Goal: Task Accomplishment & Management: Use online tool/utility

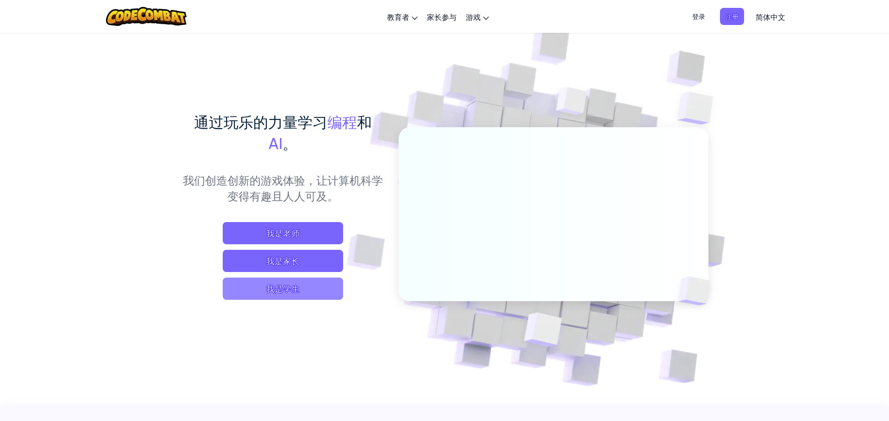
click at [292, 282] on span "我是学生" at bounding box center [283, 289] width 120 height 22
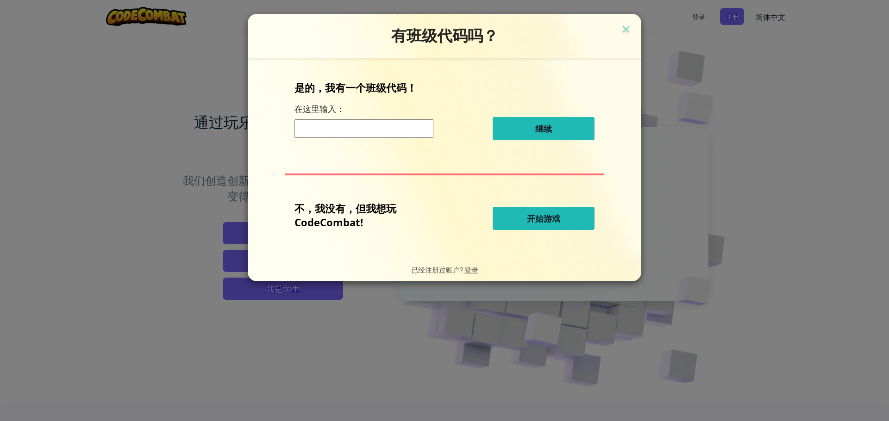
click at [515, 219] on button "开始游戏" at bounding box center [544, 218] width 102 height 23
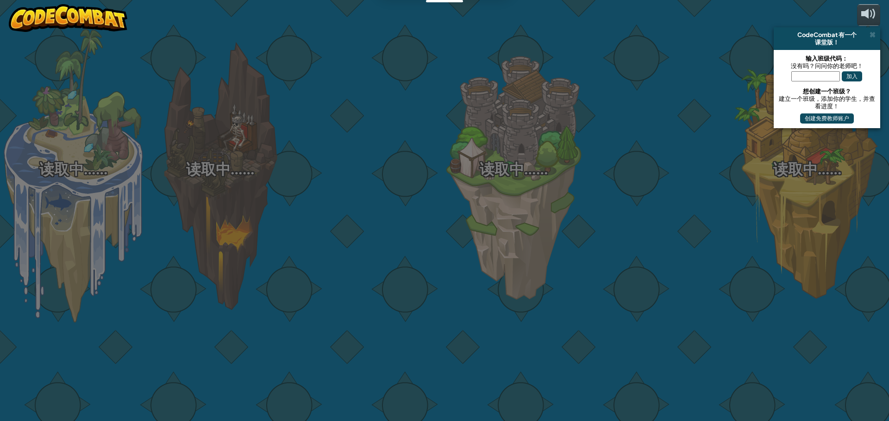
select select "zh-HANS"
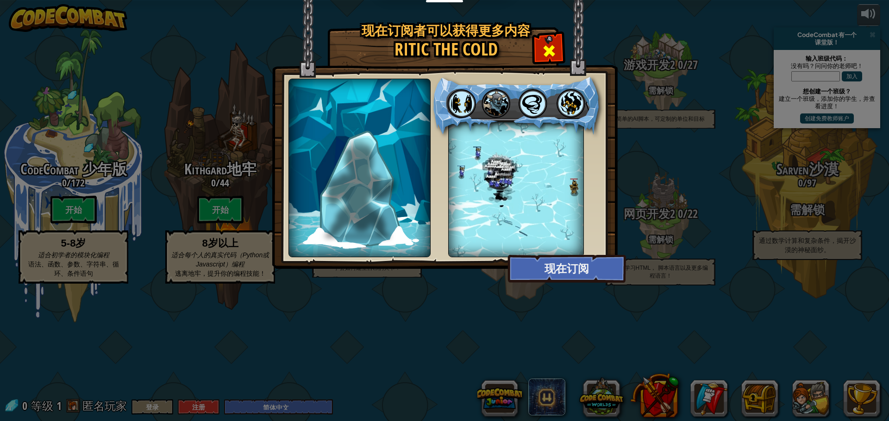
click at [556, 53] on span at bounding box center [549, 51] width 15 height 15
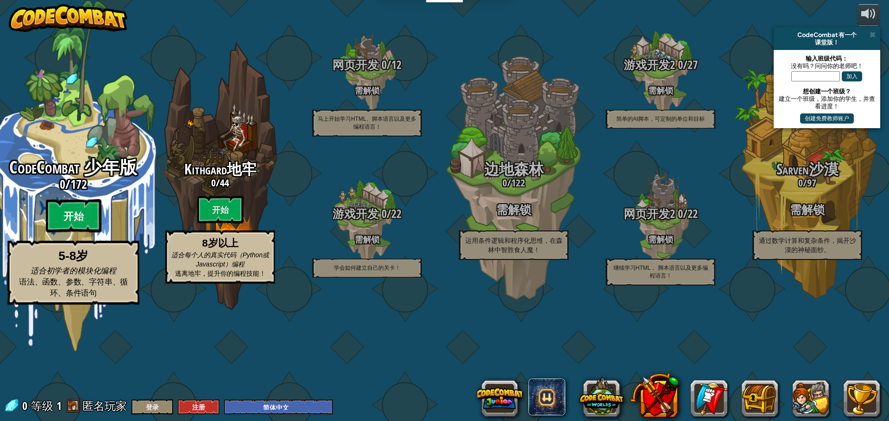
click at [74, 233] on btn "开始" at bounding box center [74, 216] width 56 height 33
select select "zh-HANS"
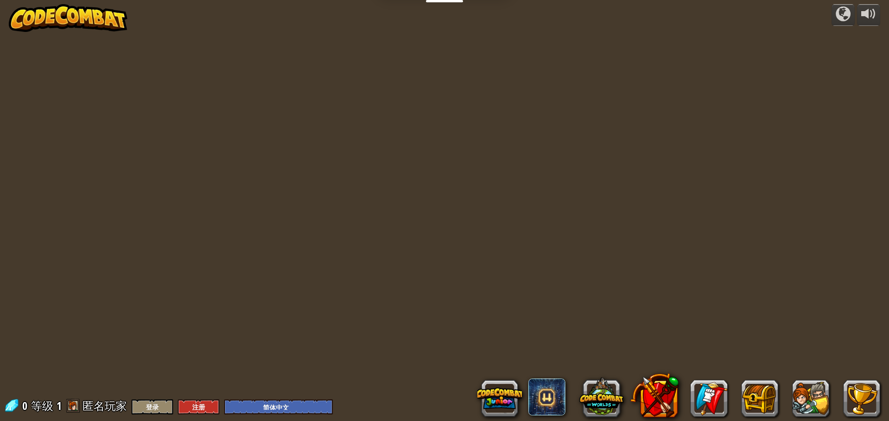
select select "zh-HANS"
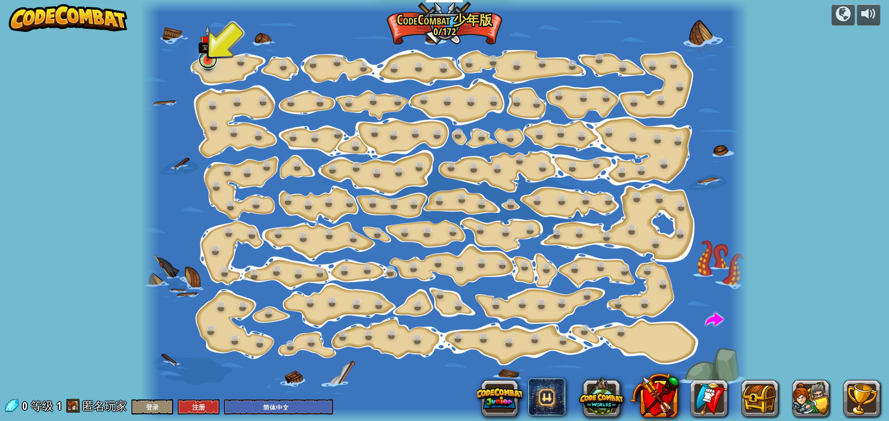
click at [210, 64] on link at bounding box center [208, 59] width 19 height 19
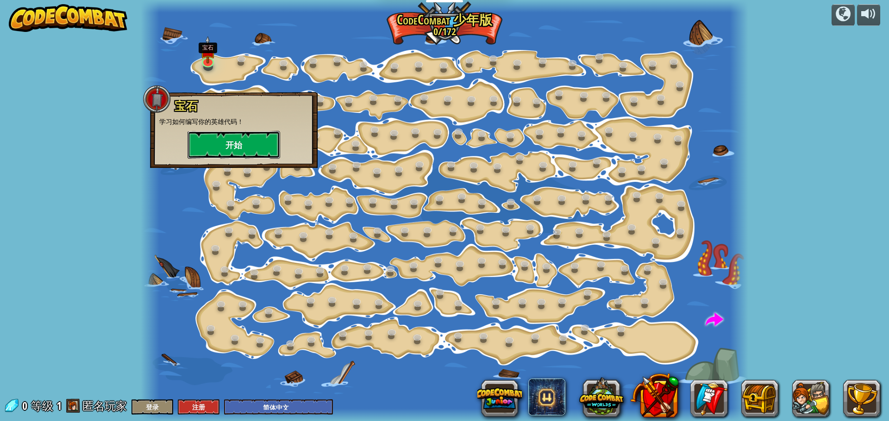
click at [225, 135] on button "开始" at bounding box center [234, 145] width 93 height 28
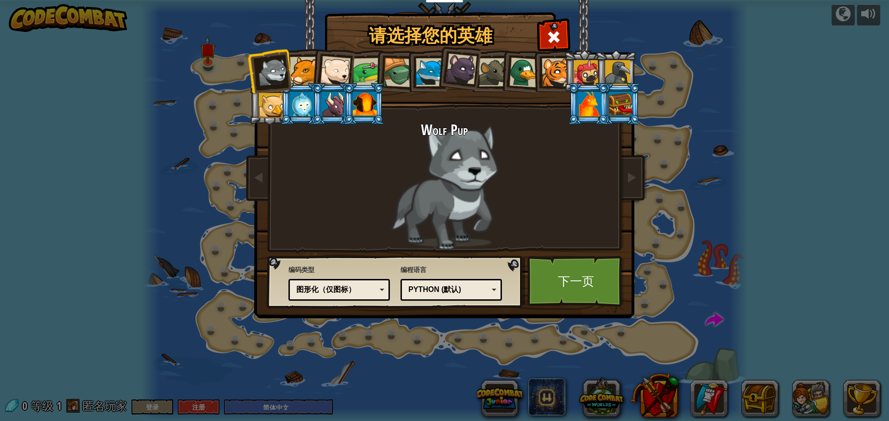
click at [443, 287] on div "Python (默认)" at bounding box center [449, 290] width 80 height 11
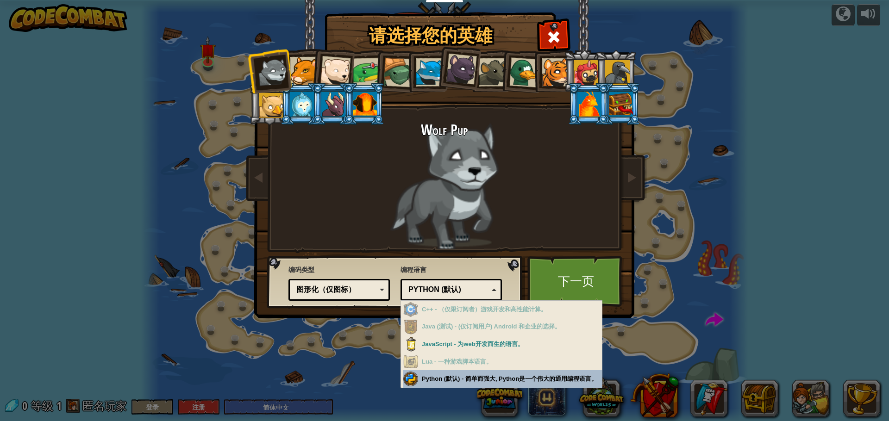
click at [440, 379] on div "请选择您的英雄 0 Wolf Pup Cougar Polar Bear Cub Frog 烏龜 藍狐英雄 小猎豹 Brown Rat 鸭子 小虎崽 Pugi…" at bounding box center [444, 210] width 889 height 421
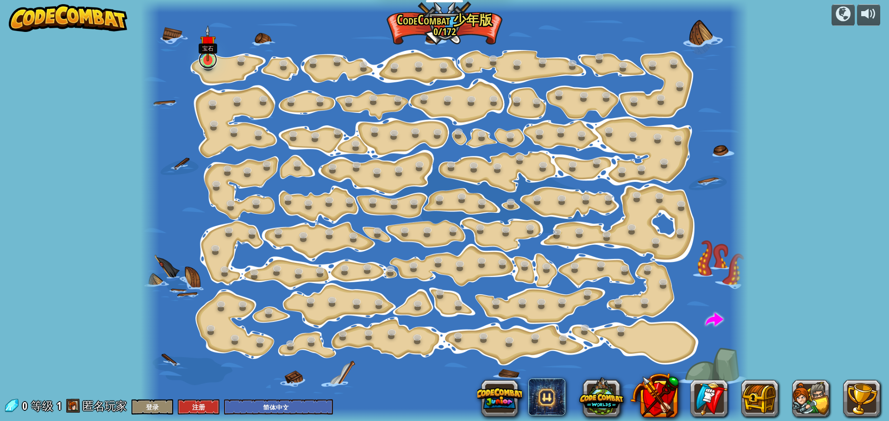
click at [209, 66] on link at bounding box center [208, 59] width 19 height 19
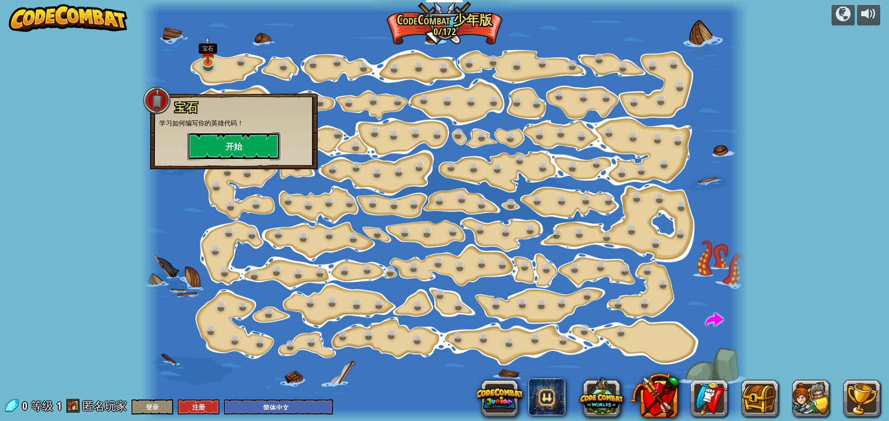
click at [272, 151] on button "开始" at bounding box center [234, 146] width 93 height 28
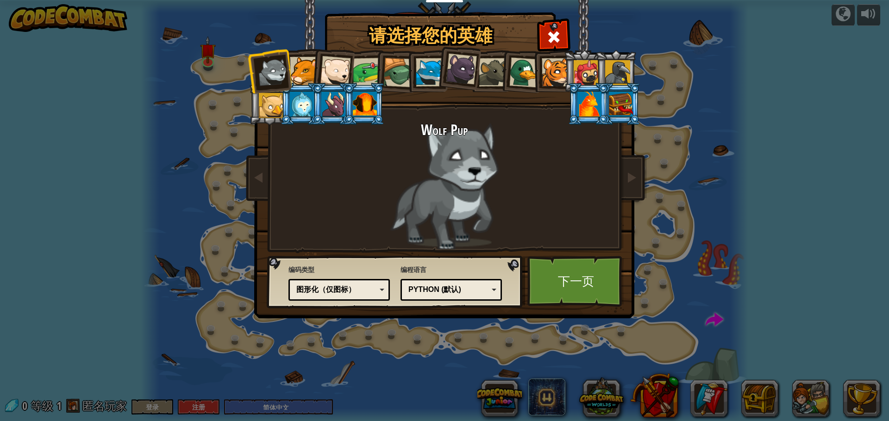
click at [365, 287] on div "图形化（仅图标）" at bounding box center [336, 290] width 80 height 11
click at [339, 89] on li at bounding box center [333, 104] width 42 height 42
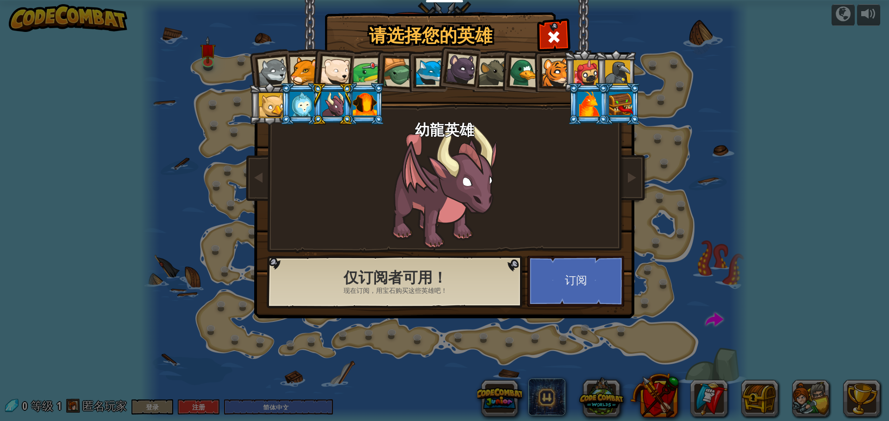
click at [317, 77] on li at bounding box center [332, 69] width 45 height 45
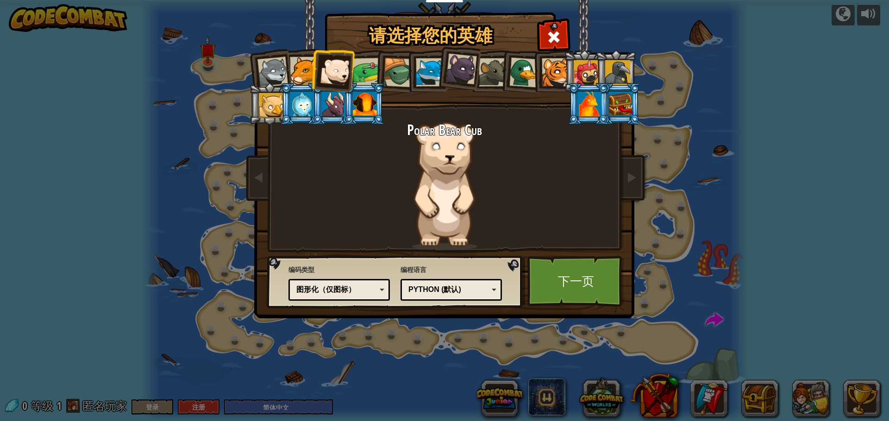
click at [475, 72] on div at bounding box center [461, 69] width 31 height 31
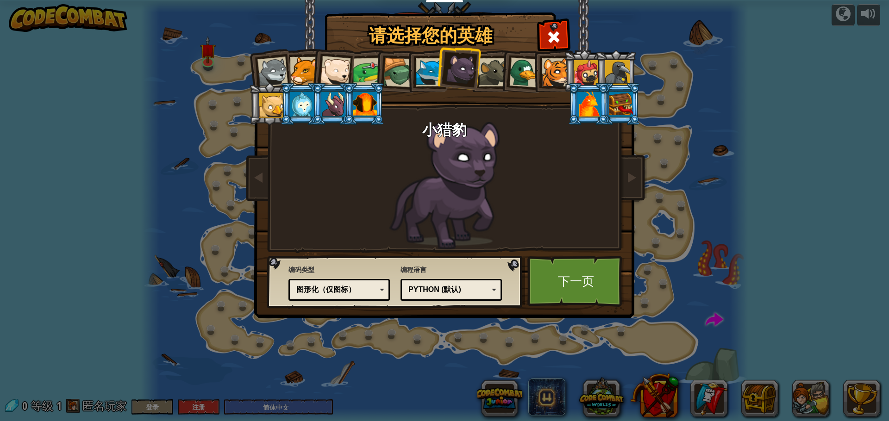
click at [274, 61] on div at bounding box center [273, 72] width 31 height 31
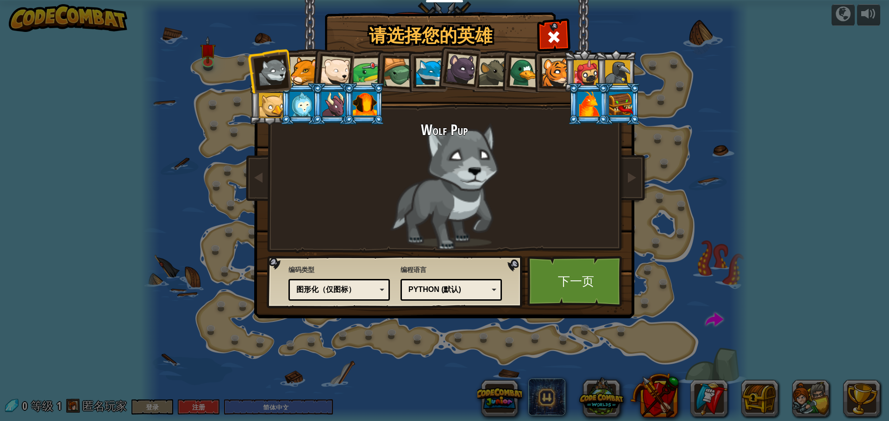
click at [584, 81] on div at bounding box center [586, 72] width 25 height 25
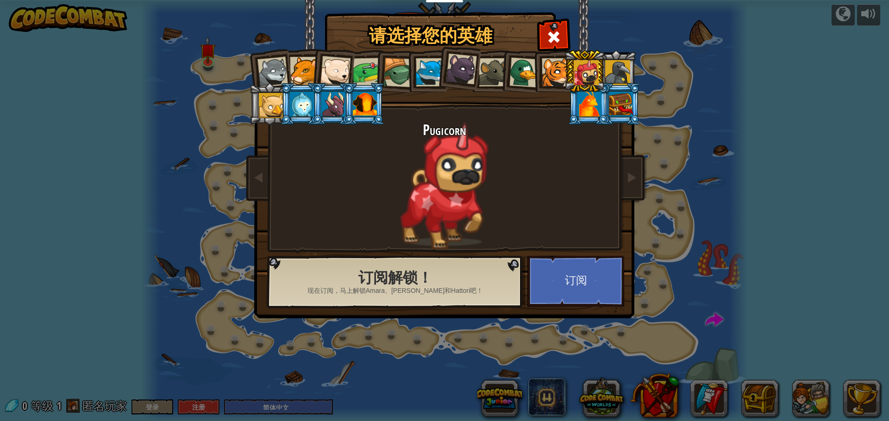
click at [561, 78] on div at bounding box center [556, 72] width 28 height 28
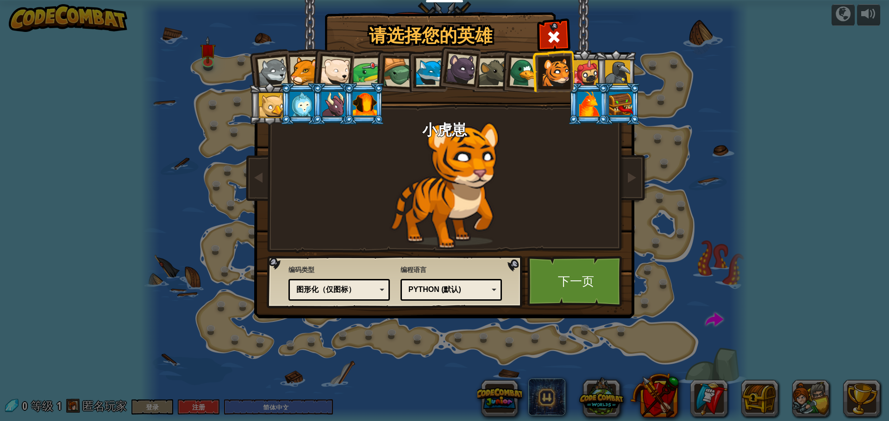
click at [589, 98] on div at bounding box center [590, 104] width 24 height 25
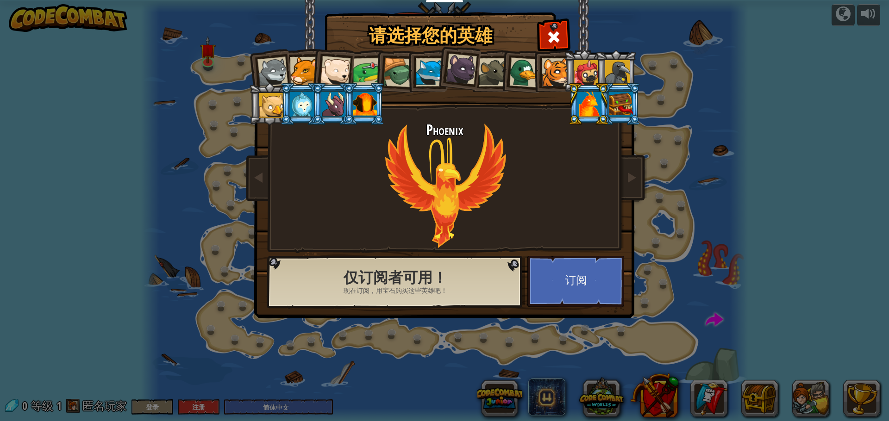
click at [576, 71] on div at bounding box center [586, 72] width 25 height 25
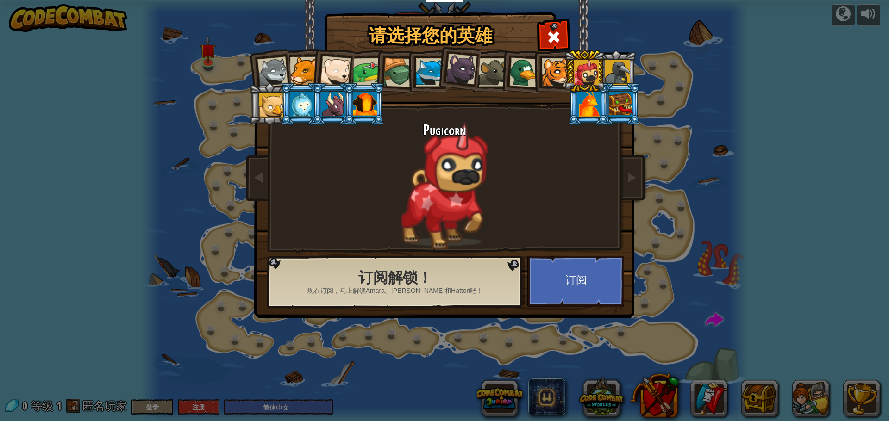
click at [450, 77] on div at bounding box center [461, 69] width 31 height 31
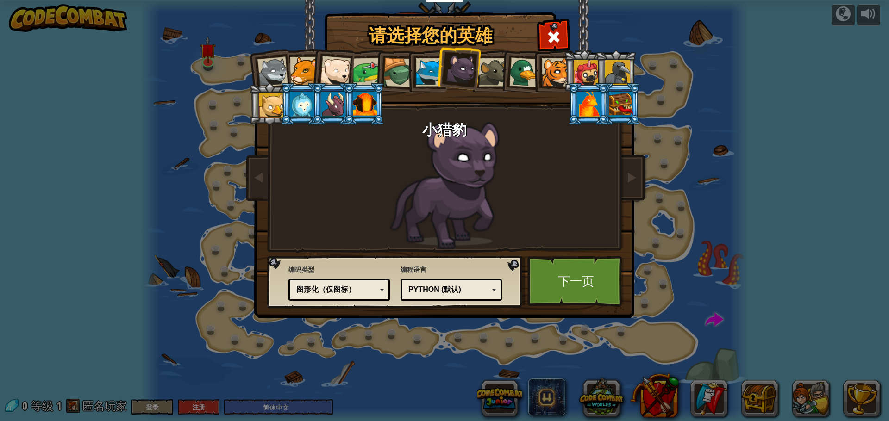
click at [552, 75] on div at bounding box center [556, 72] width 28 height 28
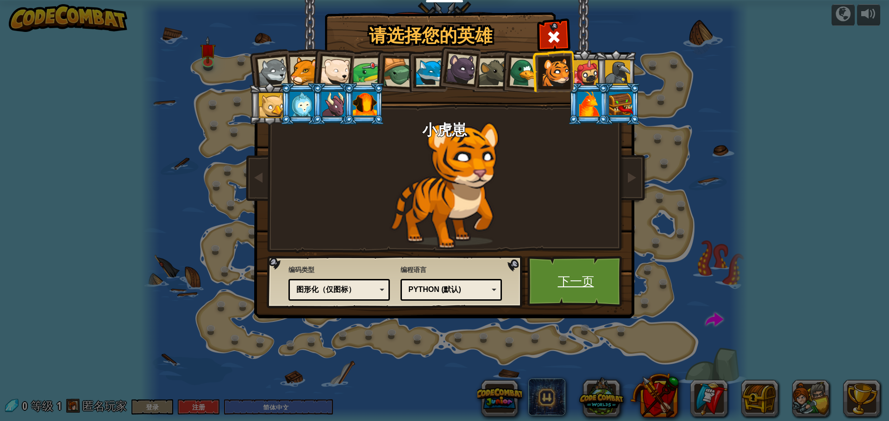
click at [562, 262] on link "下一页" at bounding box center [576, 281] width 97 height 51
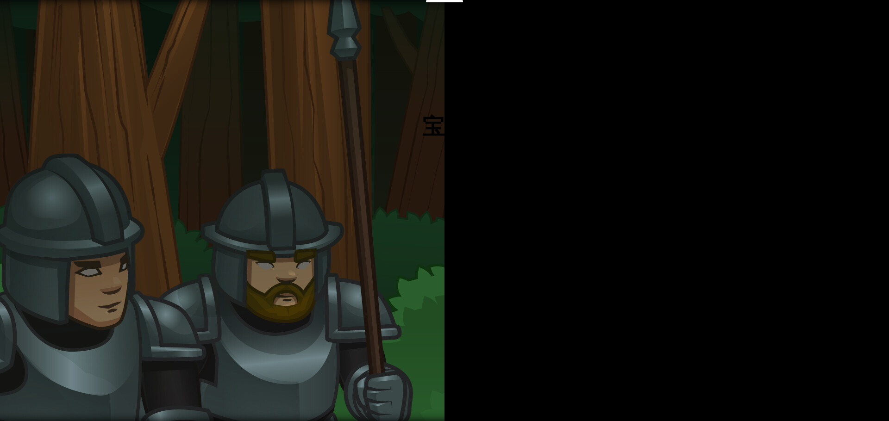
click at [515, 213] on div "宝石 Goals Start Level 载入失败 订阅后才可开始本关 订阅 你将需要加入一个课程来玩这个关卡 回到我的课程 请询问老师分配后续课程，或者联系…" at bounding box center [444, 144] width 208 height 208
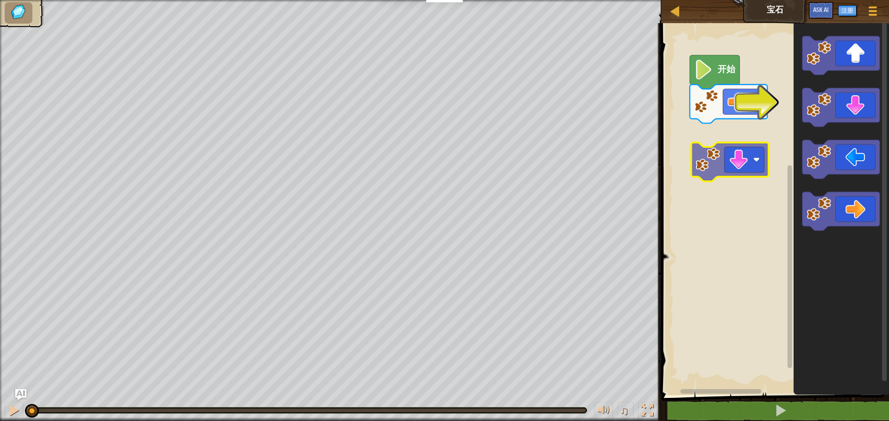
click at [728, 163] on div "开始" at bounding box center [774, 207] width 231 height 377
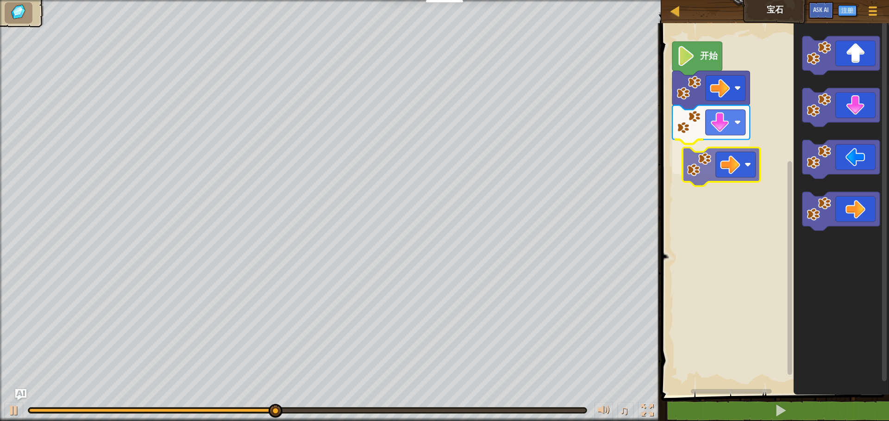
click at [687, 163] on div "开始" at bounding box center [774, 207] width 231 height 377
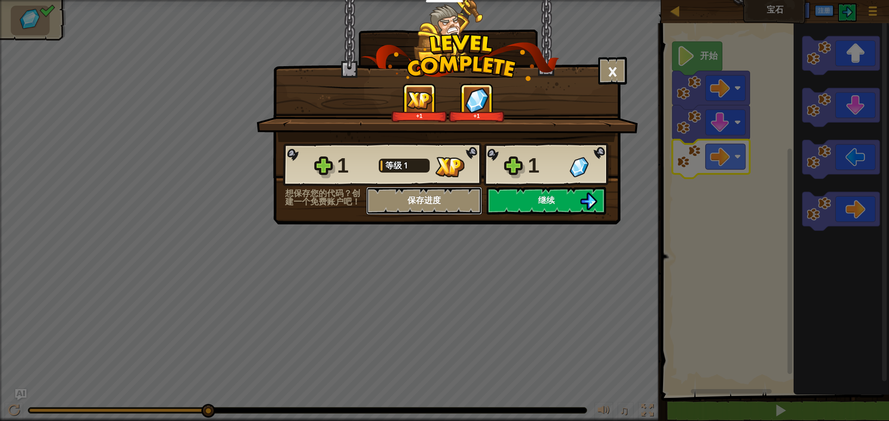
click at [438, 211] on button "保存进度" at bounding box center [424, 201] width 116 height 28
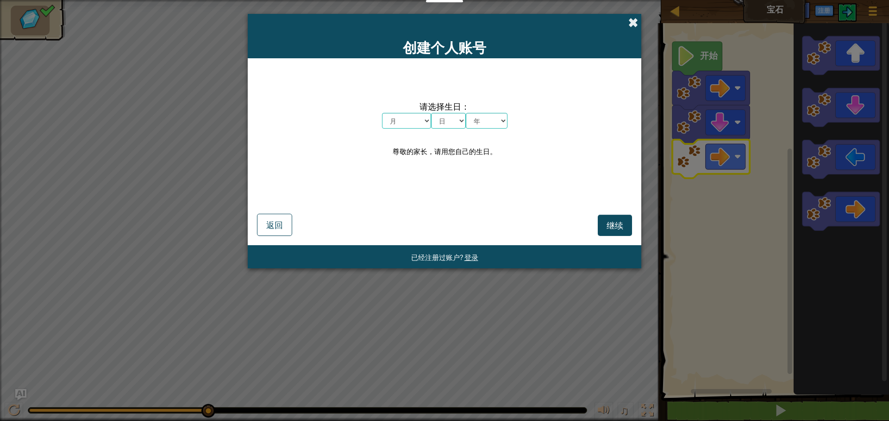
click at [632, 23] on span at bounding box center [634, 23] width 10 height 10
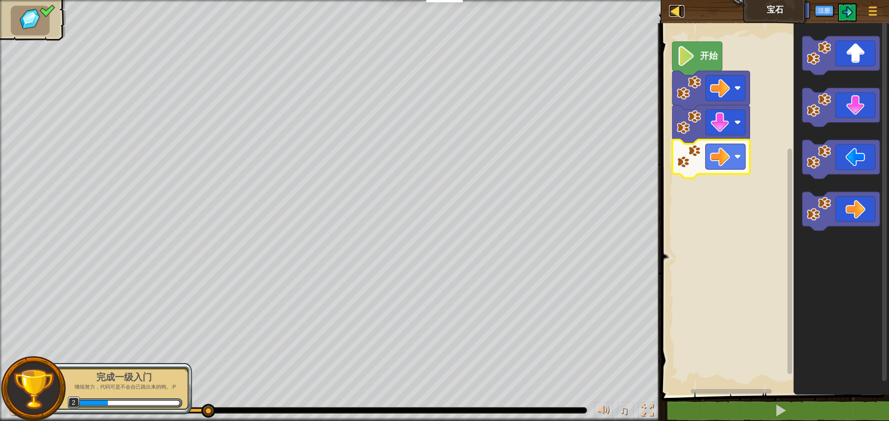
click at [674, 15] on div at bounding box center [675, 11] width 12 height 12
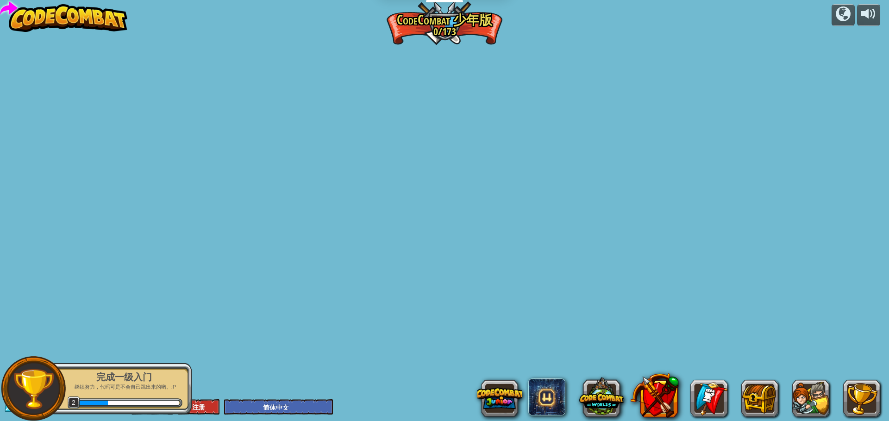
select select "zh-HANS"
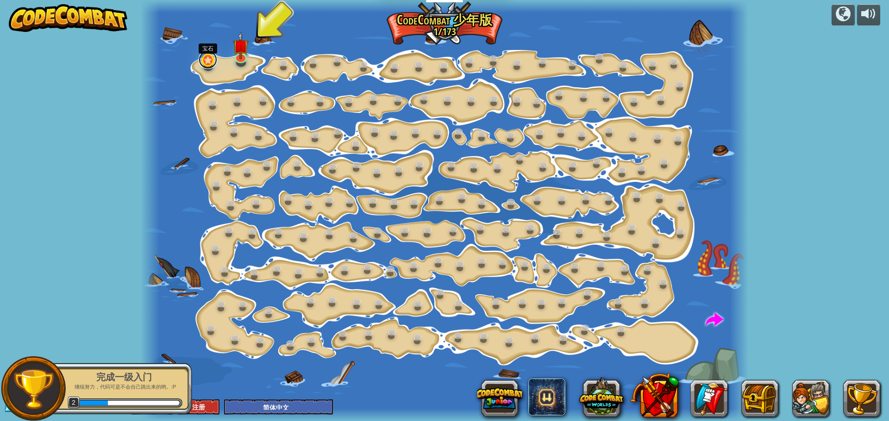
click at [209, 63] on link at bounding box center [208, 59] width 19 height 19
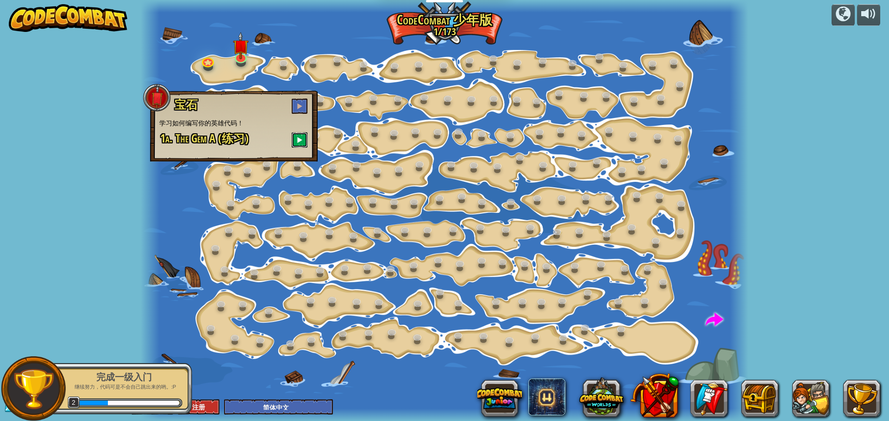
click at [299, 137] on span at bounding box center [299, 140] width 6 height 6
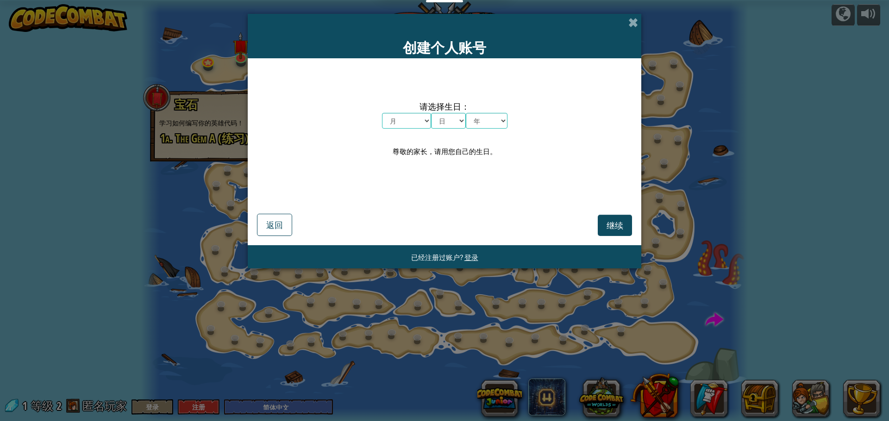
click at [626, 22] on div "创建个人账号" at bounding box center [445, 36] width 394 height 44
click at [633, 23] on span at bounding box center [634, 23] width 10 height 10
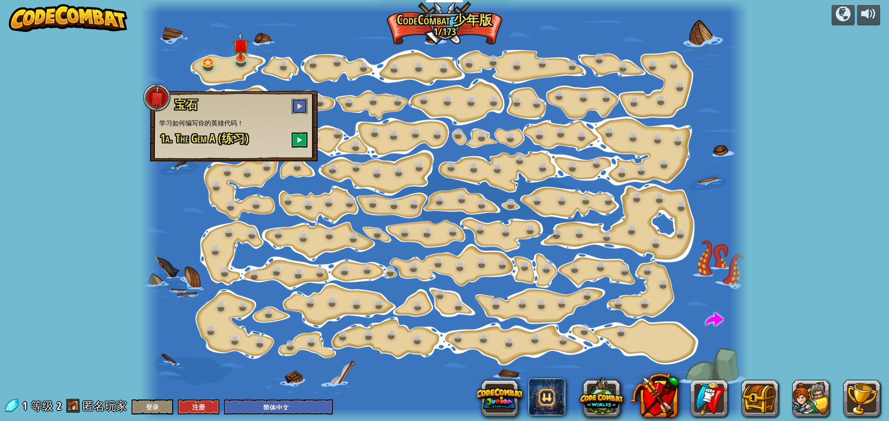
click at [302, 108] on span at bounding box center [299, 106] width 6 height 6
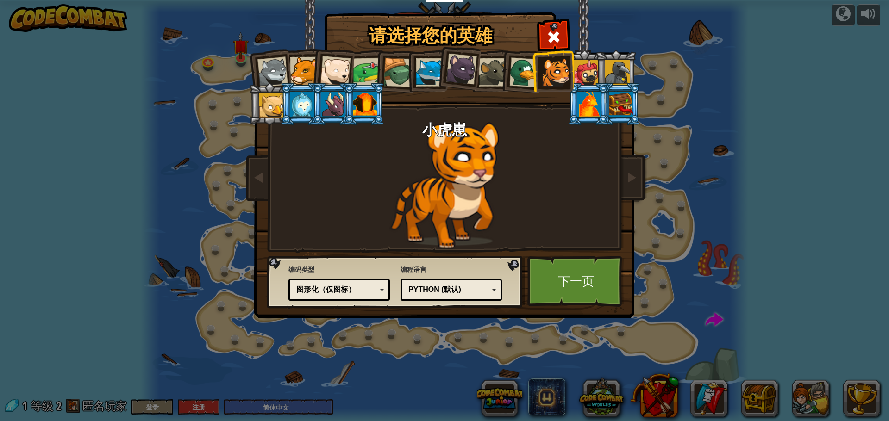
click at [379, 292] on div "图形化（仅图标）" at bounding box center [339, 290] width 89 height 14
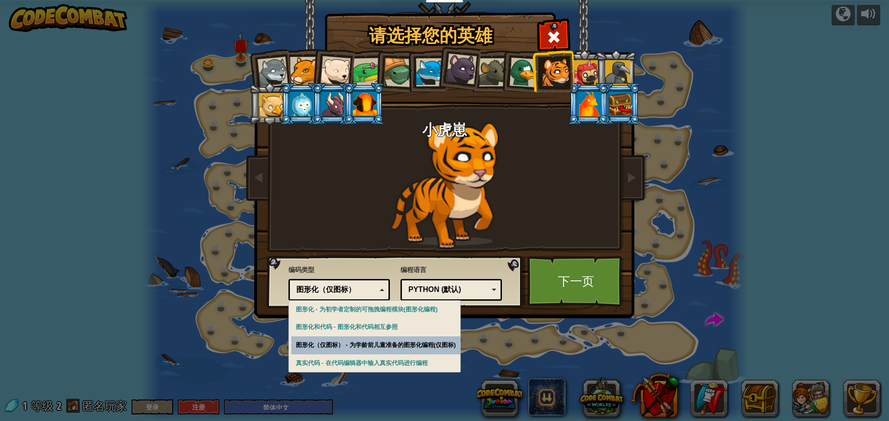
click at [398, 340] on div "请选择您的英雄 1 Wolf Pup Cougar Polar Bear Cub Frog 烏龜 藍狐英雄 小猎豹 Brown Rat 鸭子 小虎崽 Pugi…" at bounding box center [444, 210] width 889 height 421
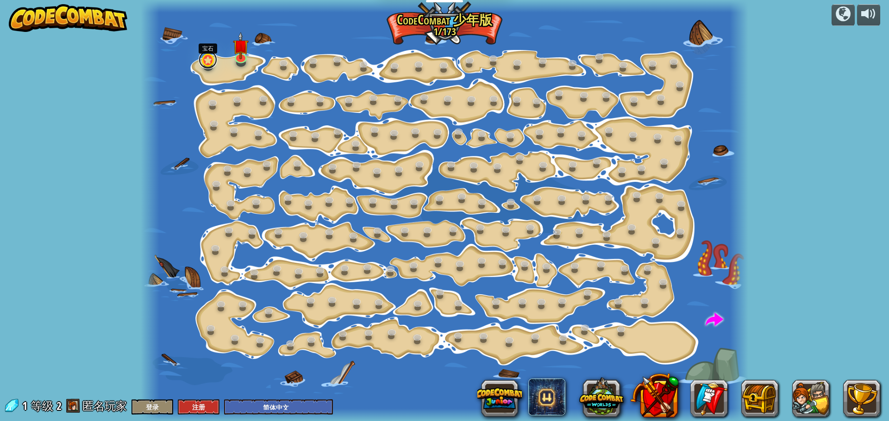
click at [207, 64] on link at bounding box center [208, 59] width 19 height 19
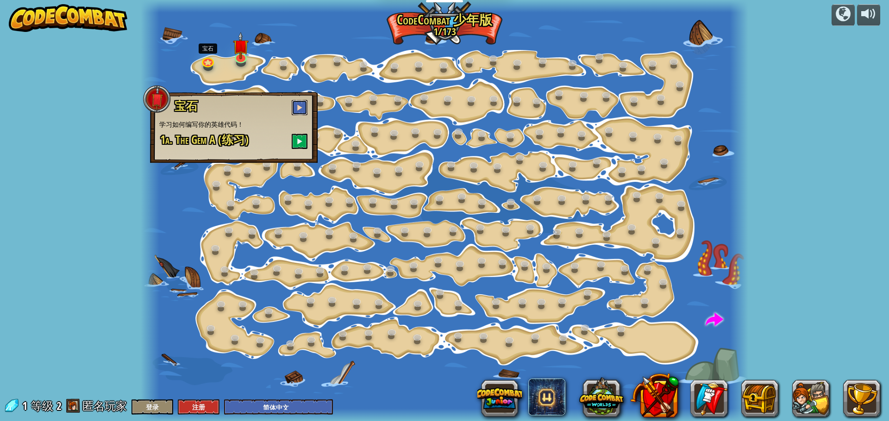
click at [304, 106] on button at bounding box center [300, 107] width 16 height 15
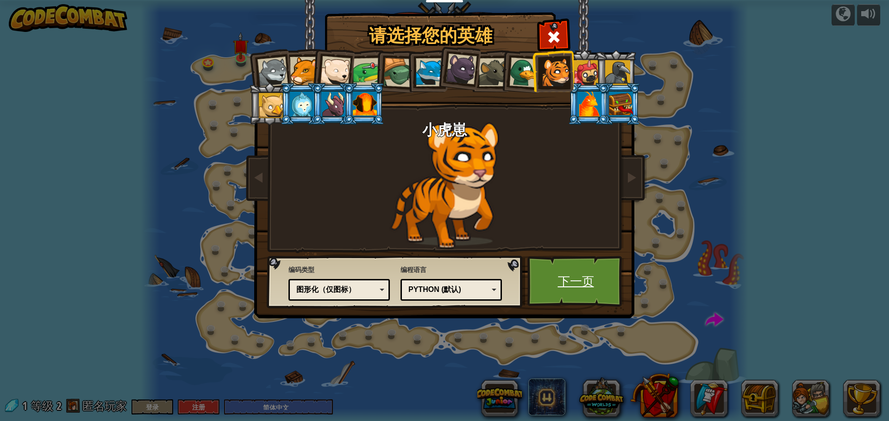
click at [551, 274] on link "下一页" at bounding box center [576, 281] width 97 height 51
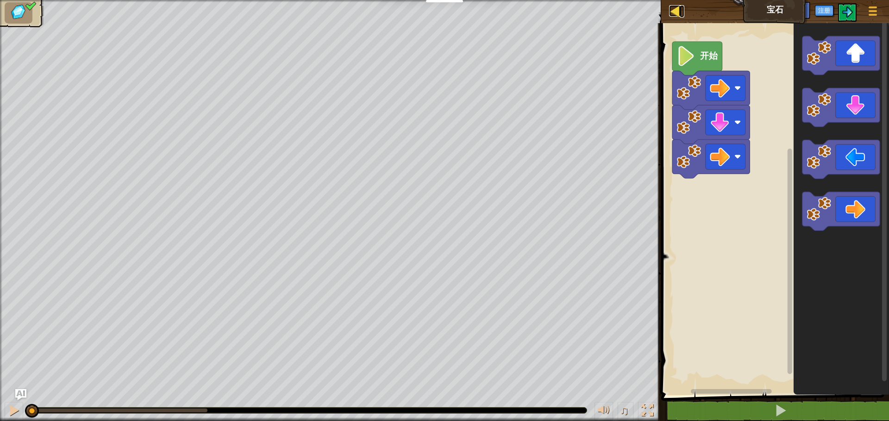
click at [675, 11] on div at bounding box center [675, 11] width 12 height 12
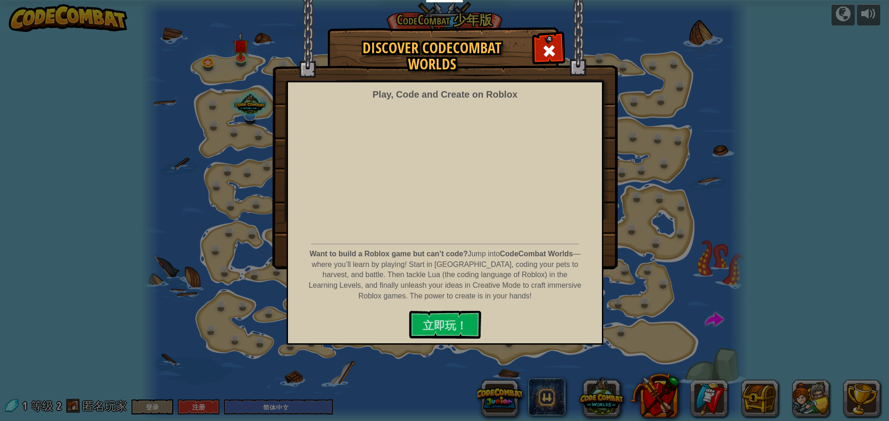
select select "zh-HANS"
click at [213, 67] on div "Discover CodeCombat Worlds Play, Code and Create on Roblox Want to build a Robl…" at bounding box center [444, 148] width 889 height 241
click at [453, 322] on span "立即玩！" at bounding box center [445, 325] width 44 height 15
click at [549, 47] on span at bounding box center [549, 51] width 15 height 15
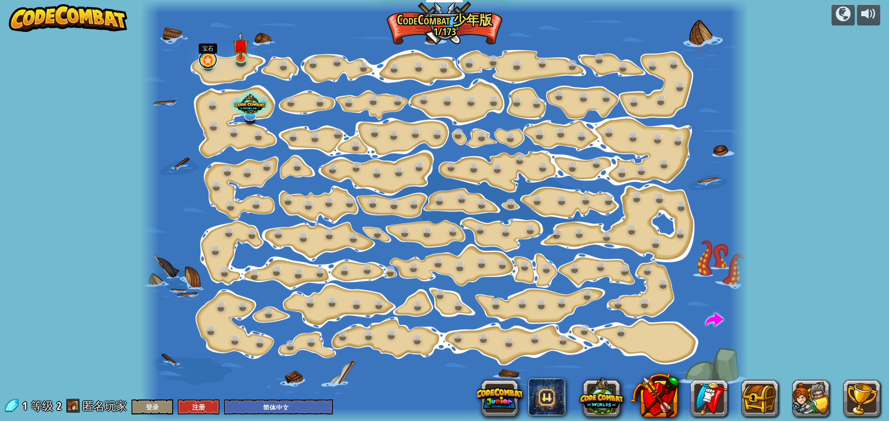
click at [203, 63] on link at bounding box center [208, 59] width 19 height 19
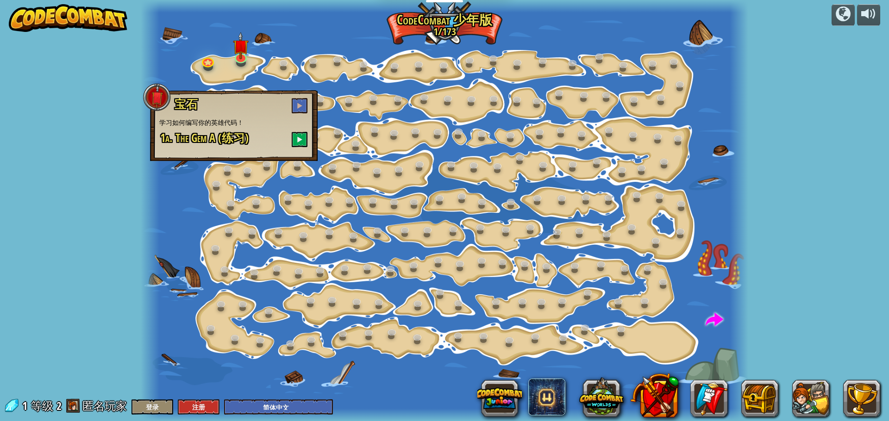
click at [290, 105] on h3 "宝石" at bounding box center [241, 105] width 135 height 15
click at [297, 107] on span at bounding box center [299, 105] width 6 height 6
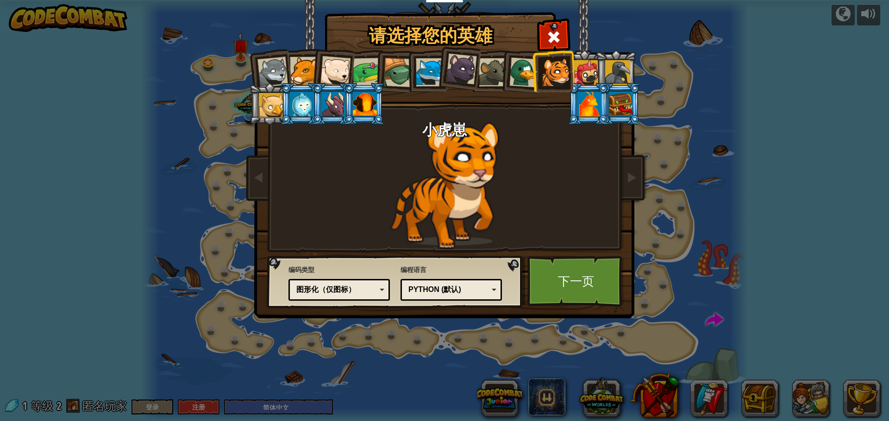
click at [302, 289] on div "图形化（仅图标）" at bounding box center [336, 290] width 80 height 11
click at [550, 276] on link "下一页" at bounding box center [576, 281] width 97 height 51
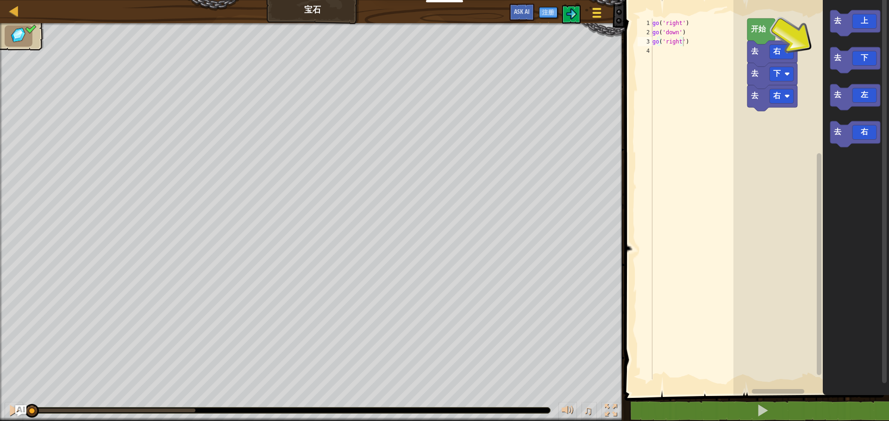
click at [590, 16] on button "游戏菜单" at bounding box center [597, 14] width 25 height 23
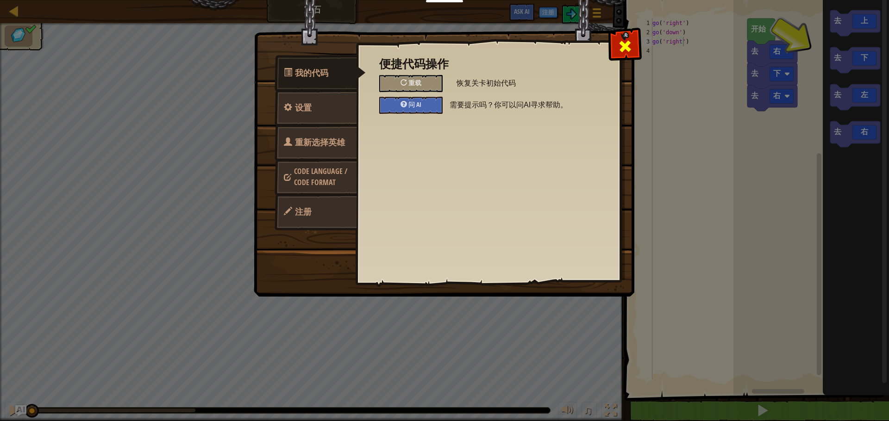
click at [618, 41] on span at bounding box center [625, 46] width 15 height 15
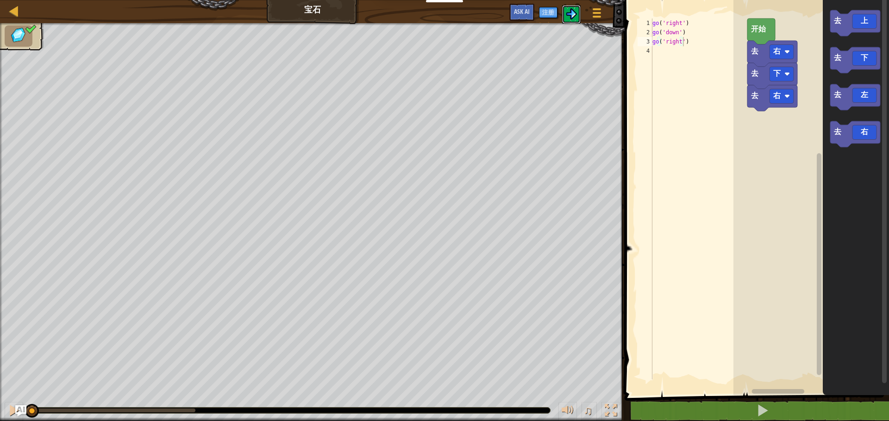
click at [572, 11] on img at bounding box center [571, 13] width 11 height 11
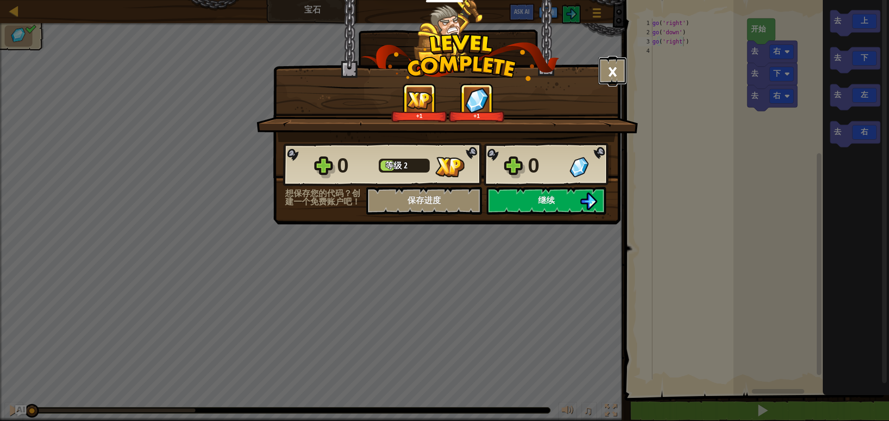
click at [616, 73] on button "×" at bounding box center [612, 71] width 29 height 28
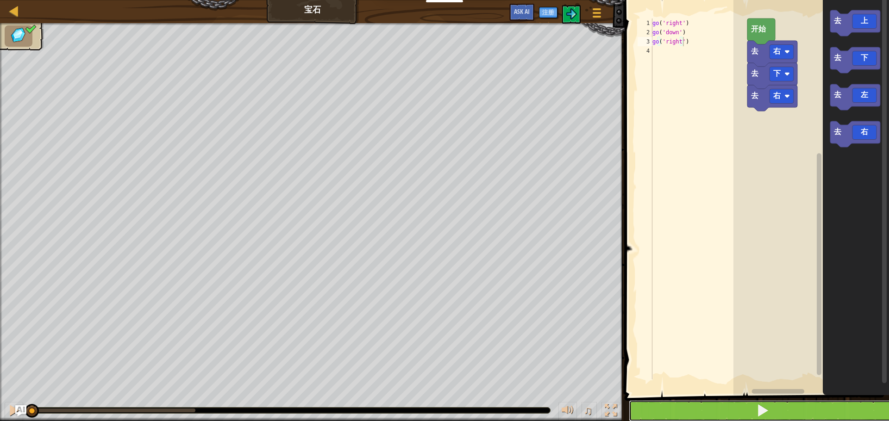
click at [747, 408] on button at bounding box center [762, 411] width 267 height 21
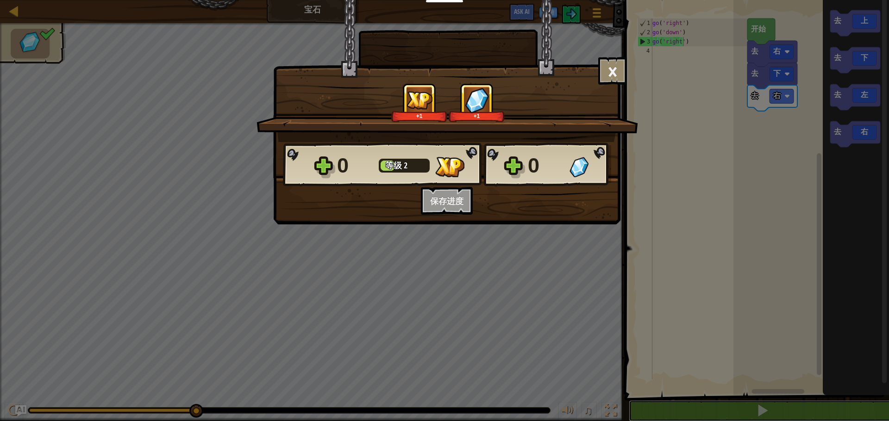
scroll to position [0, 0]
click at [256, 146] on div "× 这个关卡有多好玩？ +1 +1 Reticulating Splines... 0 等级 2 0 想保存您的代码？创建一个免费账户吧！ 保存进度 保存进度…" at bounding box center [444, 210] width 889 height 421
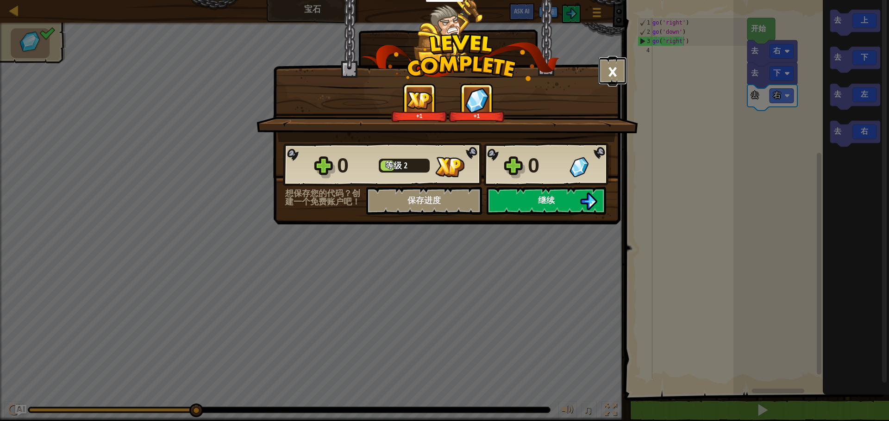
click at [602, 75] on button "×" at bounding box center [612, 71] width 29 height 28
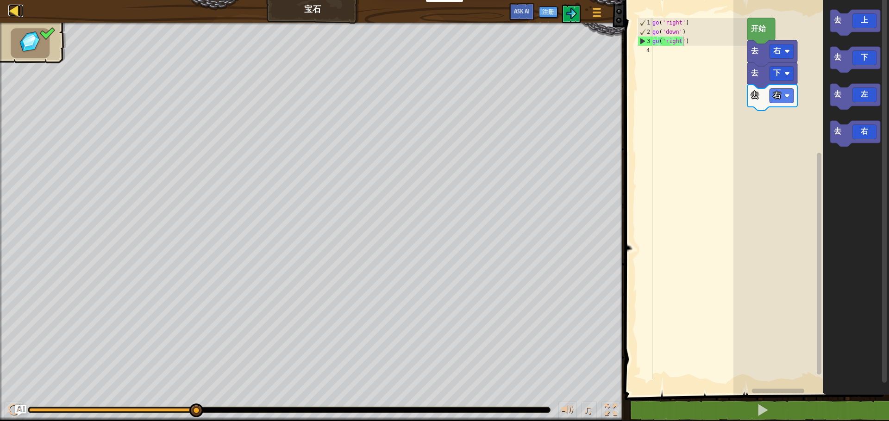
click at [13, 13] on div at bounding box center [14, 11] width 12 height 12
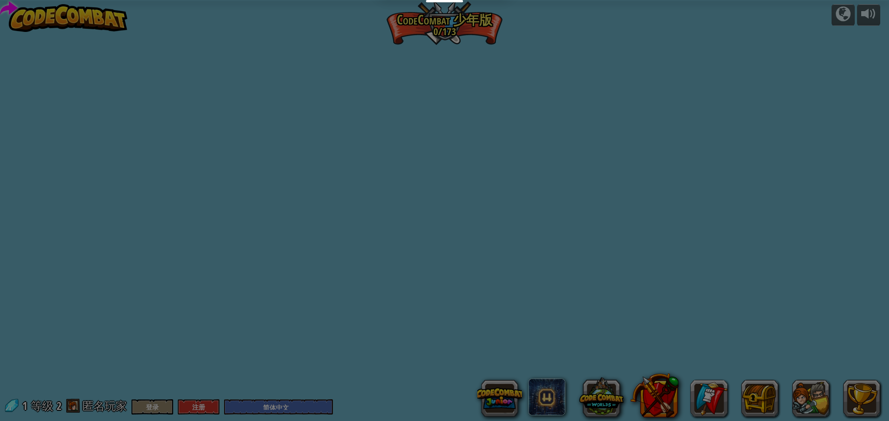
select select "zh-HANS"
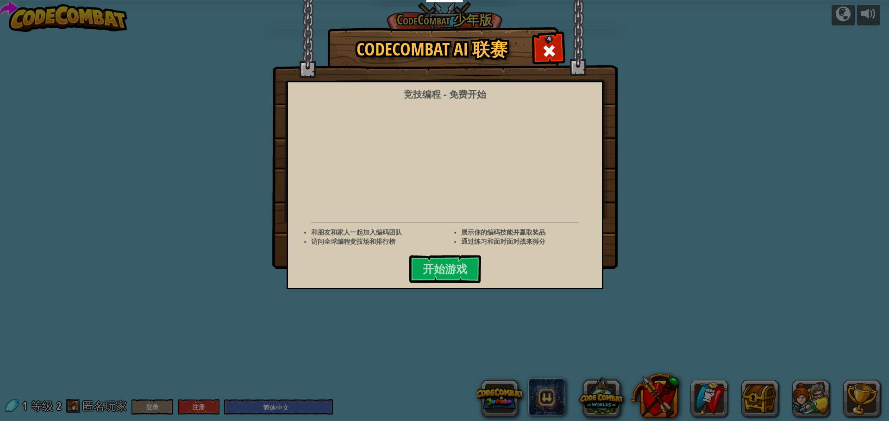
select select "zh-HANS"
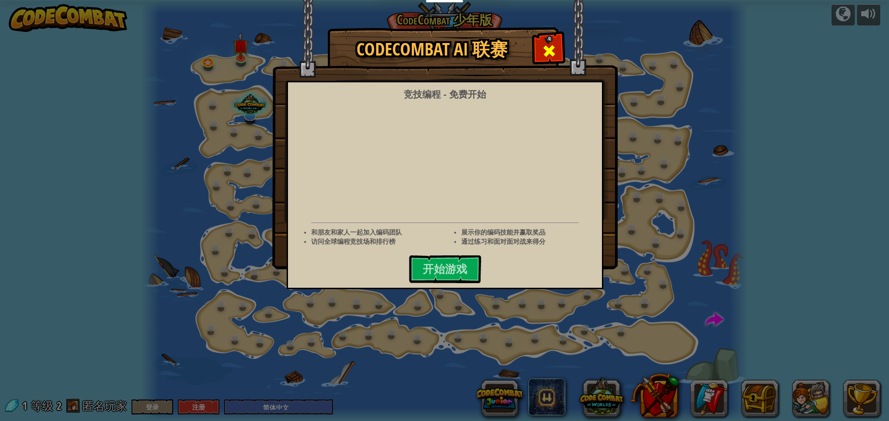
click at [537, 54] on div at bounding box center [549, 49] width 29 height 29
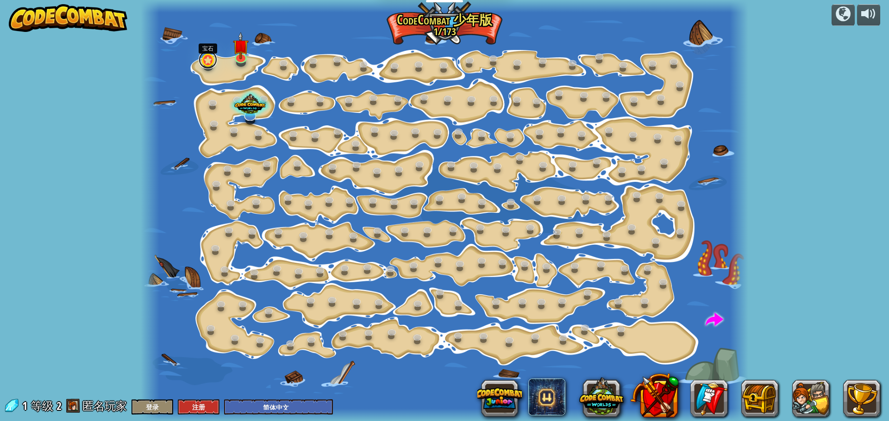
click at [208, 67] on link at bounding box center [208, 59] width 19 height 19
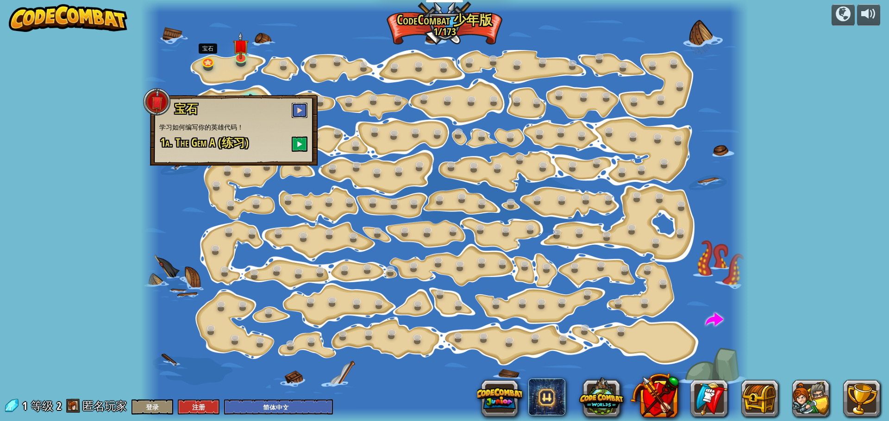
click at [299, 111] on span at bounding box center [299, 110] width 6 height 6
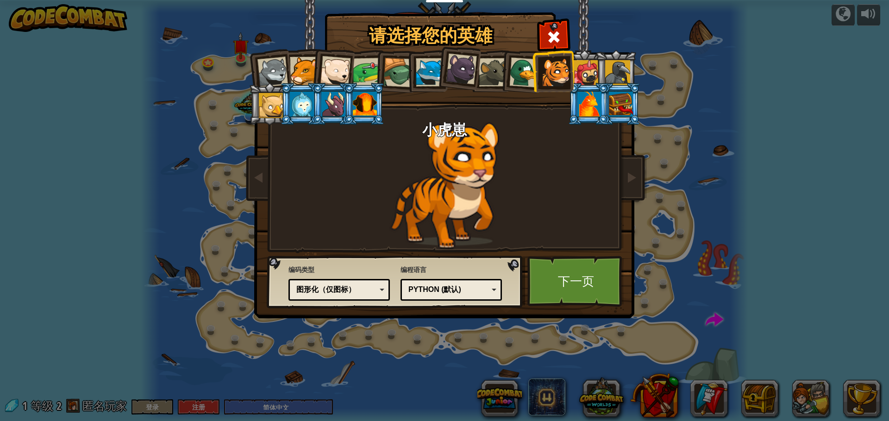
click at [371, 282] on div "真实代码 图形化和代码 图形化 图形化（仅图标） 图形化（仅图标）" at bounding box center [339, 290] width 101 height 22
click at [355, 280] on div "真实代码 图形化和代码 图形化 图形化（仅图标） 图形化" at bounding box center [339, 290] width 101 height 22
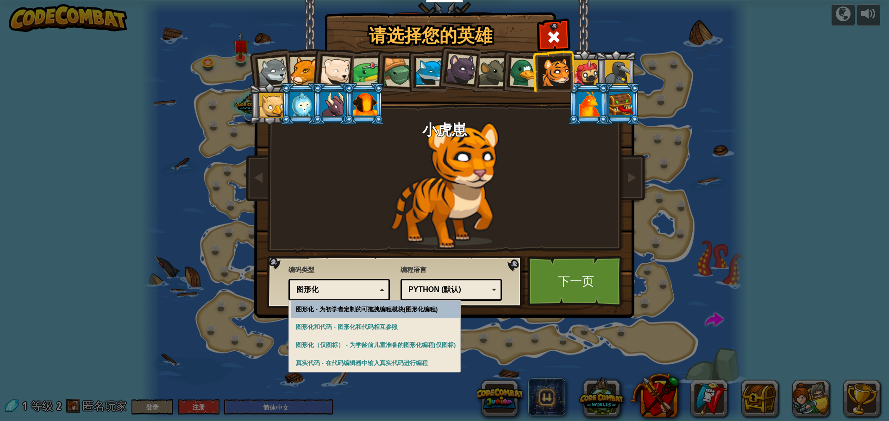
click at [387, 15] on div "请选择您的英雄 1 Wolf Pup Cougar Polar Bear Cub Frog 烏龜 藍狐英雄 小猎豹 Brown Rat 鸭子 小虎崽 Pugi…" at bounding box center [445, 14] width 380 height 1
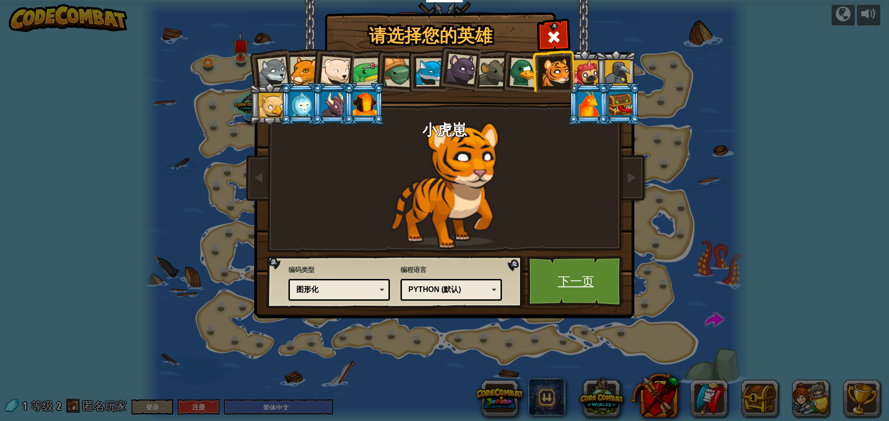
click at [534, 280] on link "下一页" at bounding box center [576, 281] width 97 height 51
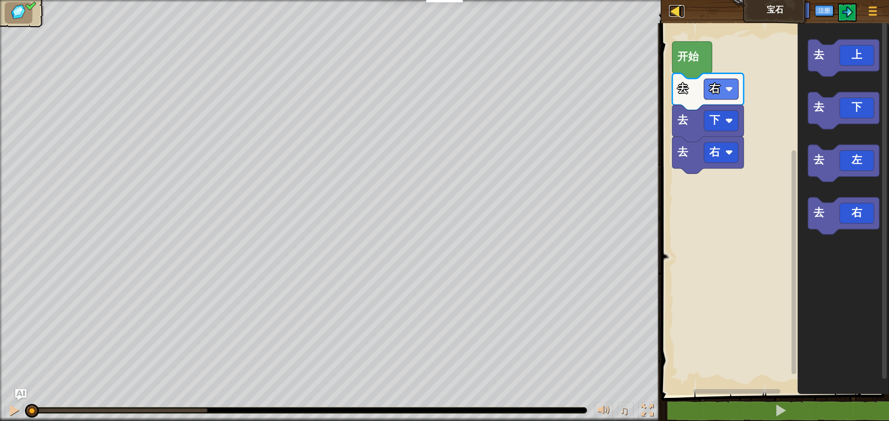
click at [676, 16] on div at bounding box center [675, 11] width 12 height 12
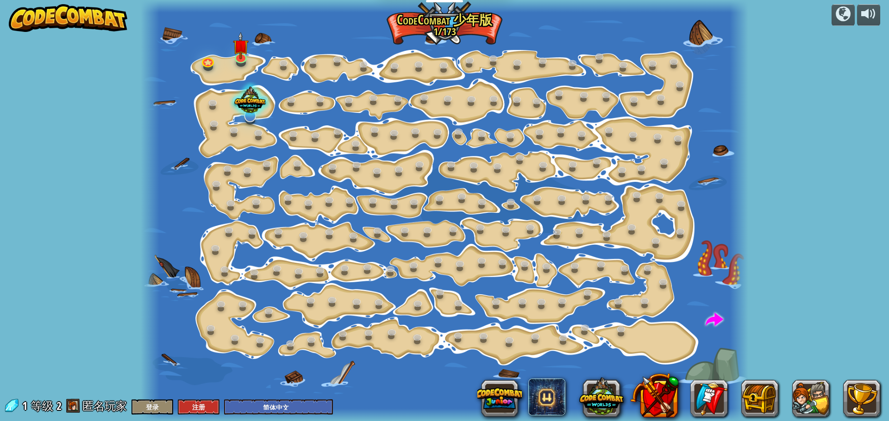
select select "zh-HANS"
click at [204, 67] on div "逐步变化 (需解锁) 更改步骤参数。 聪明行动 (需解锁) 现在我们真的在走路了！ 加油干 去拿更多的宝石。 开始 闪亮 (需解锁) 看看这些宝石！ 走起来 …" at bounding box center [445, 210] width 608 height 421
click at [207, 62] on link at bounding box center [208, 59] width 19 height 19
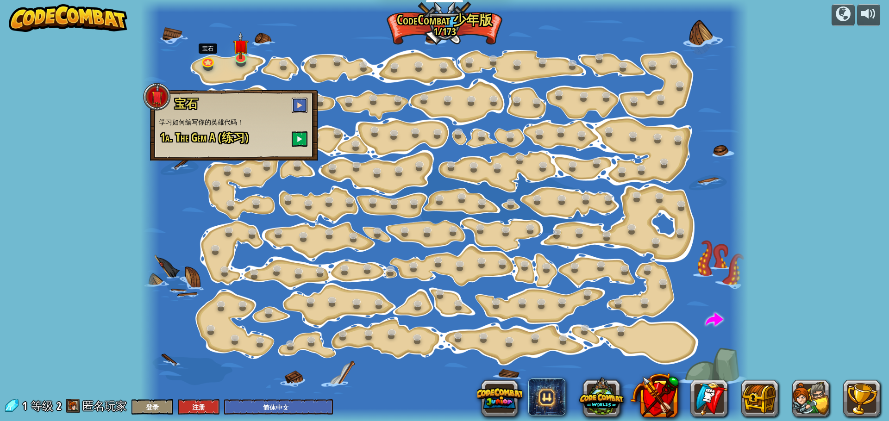
click at [306, 104] on button at bounding box center [300, 105] width 16 height 15
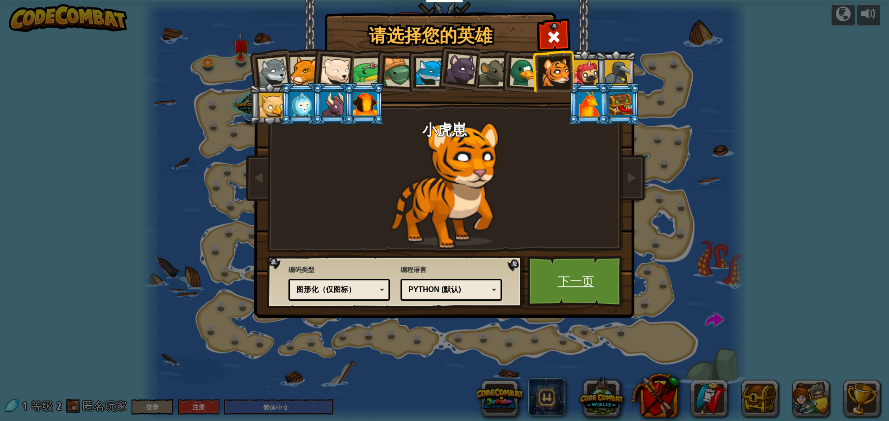
click at [593, 274] on link "下一页" at bounding box center [576, 281] width 97 height 51
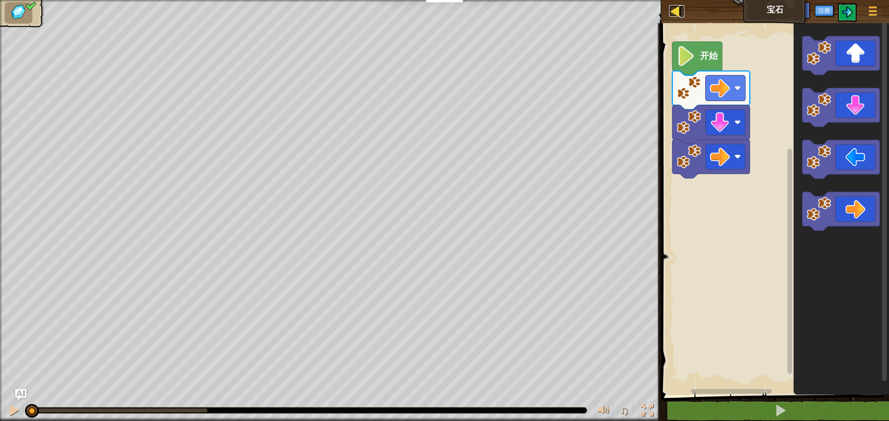
click at [679, 17] on div at bounding box center [675, 11] width 12 height 12
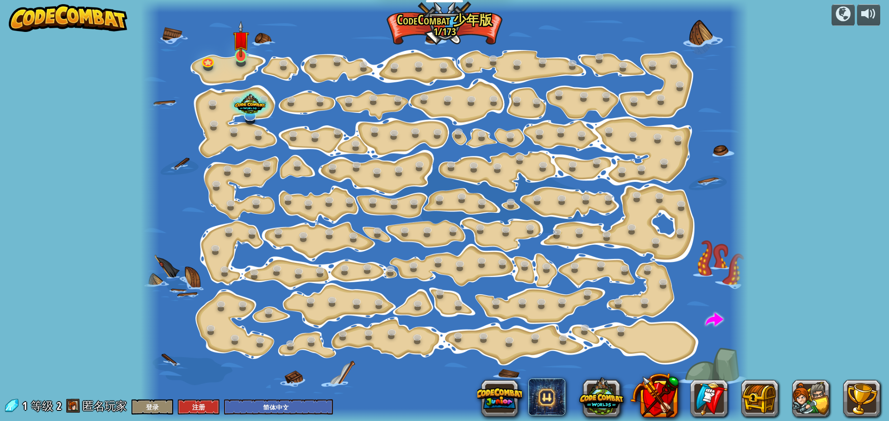
select select "zh-HANS"
click at [209, 68] on div at bounding box center [208, 67] width 10 height 8
click at [207, 65] on link at bounding box center [208, 59] width 19 height 19
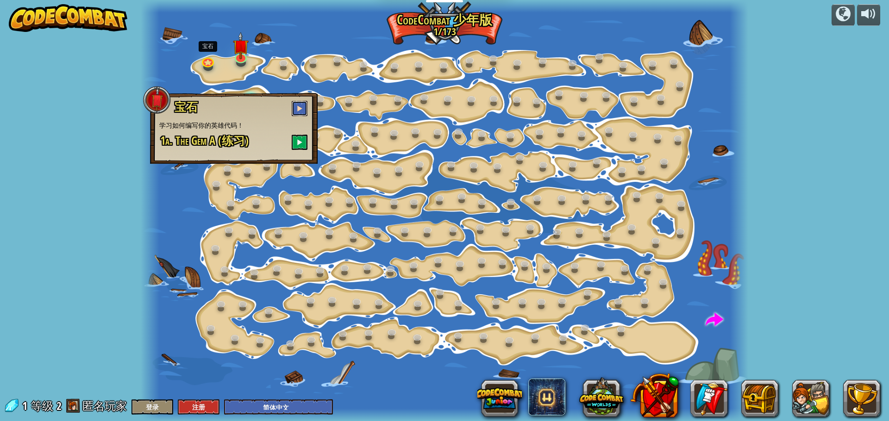
click at [302, 111] on span at bounding box center [299, 108] width 6 height 6
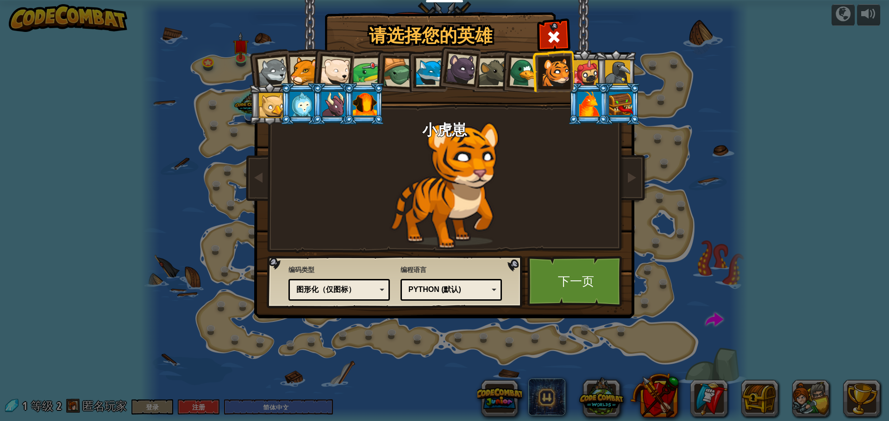
click at [345, 287] on div "图形化（仅图标）" at bounding box center [336, 290] width 80 height 11
click at [575, 268] on link "下一页" at bounding box center [576, 281] width 97 height 51
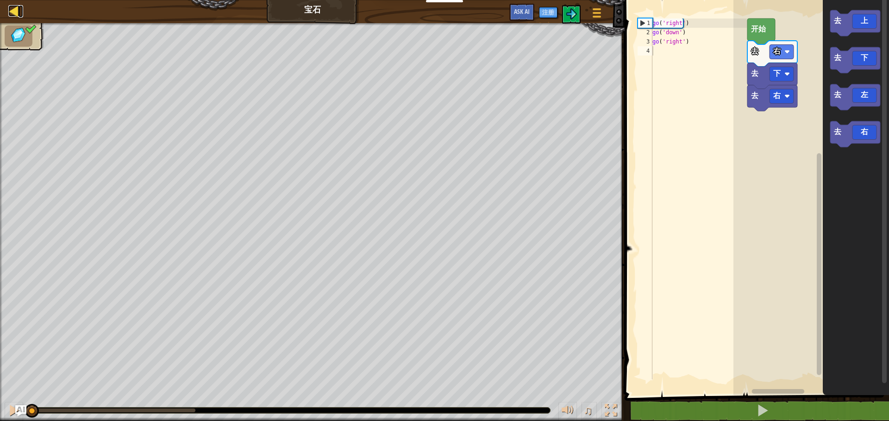
click at [19, 12] on div at bounding box center [14, 11] width 12 height 12
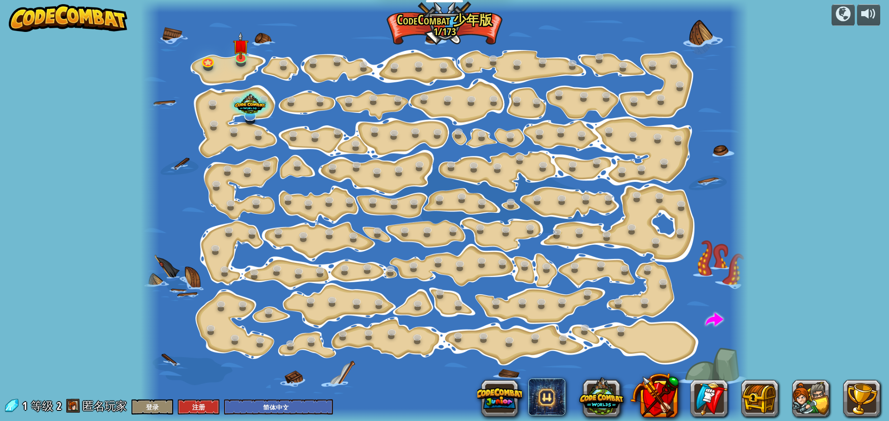
select select "zh-HANS"
click at [210, 57] on link at bounding box center [208, 59] width 19 height 19
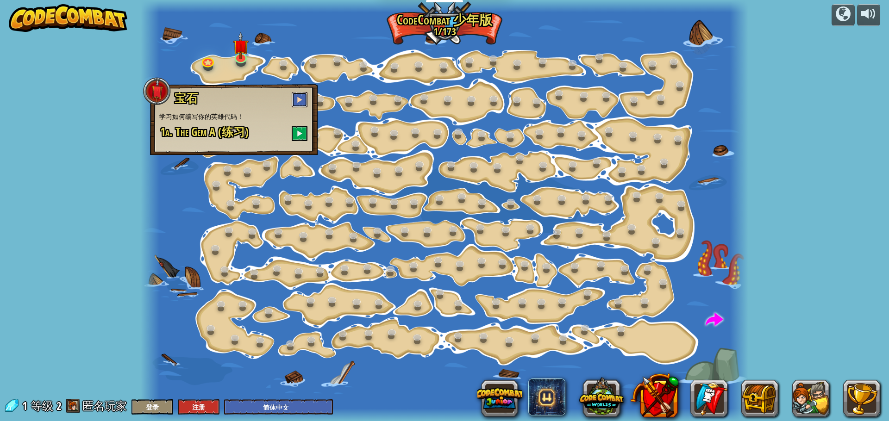
click at [296, 104] on button at bounding box center [300, 99] width 16 height 15
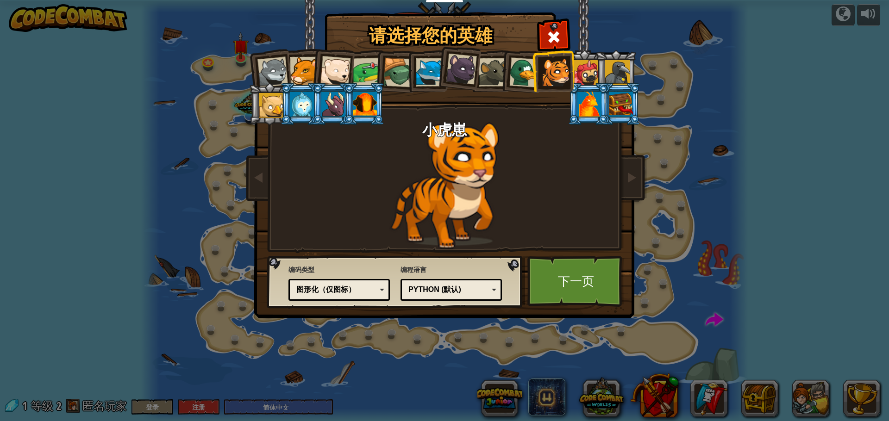
click at [325, 283] on div "图形化（仅图标）" at bounding box center [339, 290] width 89 height 14
click at [590, 278] on link "下一页" at bounding box center [576, 281] width 97 height 51
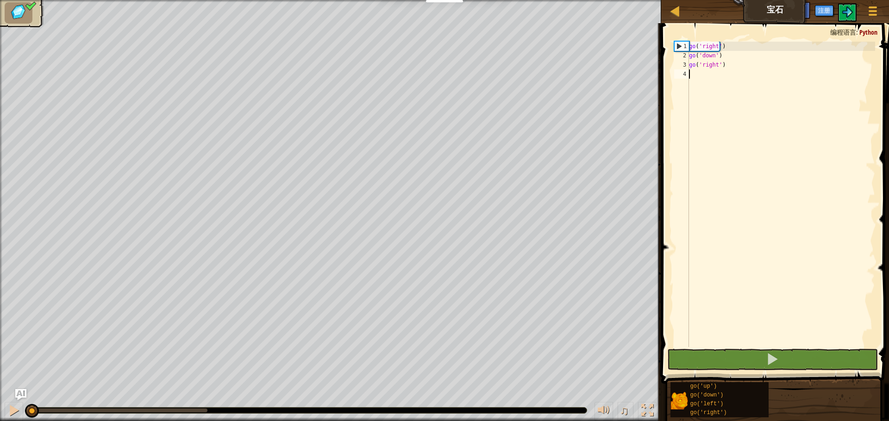
click at [722, 115] on div "go ( 'right' ) go ( 'down' ) go ( 'right' )" at bounding box center [781, 204] width 188 height 324
click at [668, 17] on div "地图 宝石 游戏菜单 注册 Ask AI" at bounding box center [775, 11] width 228 height 23
click at [680, 14] on div at bounding box center [675, 11] width 12 height 12
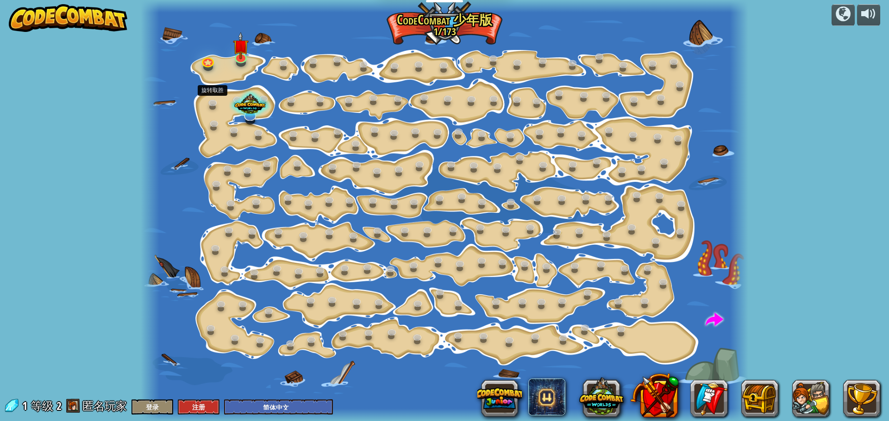
select select "zh-HANS"
click at [201, 70] on div at bounding box center [445, 210] width 608 height 421
click at [208, 64] on link at bounding box center [208, 59] width 19 height 19
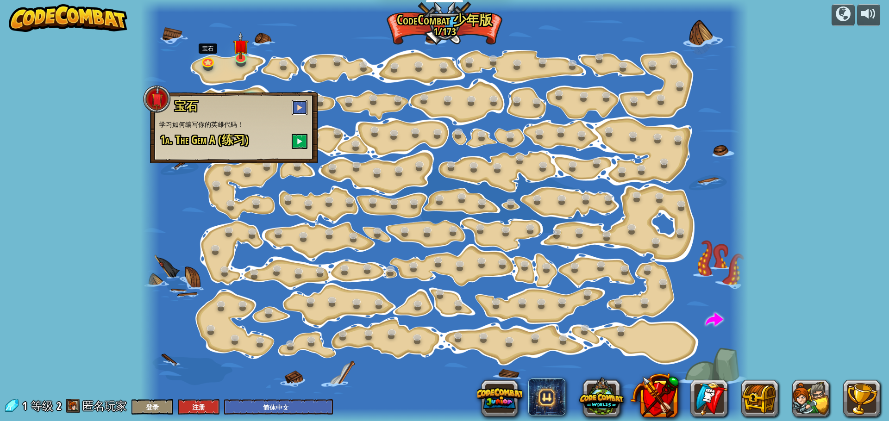
click at [300, 101] on button at bounding box center [300, 107] width 16 height 15
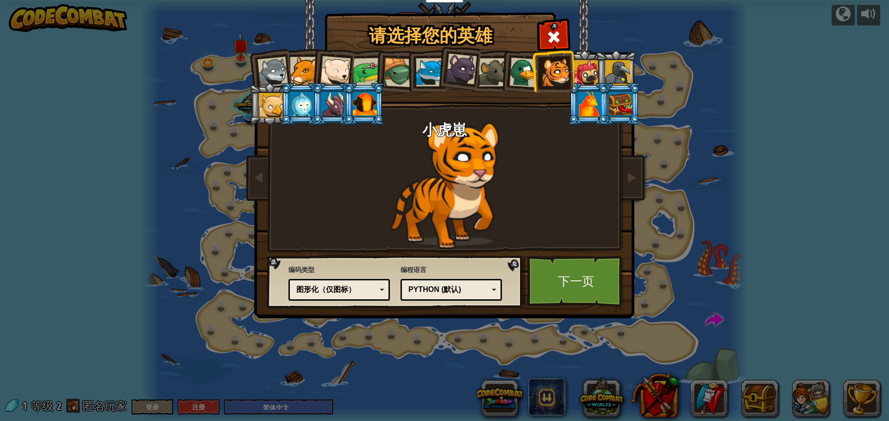
click at [328, 280] on div "真实代码 图形化和代码 图形化 图形化（仅图标） 图形化（仅图标）" at bounding box center [339, 290] width 101 height 22
click at [570, 291] on link "下一页" at bounding box center [576, 281] width 97 height 51
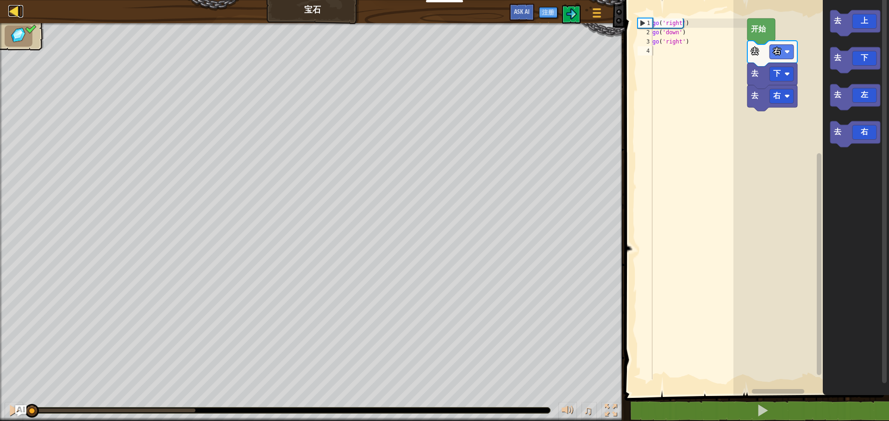
click at [9, 13] on div at bounding box center [14, 11] width 12 height 12
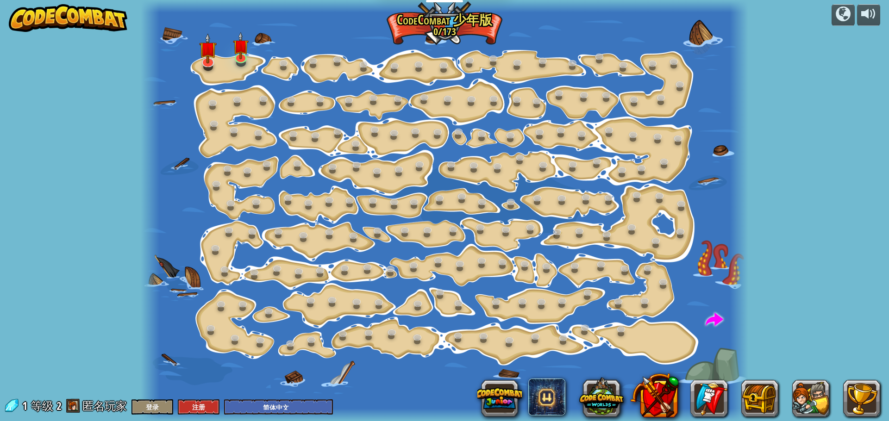
select select "zh-HANS"
click at [236, 57] on link at bounding box center [241, 55] width 19 height 19
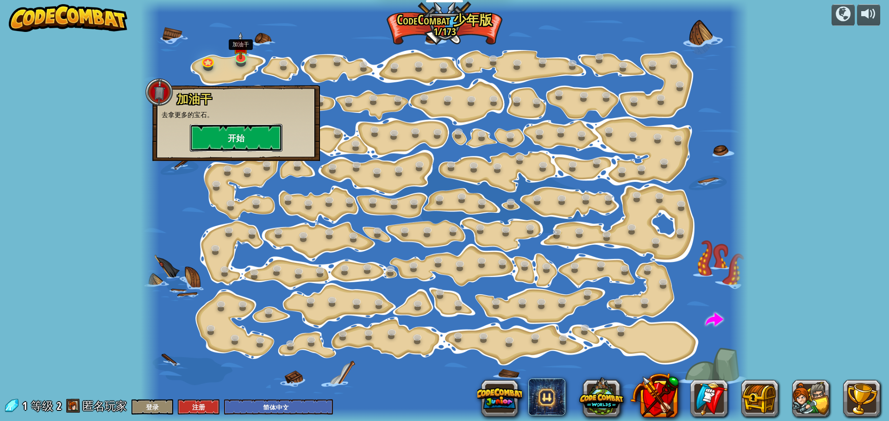
click at [239, 130] on button "开始" at bounding box center [236, 138] width 93 height 28
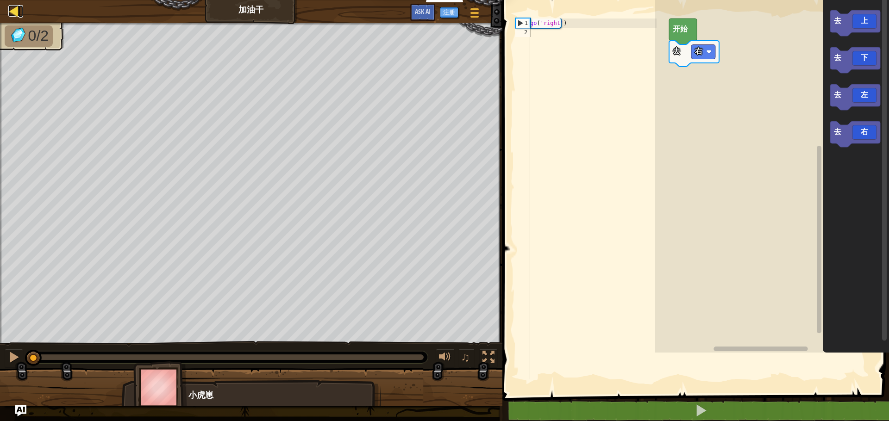
click at [14, 15] on div at bounding box center [14, 11] width 12 height 12
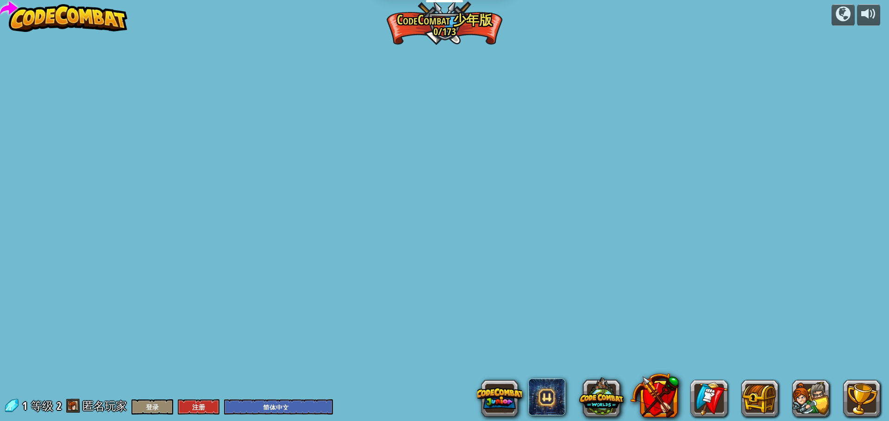
select select "zh-HANS"
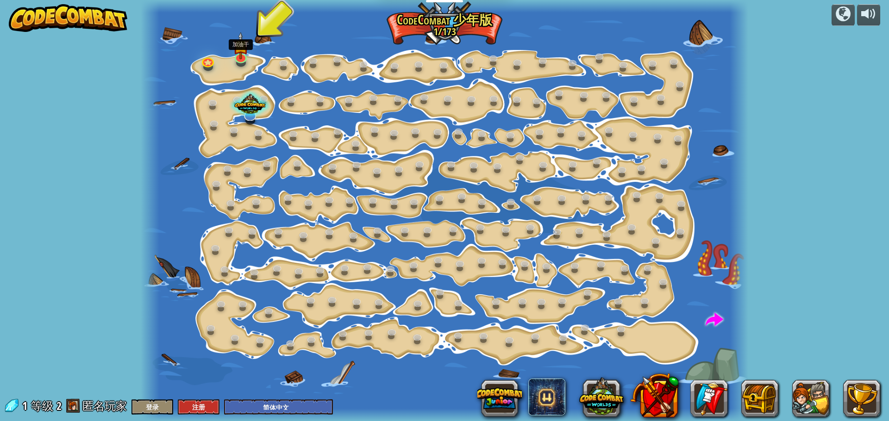
click at [238, 63] on div "逐步变化 (需解锁) 更改步骤参数。 聪明行动 (需解锁) 现在我们真的在走路了！ 加油干 加油干 去拿更多的宝石。 开始 闪亮 (需解锁) 看看这些宝石！ …" at bounding box center [445, 210] width 608 height 421
click at [240, 61] on link at bounding box center [241, 55] width 19 height 19
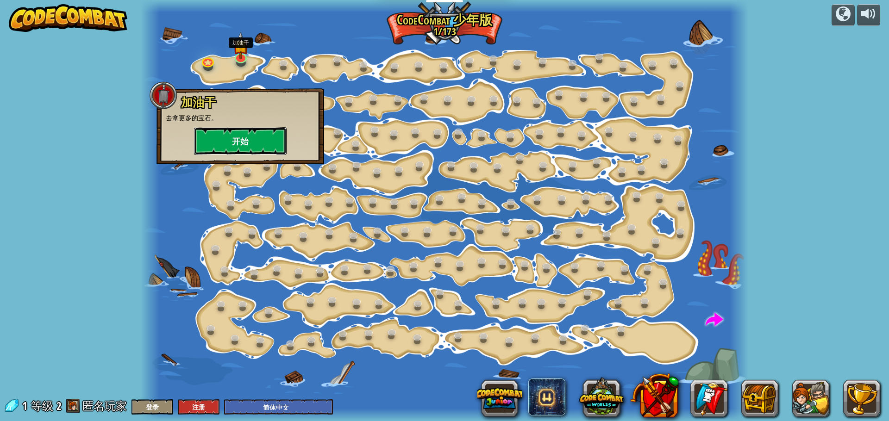
click at [242, 139] on button "开始" at bounding box center [240, 141] width 93 height 28
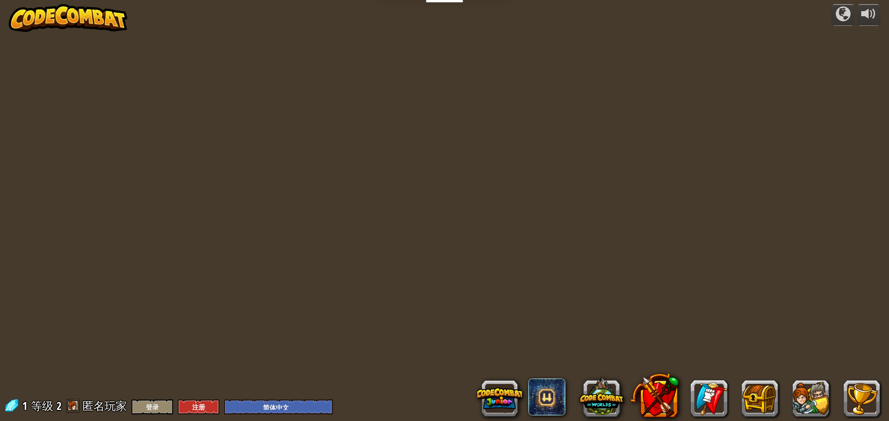
select select "zh-HANS"
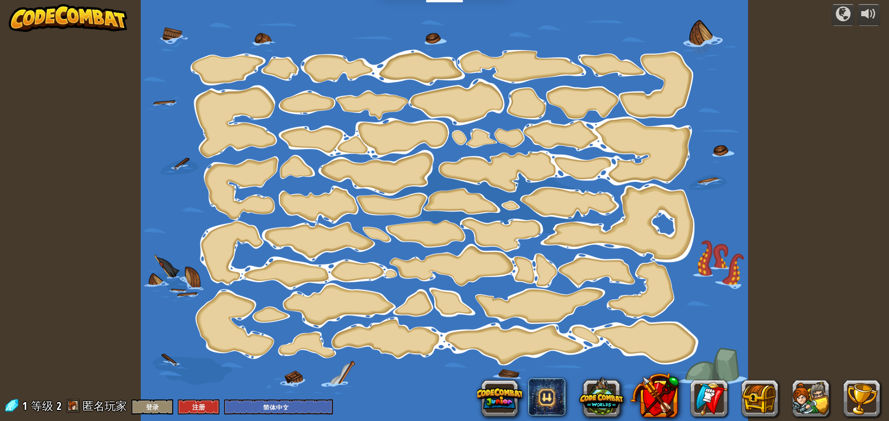
select select "zh-HANS"
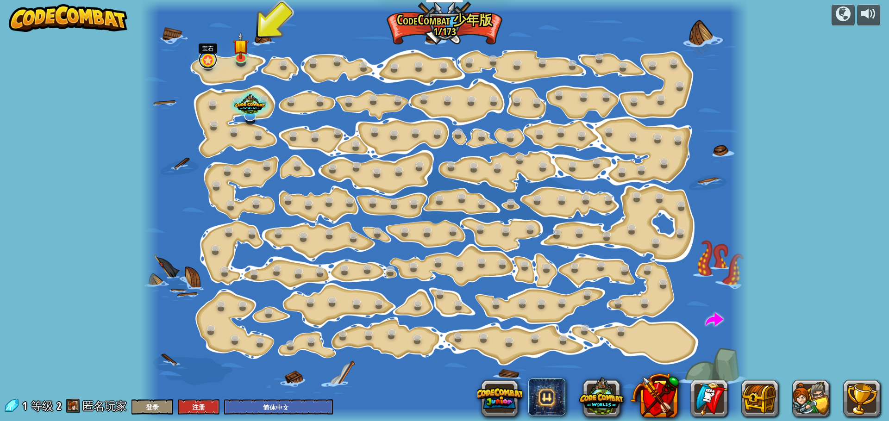
click at [205, 57] on link at bounding box center [208, 59] width 19 height 19
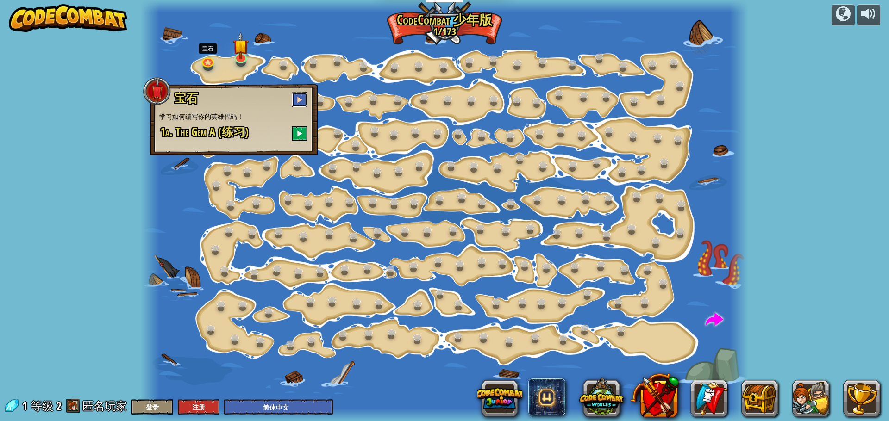
click at [306, 101] on button at bounding box center [300, 99] width 16 height 15
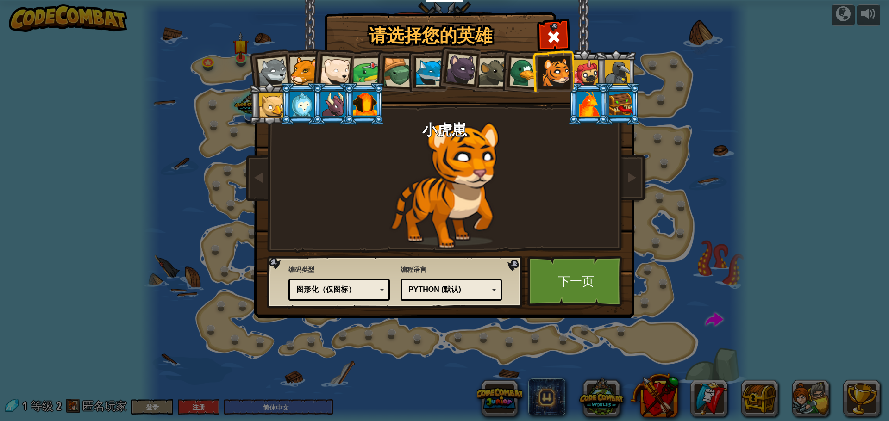
click at [346, 290] on div "图形化（仅图标）" at bounding box center [336, 290] width 80 height 11
click at [557, 304] on link "下一页" at bounding box center [576, 281] width 97 height 51
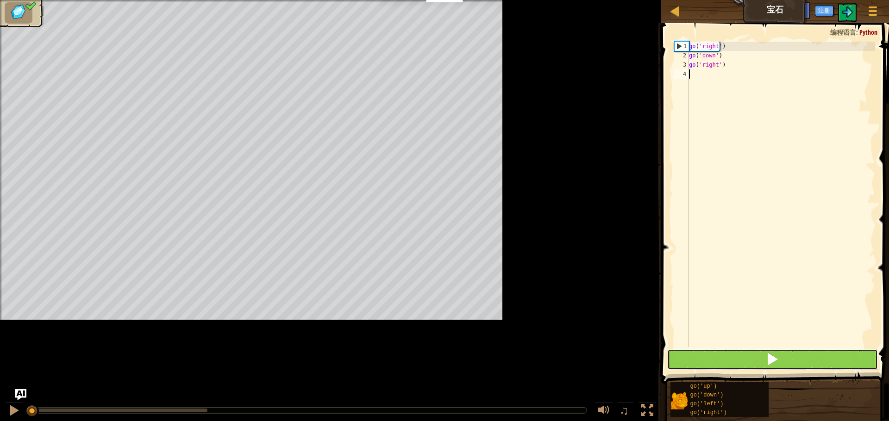
click at [751, 349] on button at bounding box center [772, 359] width 210 height 21
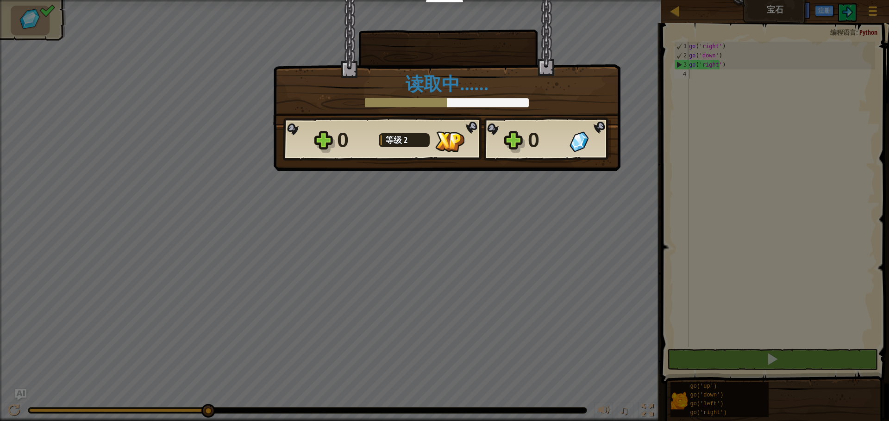
scroll to position [4, 0]
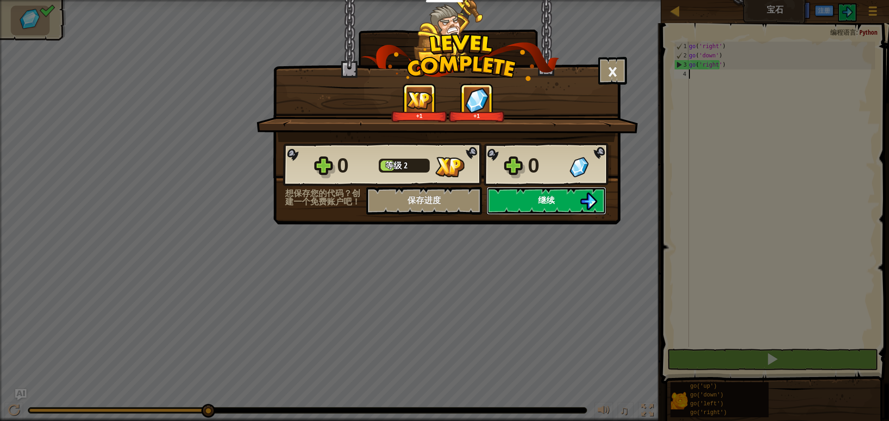
click at [511, 196] on button "继续" at bounding box center [547, 201] width 120 height 28
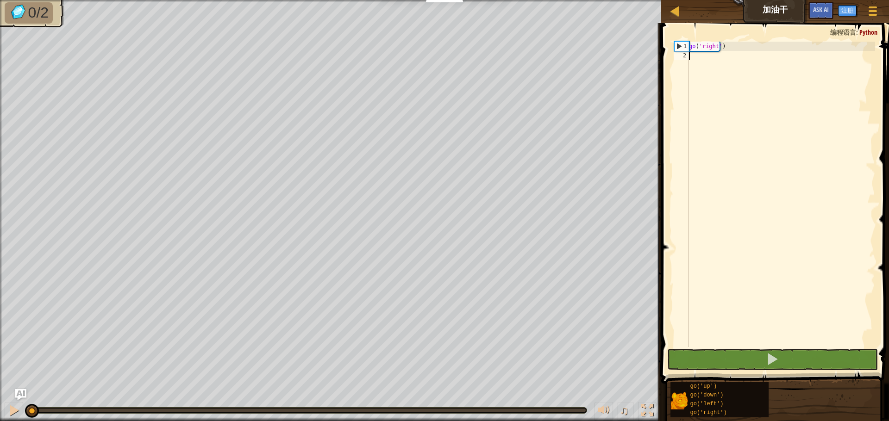
type textarea "g"
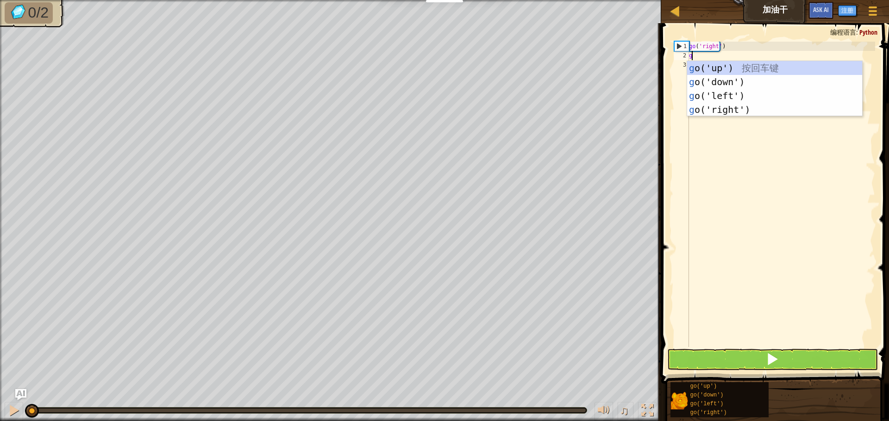
scroll to position [4, 0]
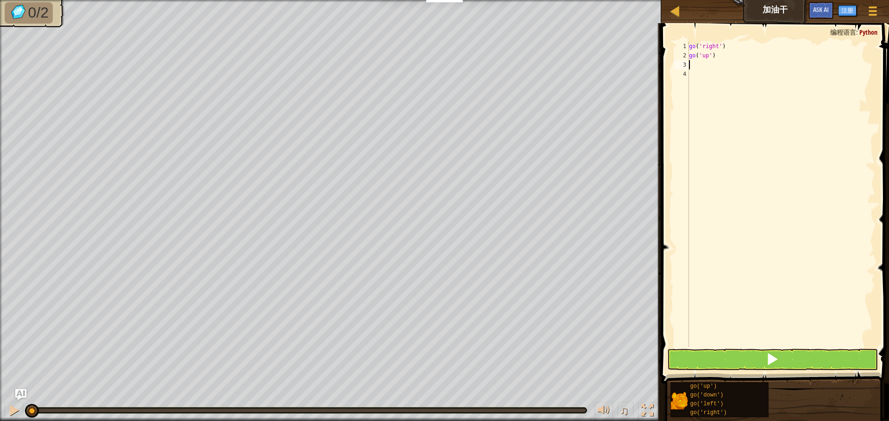
type textarea "g"
click at [688, 354] on button at bounding box center [772, 359] width 210 height 21
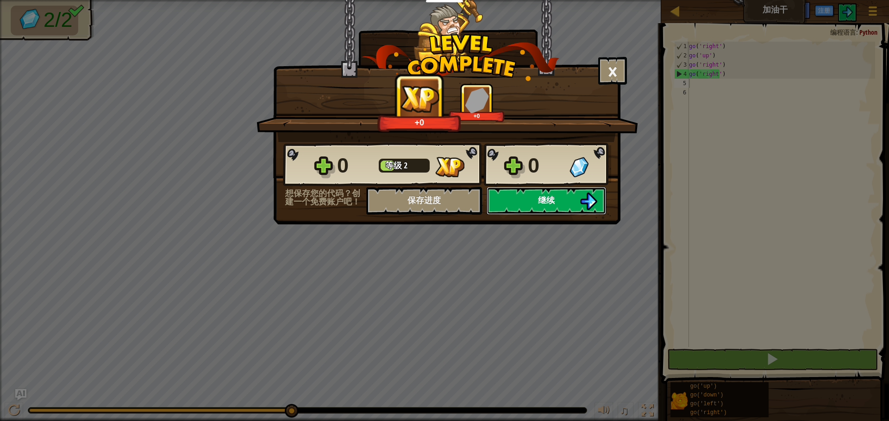
click at [501, 201] on button "继续" at bounding box center [547, 201] width 120 height 28
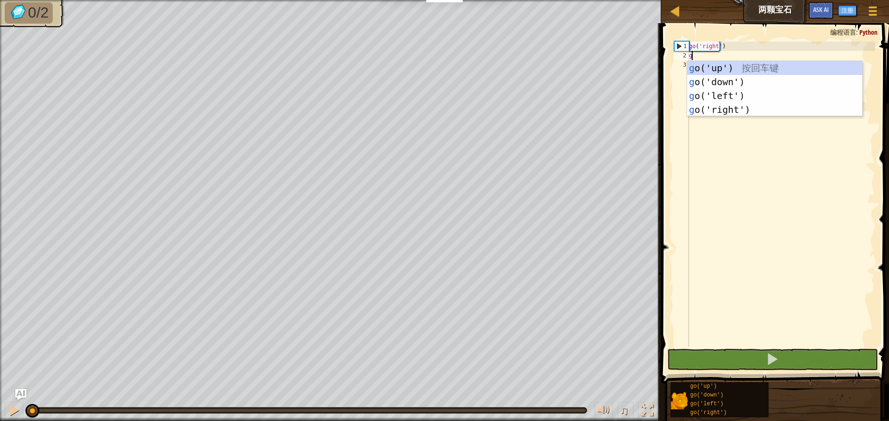
scroll to position [4, 0]
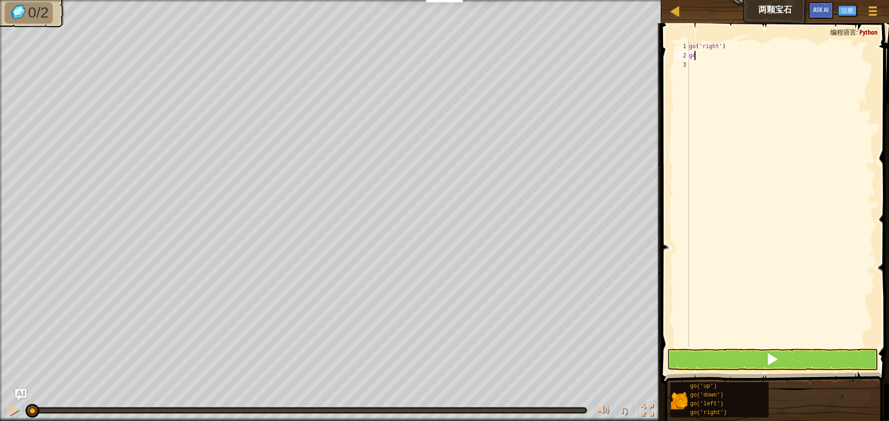
type textarea "g"
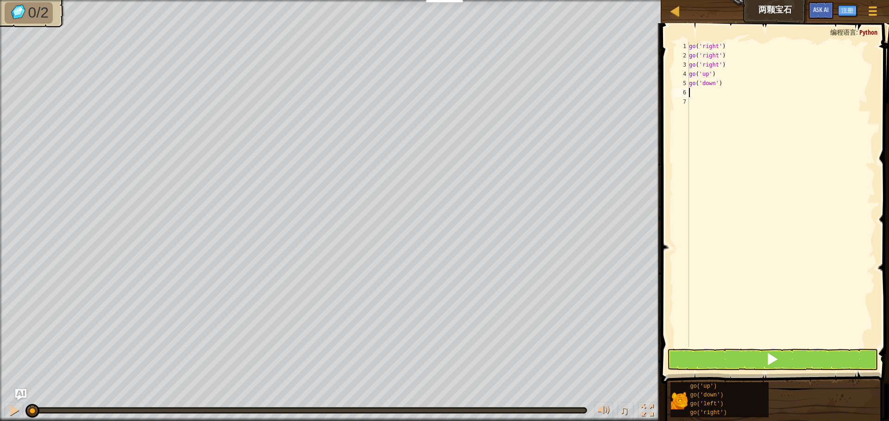
type textarea "g"
click at [781, 360] on button at bounding box center [772, 359] width 210 height 21
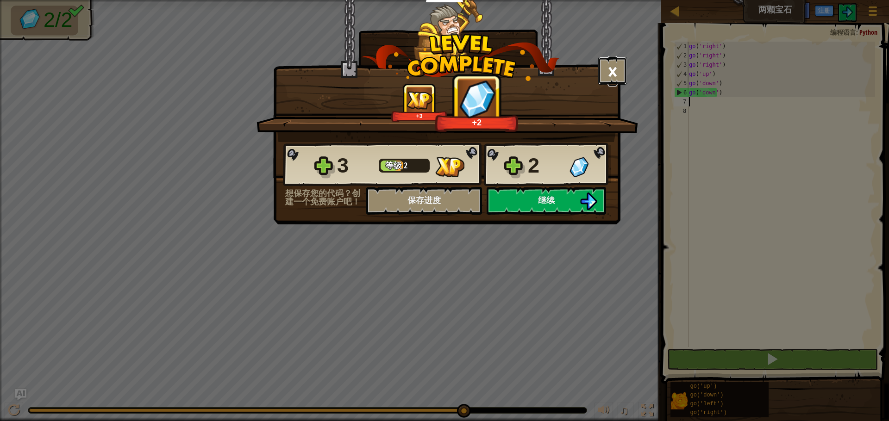
click at [616, 65] on button "×" at bounding box center [612, 71] width 29 height 28
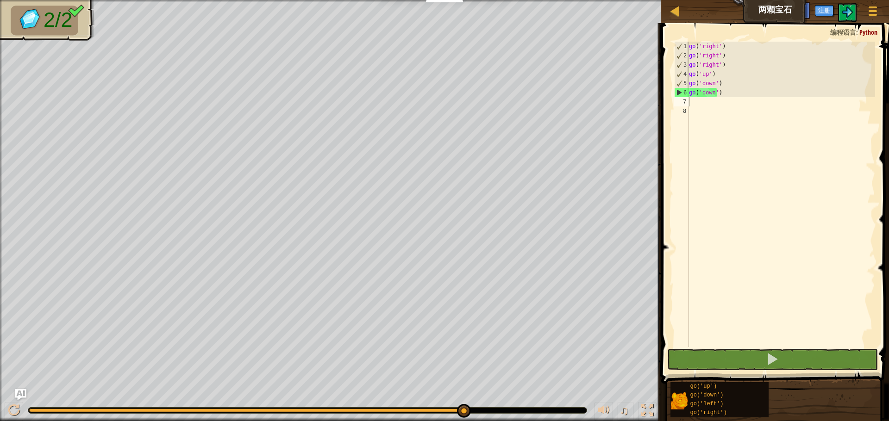
click at [676, 2] on div "地图 两颗宝石 游戏菜单 注册 Ask AI" at bounding box center [775, 11] width 228 height 23
click at [669, 19] on div "地图 两颗宝石 游戏菜单 注册 Ask AI" at bounding box center [775, 11] width 228 height 23
click at [677, 11] on div at bounding box center [675, 11] width 12 height 12
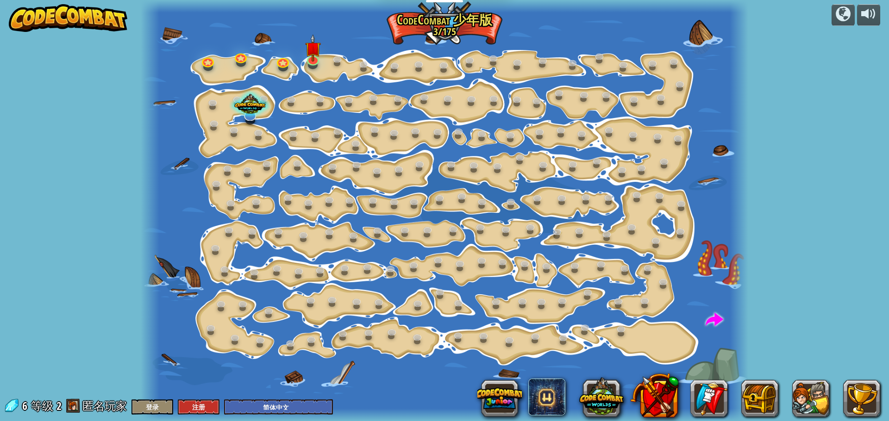
select select "zh-HANS"
click at [506, 392] on button at bounding box center [500, 399] width 44 height 44
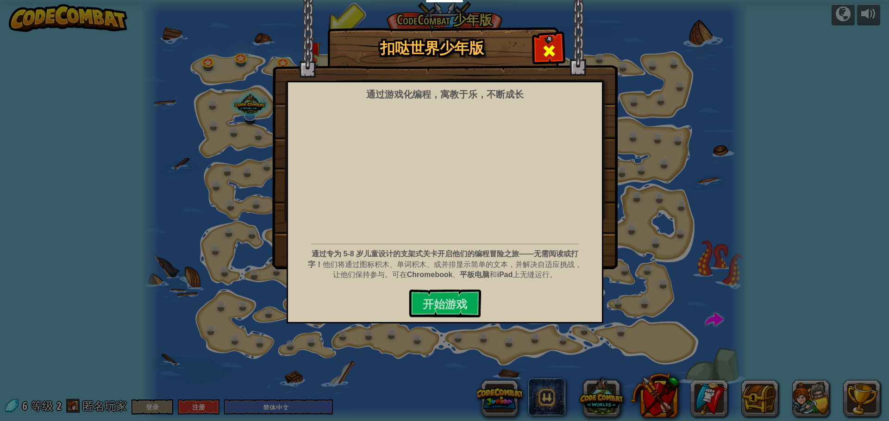
click at [549, 44] on span at bounding box center [549, 51] width 15 height 15
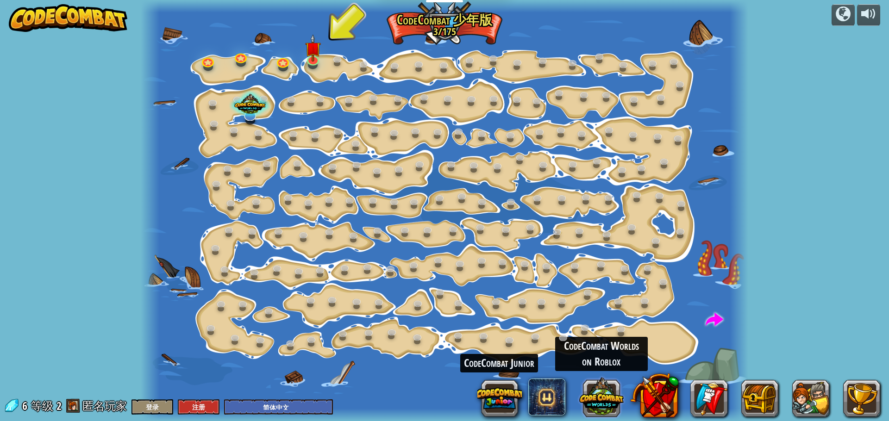
click at [604, 409] on button at bounding box center [601, 397] width 44 height 44
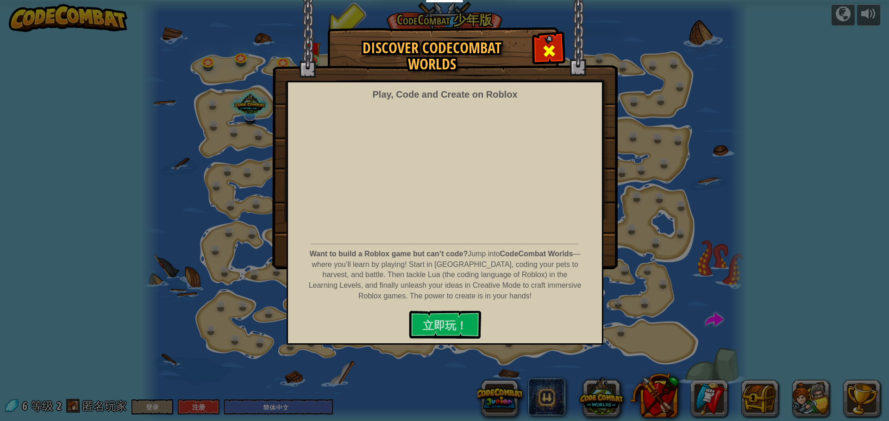
click at [546, 51] on span at bounding box center [549, 51] width 15 height 15
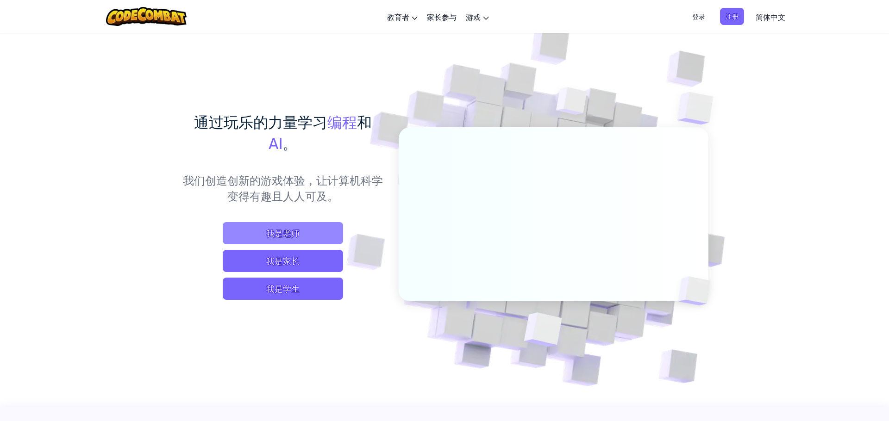
click at [315, 240] on span "我是老师" at bounding box center [283, 233] width 120 height 22
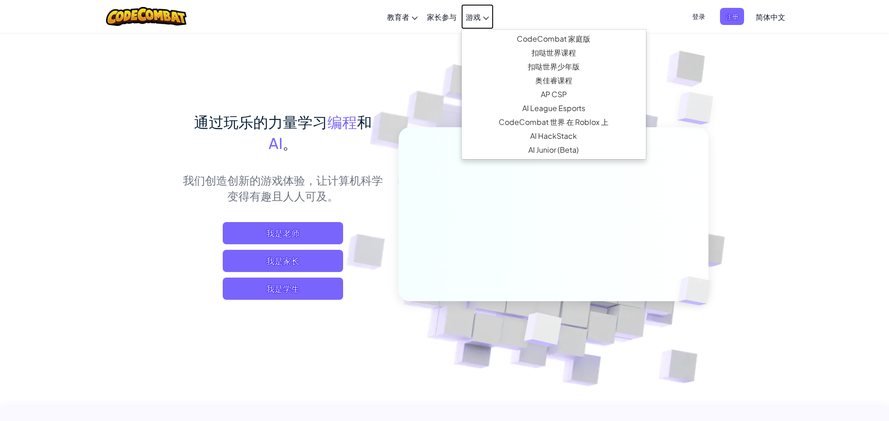
click at [465, 16] on link "游戏" at bounding box center [477, 16] width 32 height 25
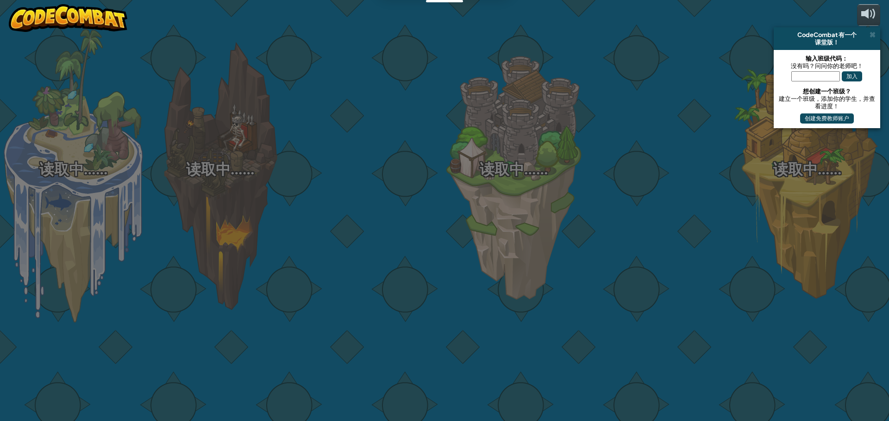
select select "zh-HANS"
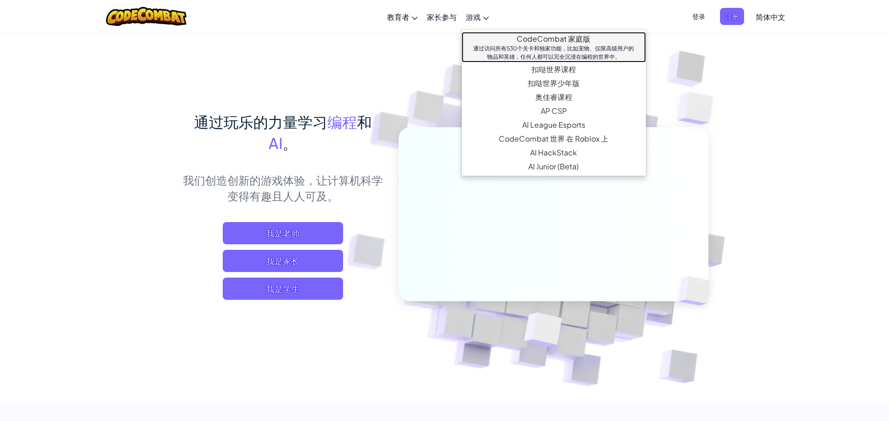
click at [559, 38] on link "CodeCombat 家庭版 通过访问所有530个关卡和独家功能，比如宠物、仅限高级用户的物品和英雄，任何人都可以完全沉浸在编程的世界中。" at bounding box center [554, 47] width 184 height 31
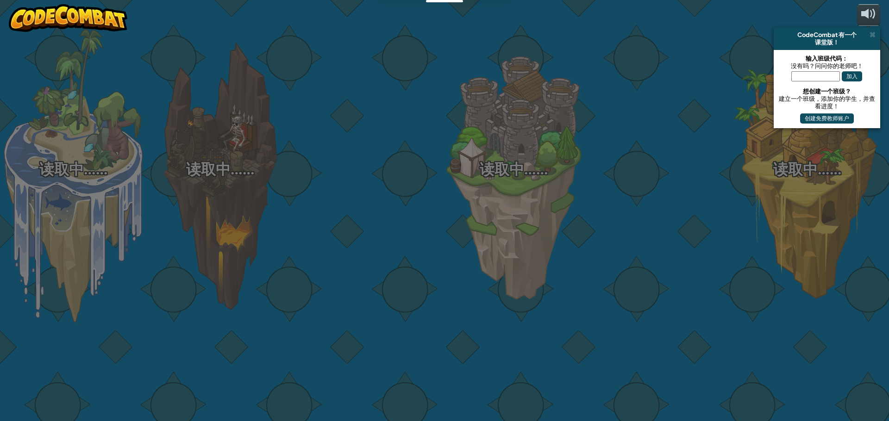
select select "zh-HANS"
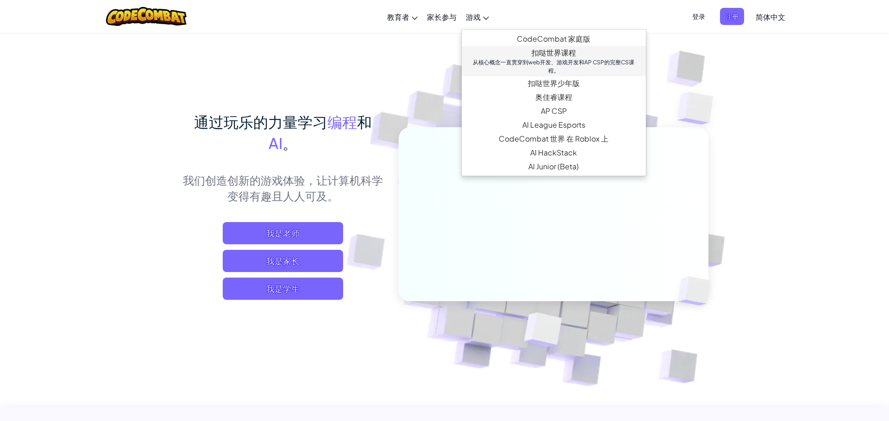
click at [523, 64] on div "从核心概念一直贯穿到web开发、游戏开发和AP CSP的完整CS课程。" at bounding box center [554, 66] width 166 height 17
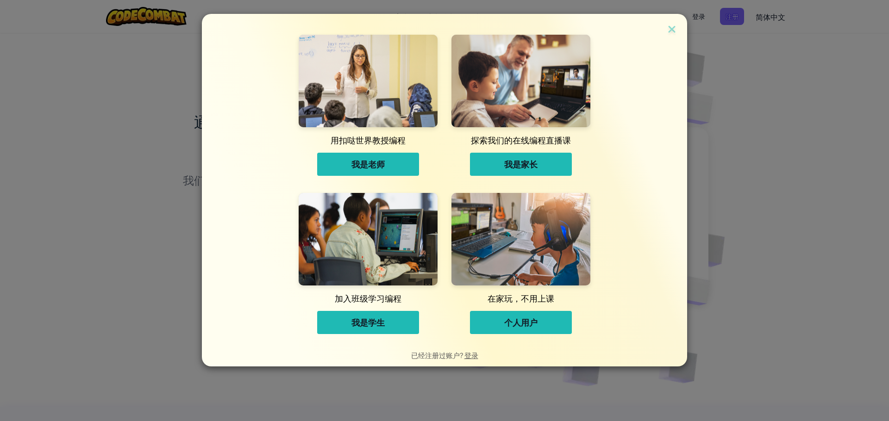
click at [536, 321] on span "个人用户" at bounding box center [520, 322] width 33 height 11
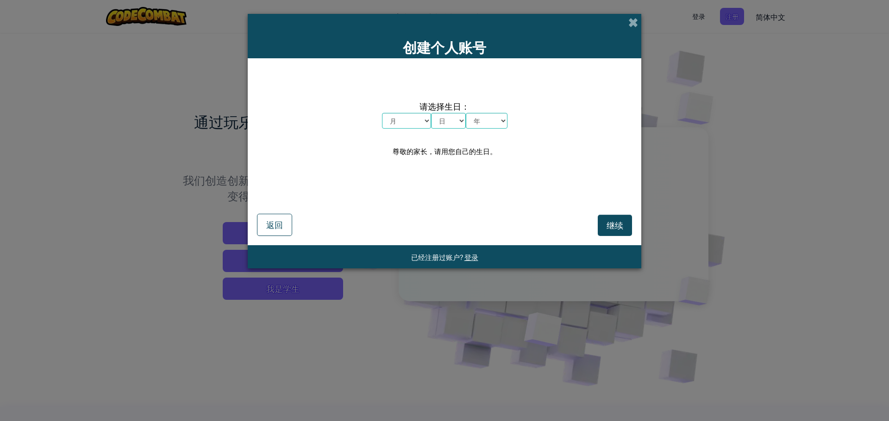
click at [421, 123] on select "月 一月 二月 三月 四月 五月 六月 七月 八月 九月 十月 十一月 十二月" at bounding box center [406, 121] width 49 height 16
click at [479, 126] on select "年 2025 2024 2023 2022 2021 2020 2019 2018 2017 2016 2015 2014 2013 2012 2011 20…" at bounding box center [487, 121] width 42 height 16
select select "2007"
click at [466, 113] on select "年 2025 2024 2023 2022 2021 2020 2019 2018 2017 2016 2015 2014 2013 2012 2011 20…" at bounding box center [487, 121] width 42 height 16
click at [418, 120] on select "月 一月 二月 三月 四月 五月 六月 七月 八月 九月 十月 十一月 十二月" at bounding box center [406, 121] width 49 height 16
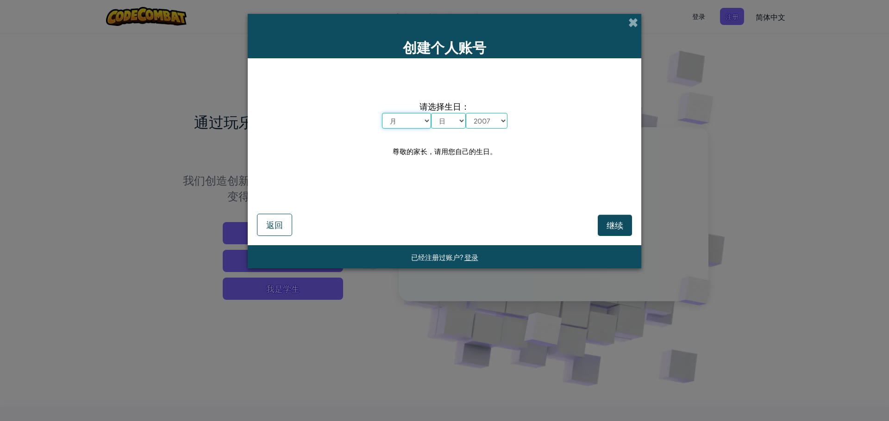
select select "6"
click at [382, 113] on select "月 一月 二月 三月 四月 五月 六月 七月 八月 九月 十月 十一月 十二月" at bounding box center [406, 121] width 49 height 16
click at [453, 124] on select "日 1 2 3 4 5 6 7 8 9 10 11 12 13 14 15 16 17 18 19 20 21 22 23 24 25 26 27 28 29…" at bounding box center [448, 121] width 35 height 16
select select "10"
click at [431, 113] on select "日 1 2 3 4 5 6 7 8 9 10 11 12 13 14 15 16 17 18 19 20 21 22 23 24 25 26 27 28 29…" at bounding box center [448, 121] width 35 height 16
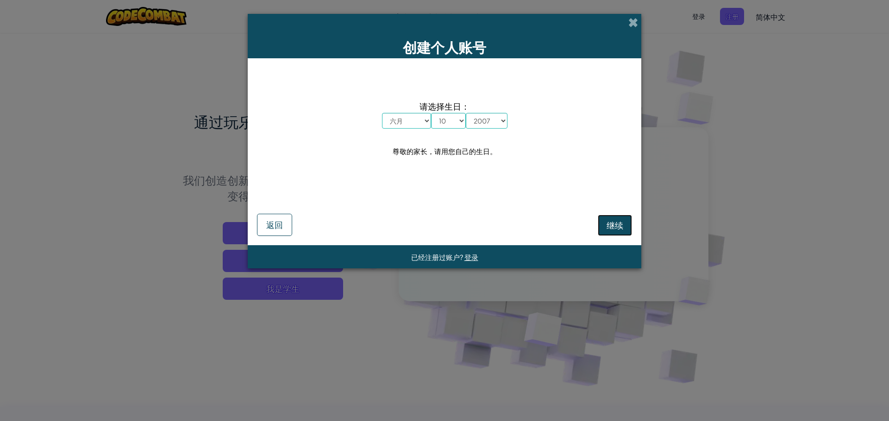
click at [619, 230] on span "继续" at bounding box center [615, 225] width 17 height 11
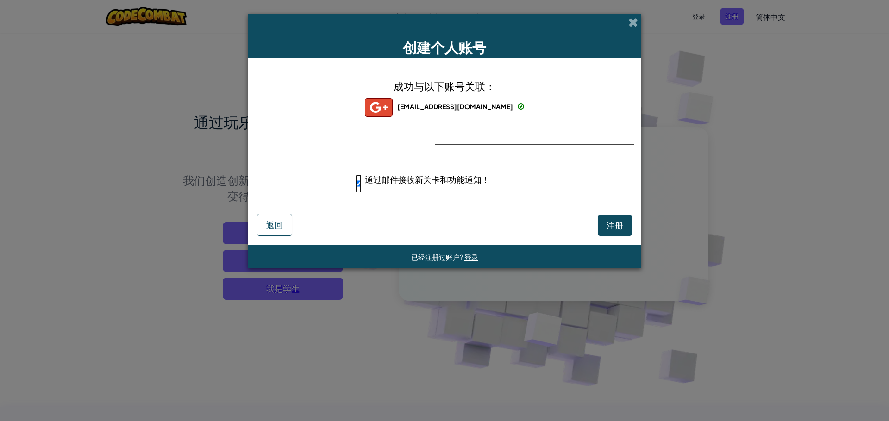
click at [360, 182] on input "通过邮件接收新关卡和功能通知！" at bounding box center [359, 184] width 6 height 19
checkbox input "false"
click at [605, 227] on button "注册" at bounding box center [615, 225] width 34 height 21
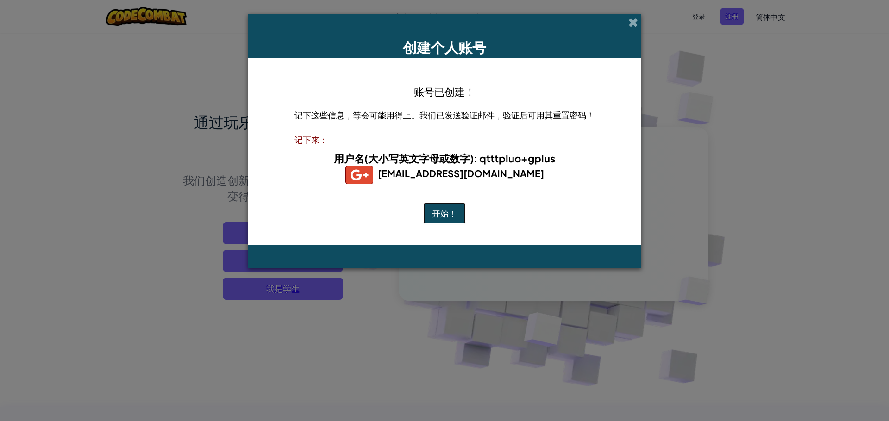
click at [442, 214] on button "开始！" at bounding box center [444, 213] width 43 height 21
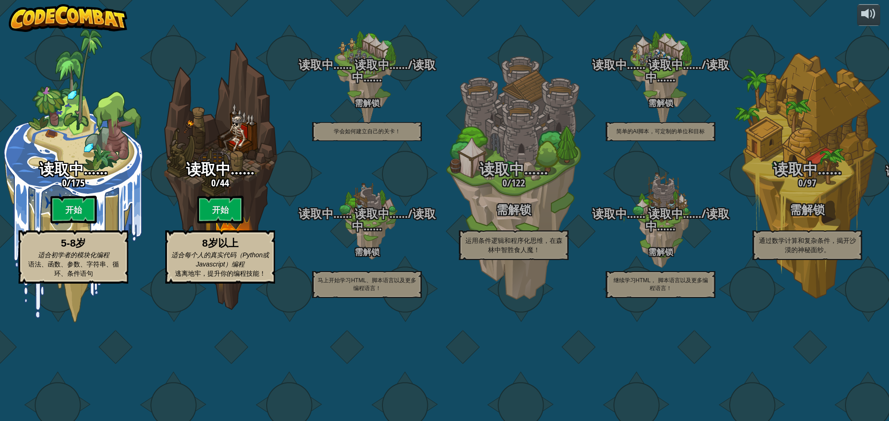
select select "zh-HANS"
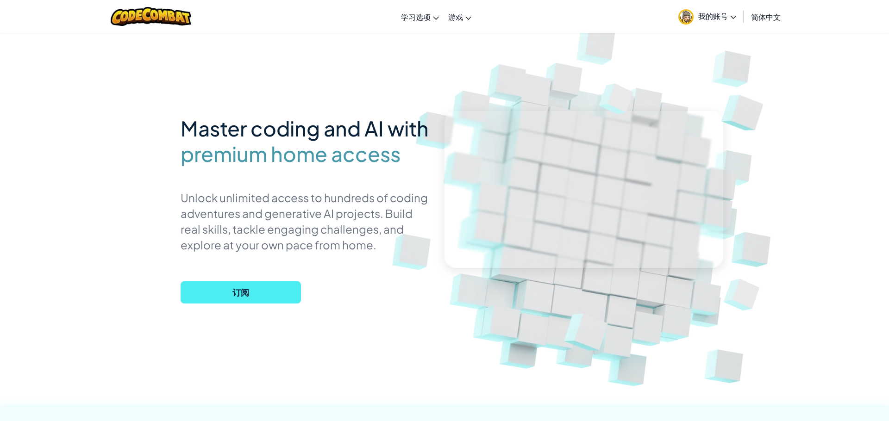
click at [500, 55] on div "Master coding and AI with premium home access Unlock unlimited access to hundre…" at bounding box center [445, 201] width 528 height 338
click at [450, 33] on link "Live Online Classes" at bounding box center [440, 39] width 87 height 14
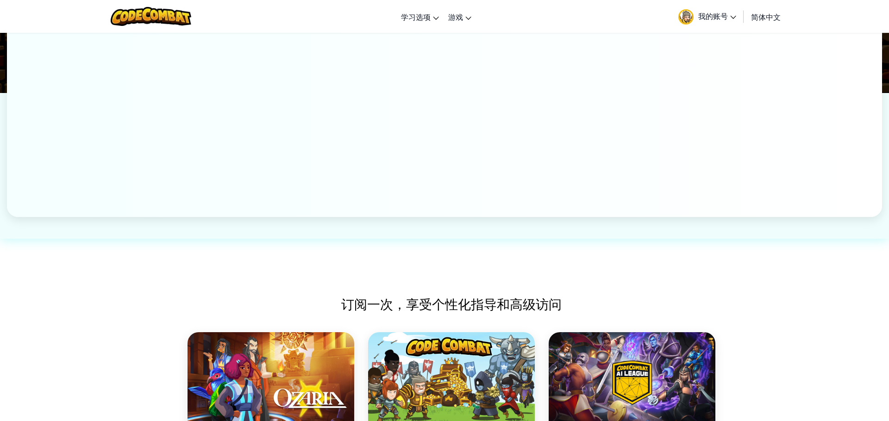
scroll to position [50, 0]
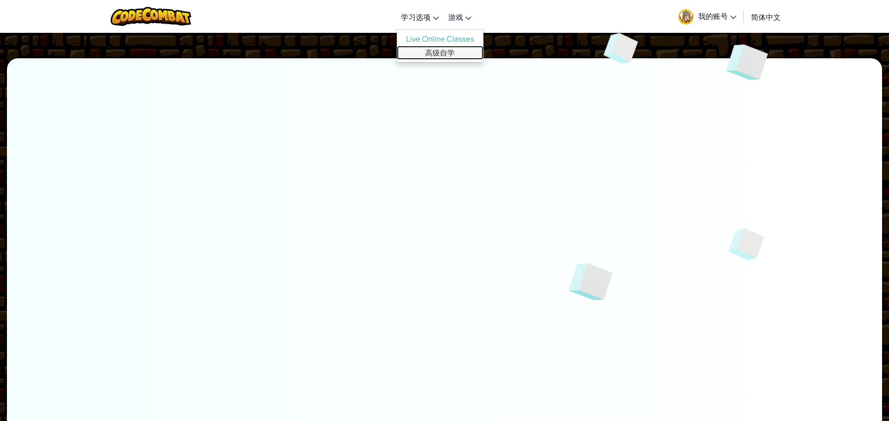
click at [426, 52] on link "高级自学" at bounding box center [440, 53] width 87 height 14
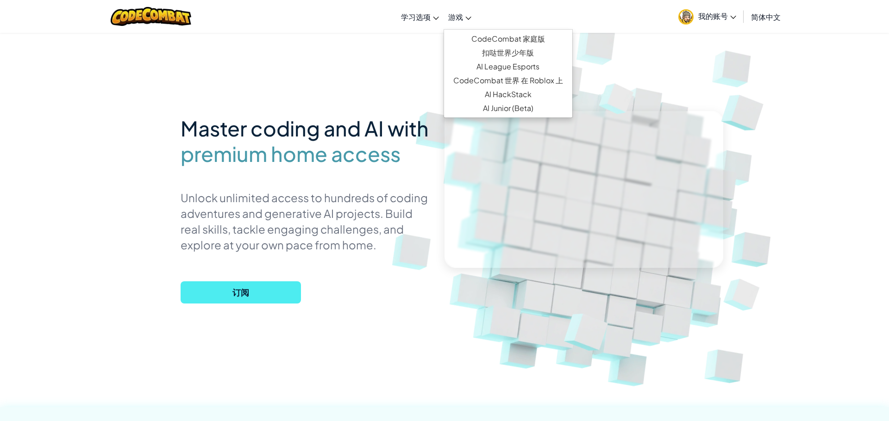
click at [453, 16] on span "游戏" at bounding box center [455, 17] width 15 height 10
click at [503, 64] on link "AI League Esports" at bounding box center [508, 67] width 128 height 14
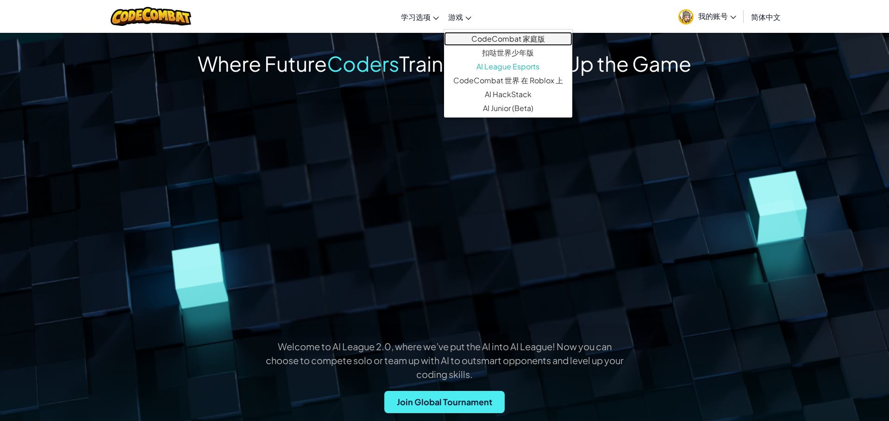
click at [502, 39] on link "CodeCombat 家庭版" at bounding box center [508, 39] width 128 height 14
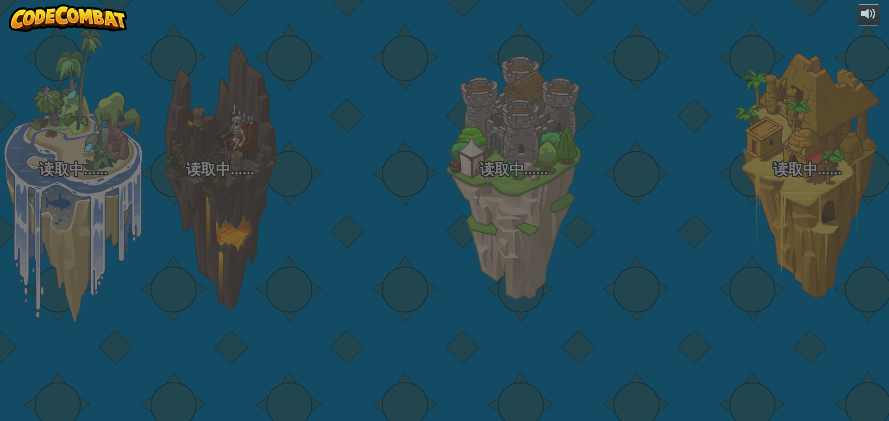
select select "zh-HANS"
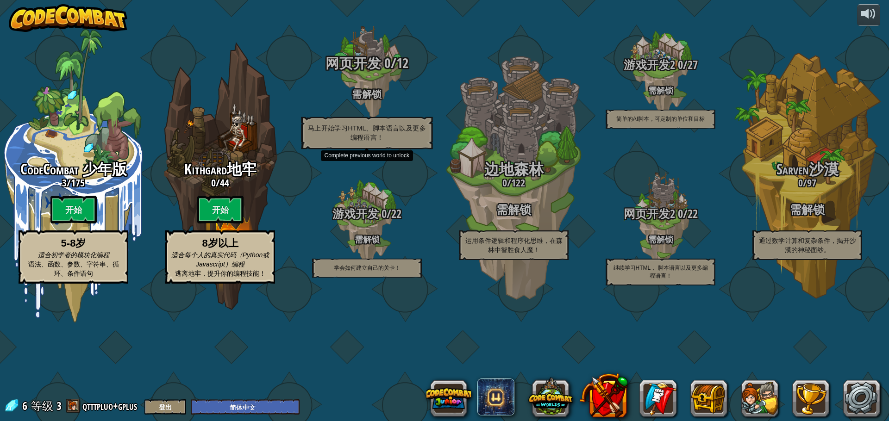
click at [369, 127] on div "网页开发 0 / 12 需解锁 马上开始学习HTML、脚本语言以及更多编程语言！" at bounding box center [367, 103] width 176 height 94
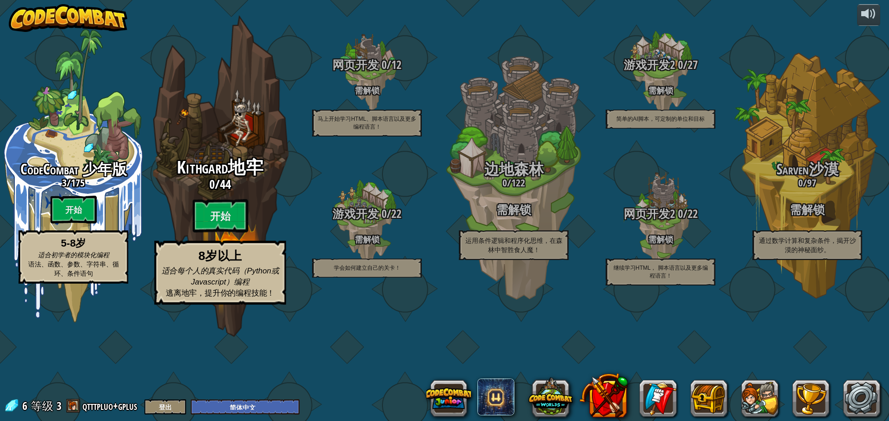
click at [219, 248] on div "Kithgard地牢 0 / 44 开始 8岁以上 适合每个人的真实代码（Python或Javascript）编程 逃离地牢，提升你的编程技能！" at bounding box center [220, 231] width 176 height 147
select select "zh-HANS"
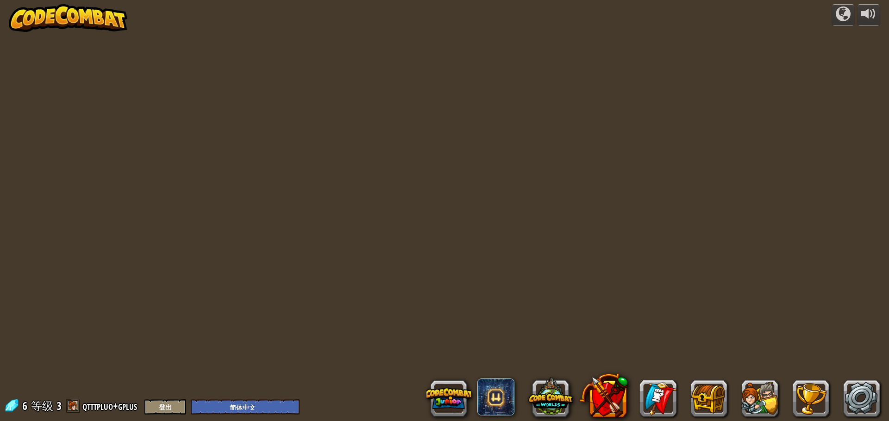
select select "zh-HANS"
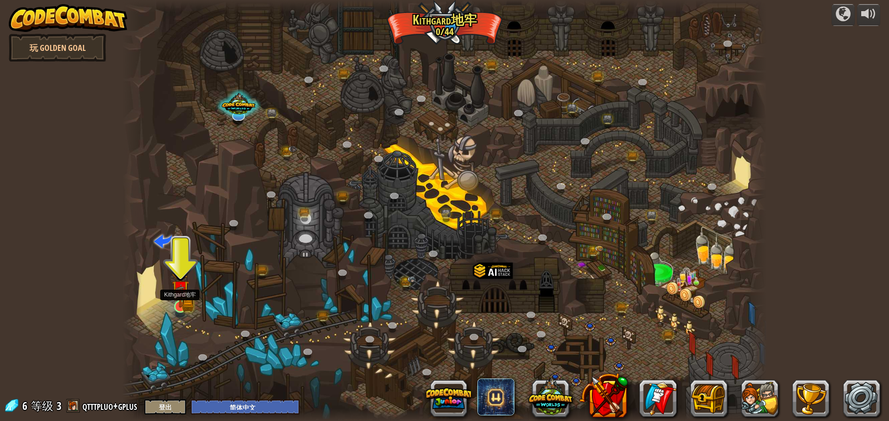
click at [183, 304] on img at bounding box center [180, 289] width 17 height 38
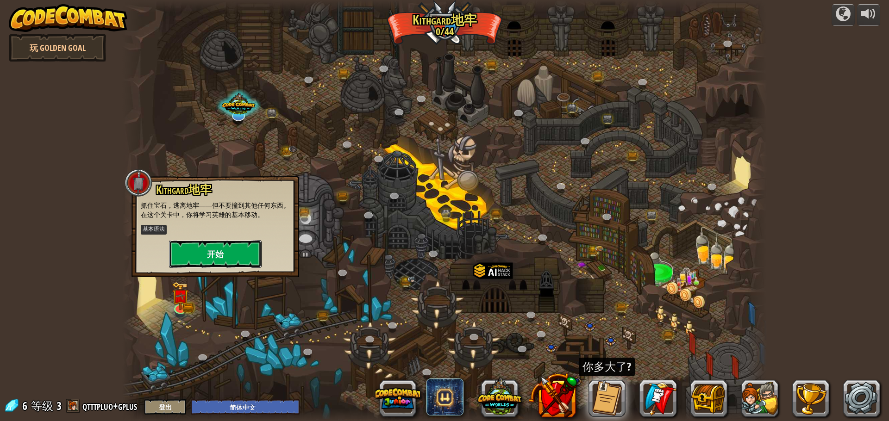
click at [222, 259] on button "开始" at bounding box center [215, 254] width 93 height 28
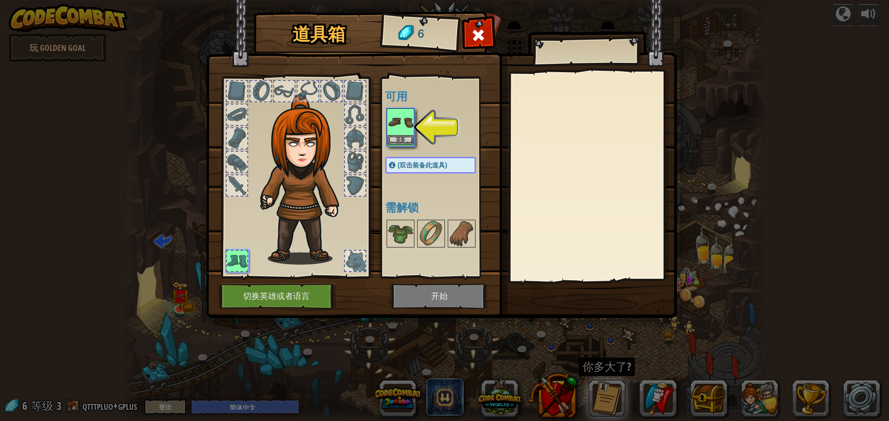
click at [398, 116] on img at bounding box center [401, 122] width 26 height 26
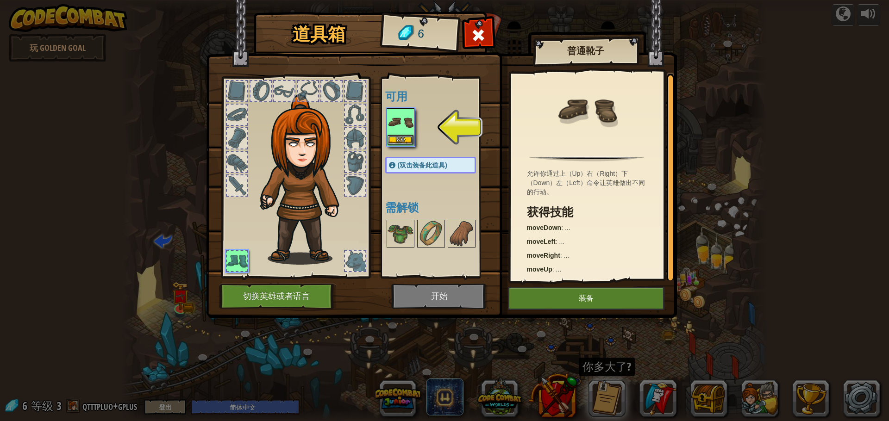
click at [398, 116] on img at bounding box center [401, 122] width 26 height 26
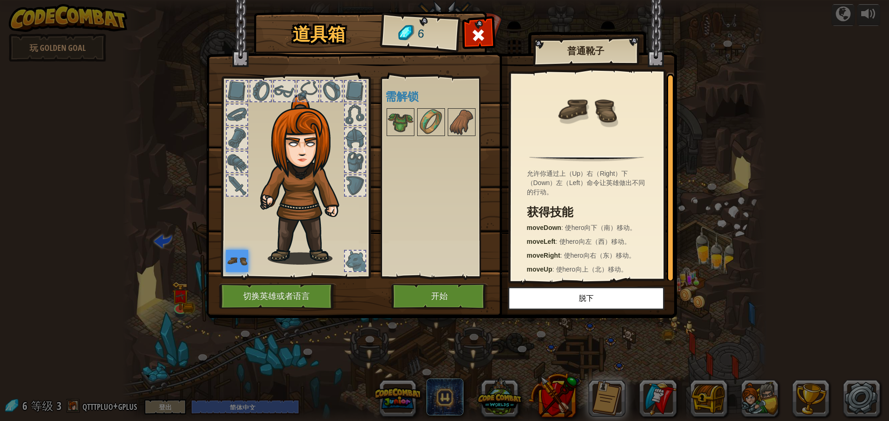
scroll to position [3, 0]
click at [309, 300] on button "切换英雄或者语言" at bounding box center [278, 296] width 118 height 25
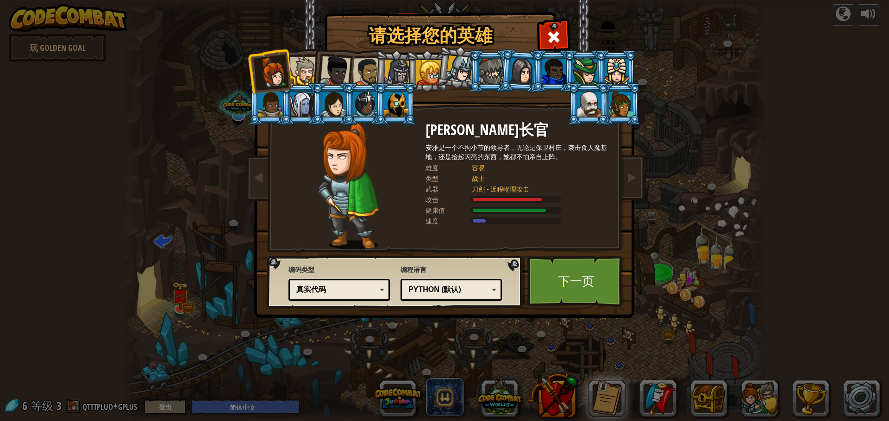
click at [305, 75] on div at bounding box center [304, 71] width 28 height 28
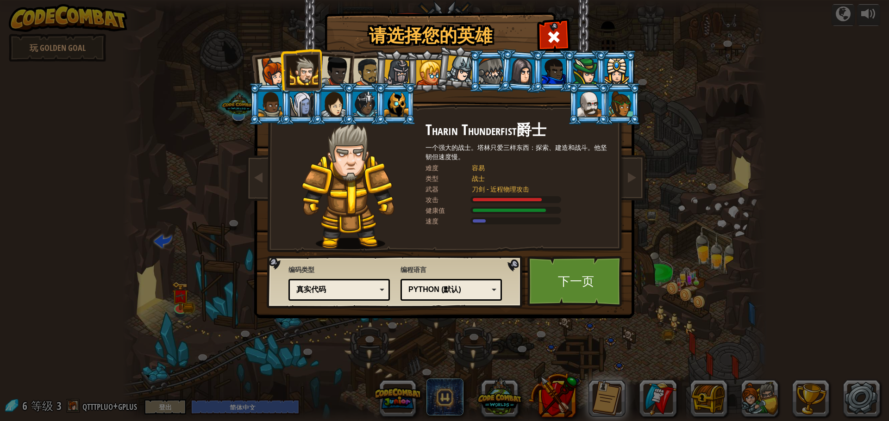
click at [270, 67] on div at bounding box center [273, 72] width 31 height 31
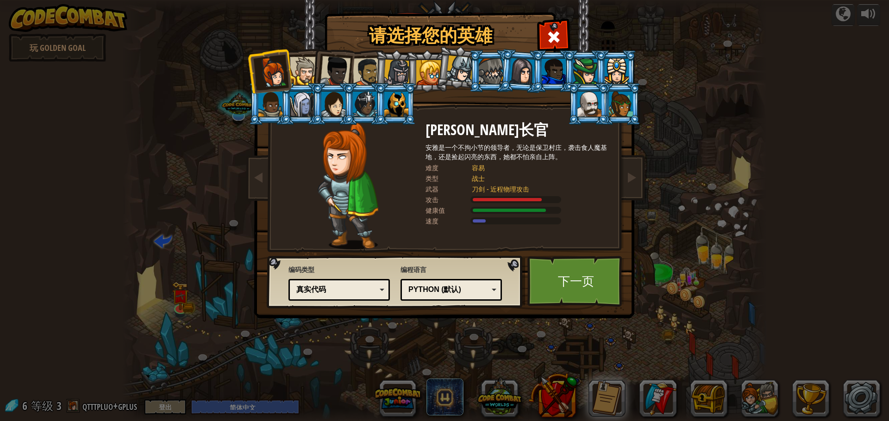
click at [302, 67] on div at bounding box center [304, 71] width 28 height 28
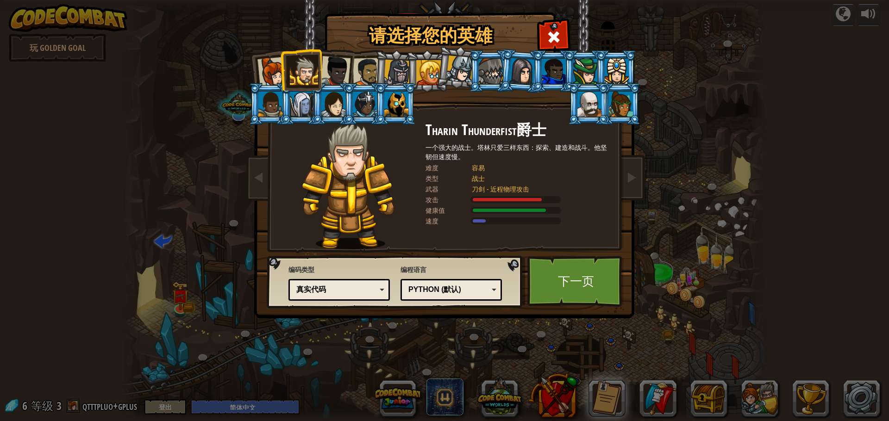
click at [268, 69] on div at bounding box center [273, 72] width 31 height 31
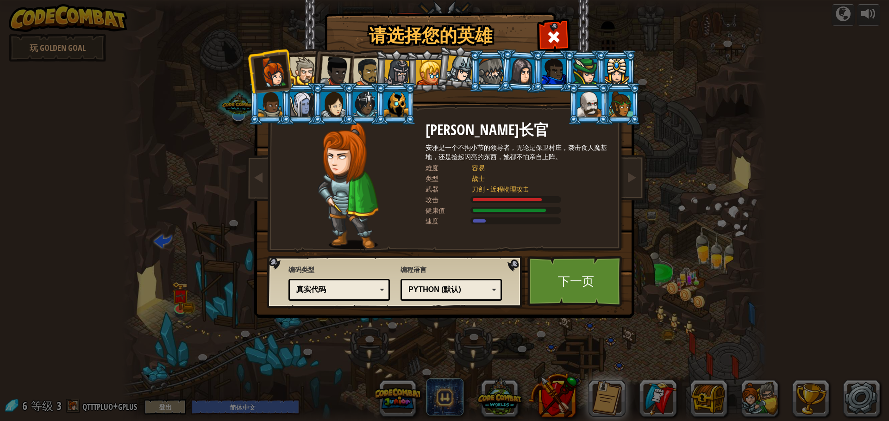
click at [296, 65] on div at bounding box center [304, 71] width 28 height 28
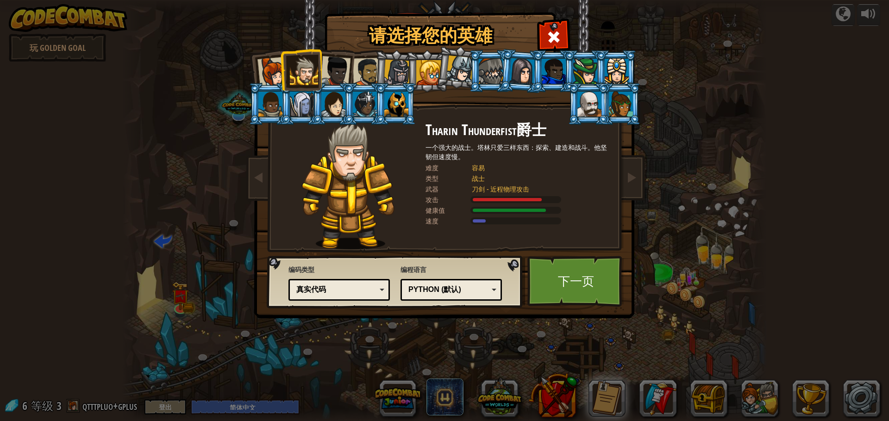
click at [334, 64] on div at bounding box center [335, 71] width 31 height 31
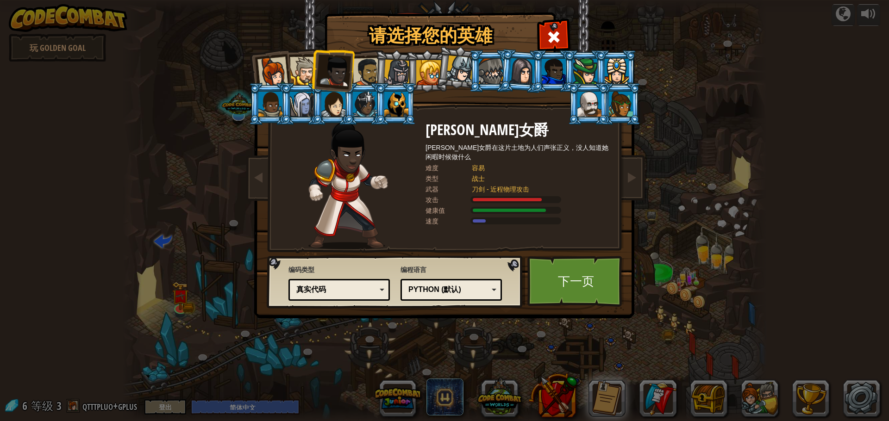
click at [364, 66] on div at bounding box center [367, 72] width 29 height 29
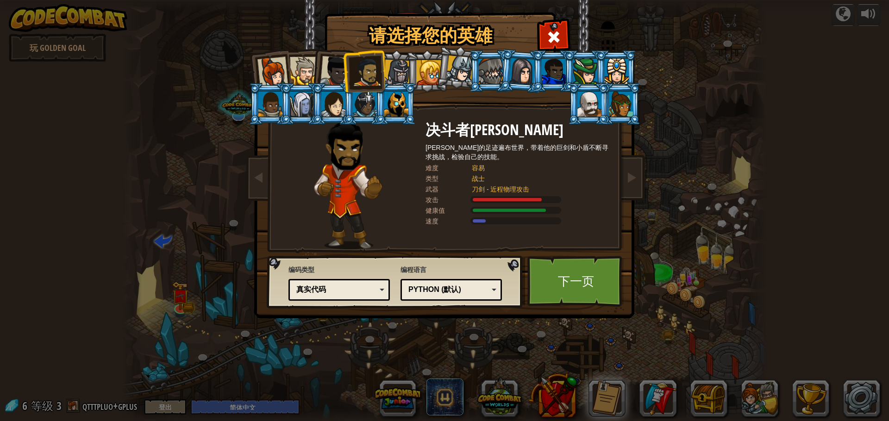
click at [397, 72] on div at bounding box center [397, 73] width 26 height 26
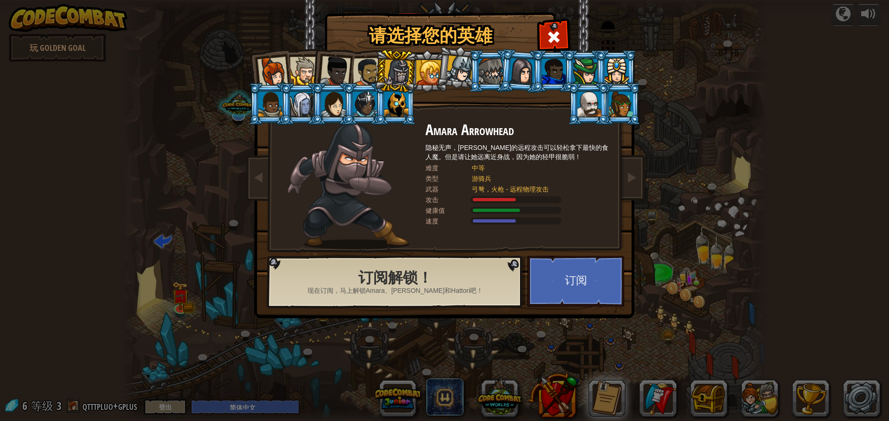
click at [438, 71] on li at bounding box center [458, 67] width 46 height 46
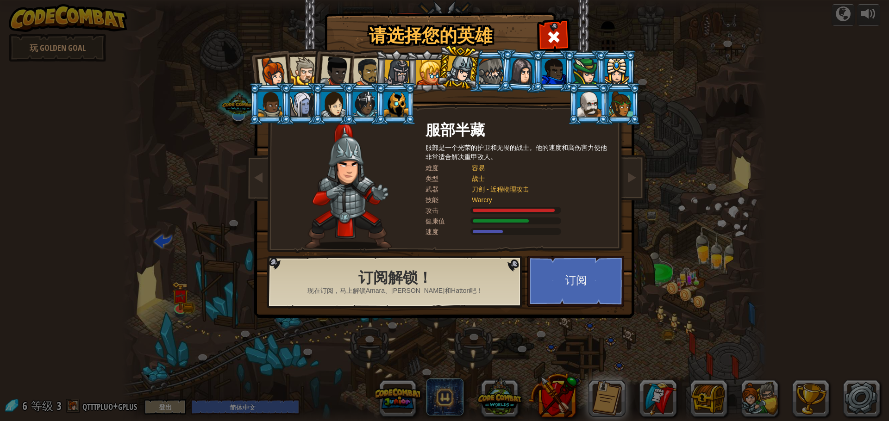
click at [357, 77] on div at bounding box center [367, 72] width 29 height 29
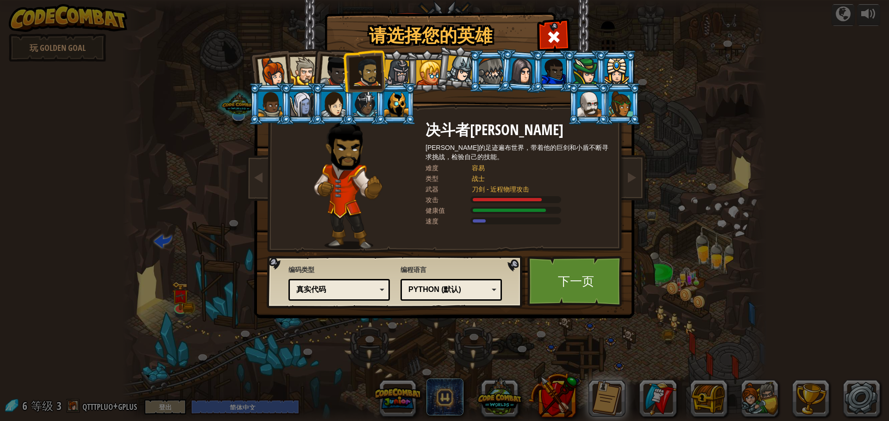
click at [426, 76] on div at bounding box center [428, 72] width 25 height 25
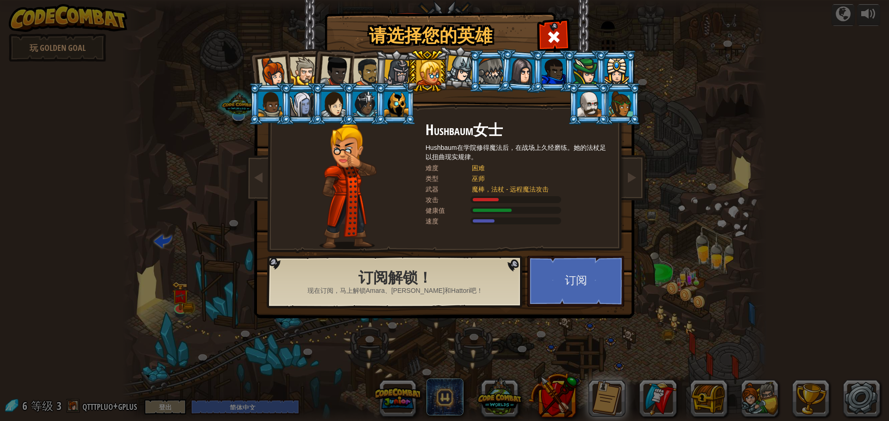
click at [289, 76] on li at bounding box center [269, 70] width 45 height 45
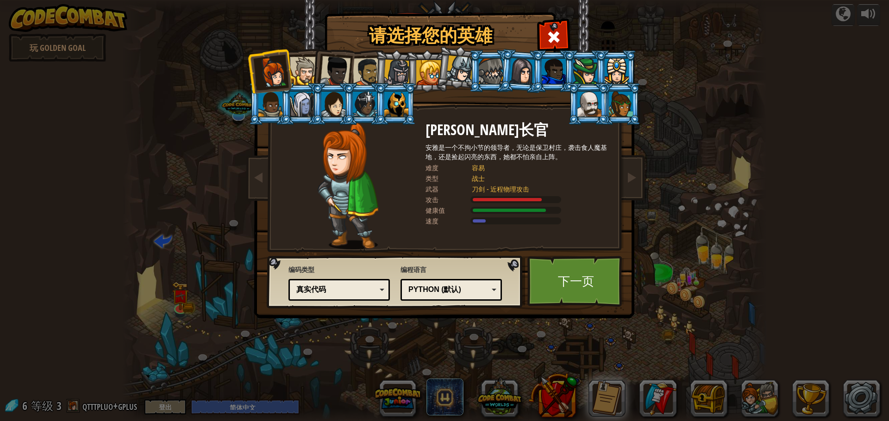
click at [293, 77] on div at bounding box center [304, 71] width 28 height 28
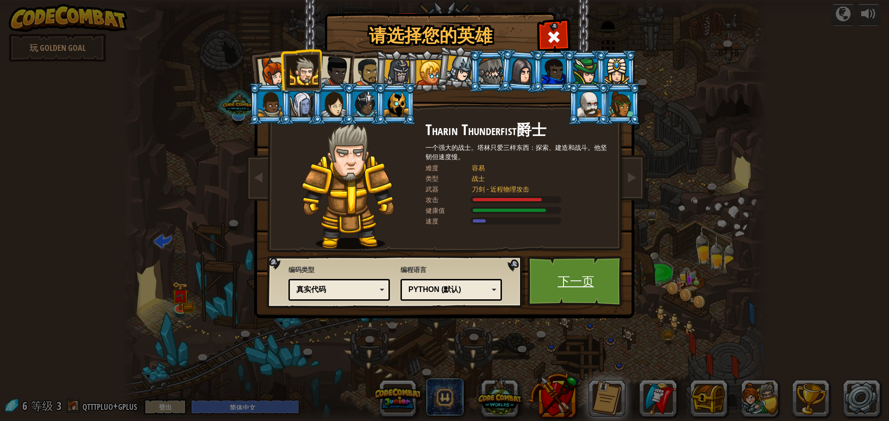
click at [593, 276] on link "下一页" at bounding box center [576, 281] width 97 height 51
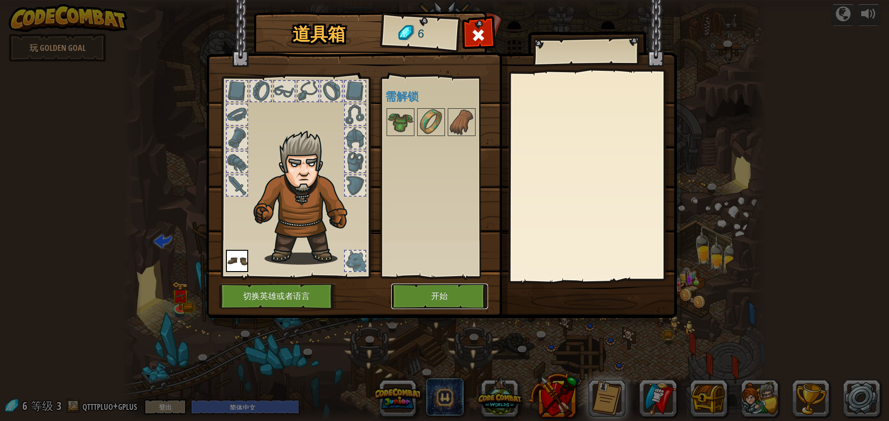
click at [440, 292] on button "开始" at bounding box center [439, 296] width 97 height 25
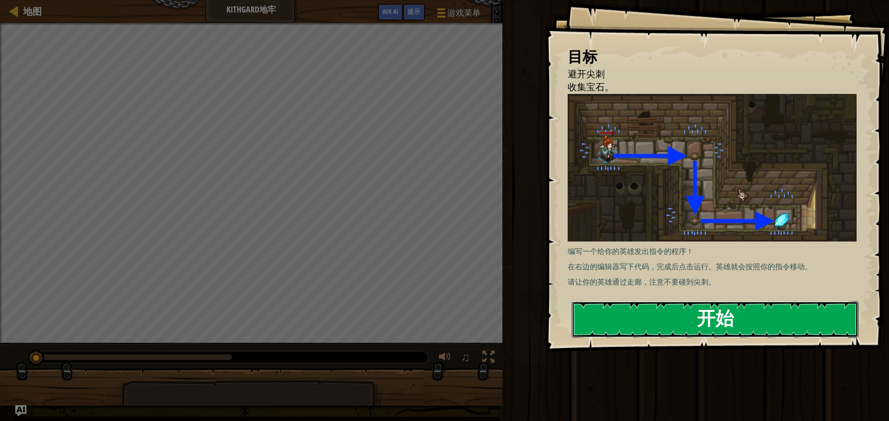
click at [663, 324] on button "开始" at bounding box center [715, 320] width 287 height 37
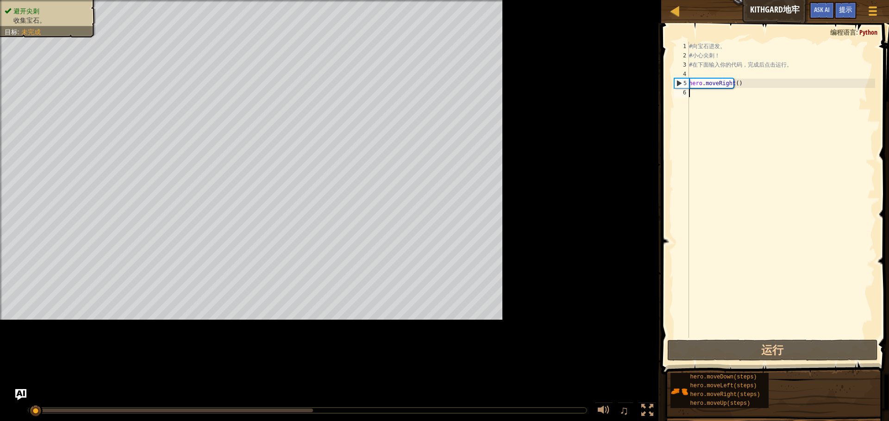
click at [717, 97] on div "# 向 宝 石 进 发 。 # 小 心 尖 刺 ！ # 在 下 面 输 入 你 的 代 码 ， 完 成 后 点 击 运 行 。 hero . moveRigh…" at bounding box center [860, 199] width 347 height 315
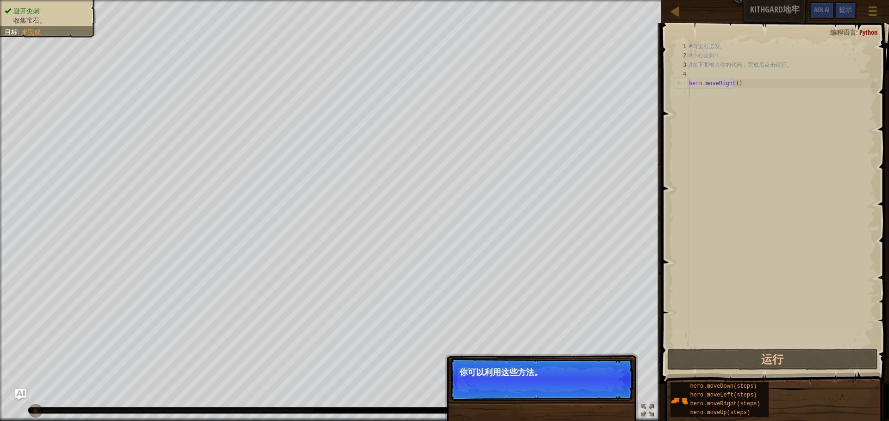
click at [616, 386] on p "跳过（esc） 继续 你可以利用这些方法。" at bounding box center [542, 380] width 184 height 43
click at [616, 386] on button "继续" at bounding box center [613, 385] width 25 height 12
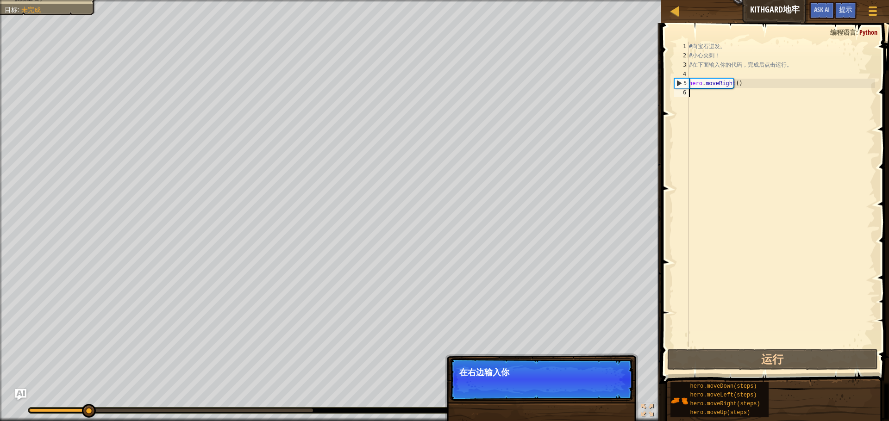
scroll to position [4, 0]
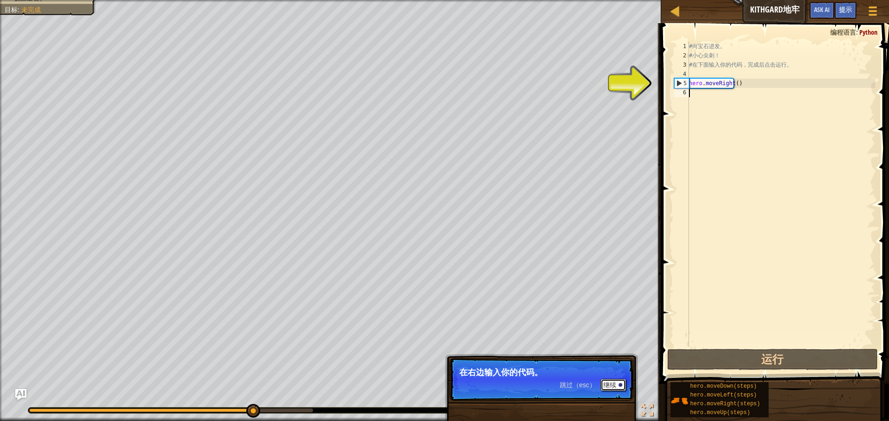
click at [616, 386] on button "继续" at bounding box center [613, 385] width 25 height 12
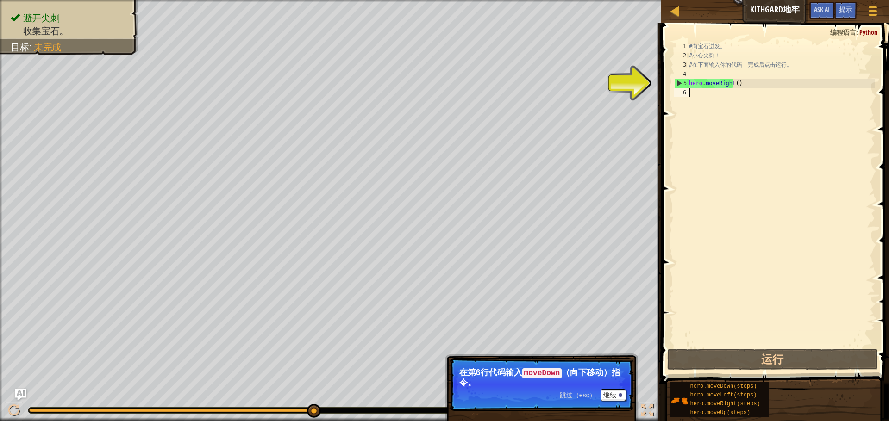
click at [711, 102] on div "# 向 宝 石 进 发 。 # 小 心 尖 刺 ！ # 在 下 面 输 入 你 的 代 码 ， 完 成 后 点 击 运 行 。 hero . moveRigh…" at bounding box center [781, 204] width 188 height 324
type textarea "m"
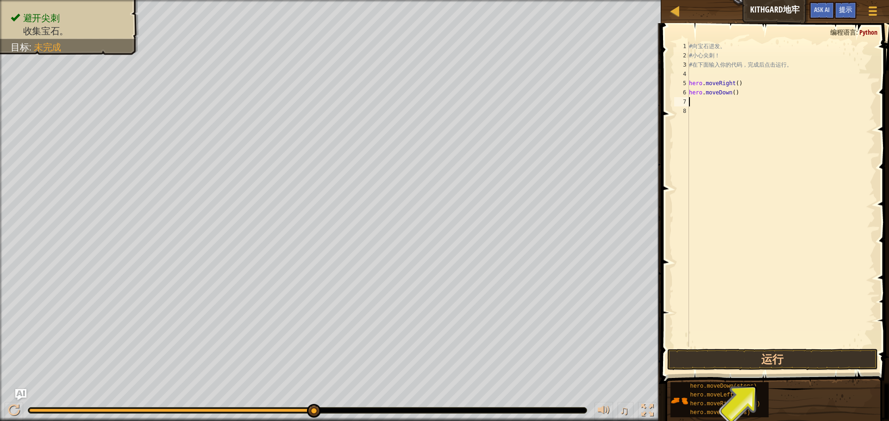
type textarea "h"
click at [770, 359] on button "运行" at bounding box center [772, 359] width 210 height 21
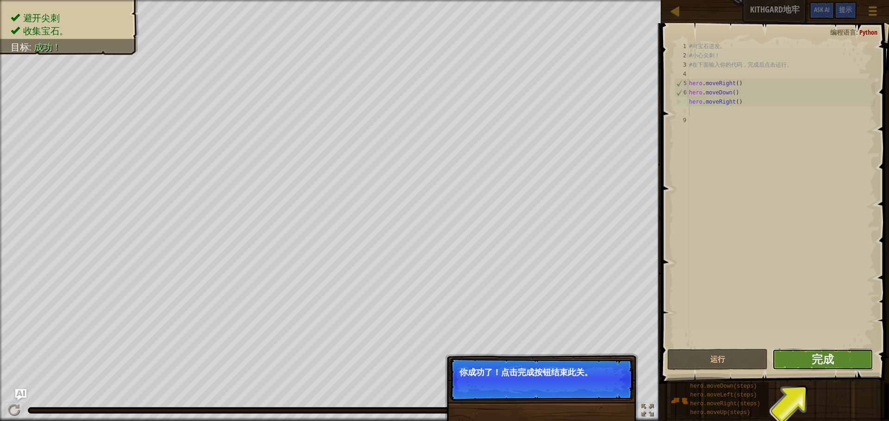
click at [810, 359] on button "完成" at bounding box center [823, 359] width 101 height 21
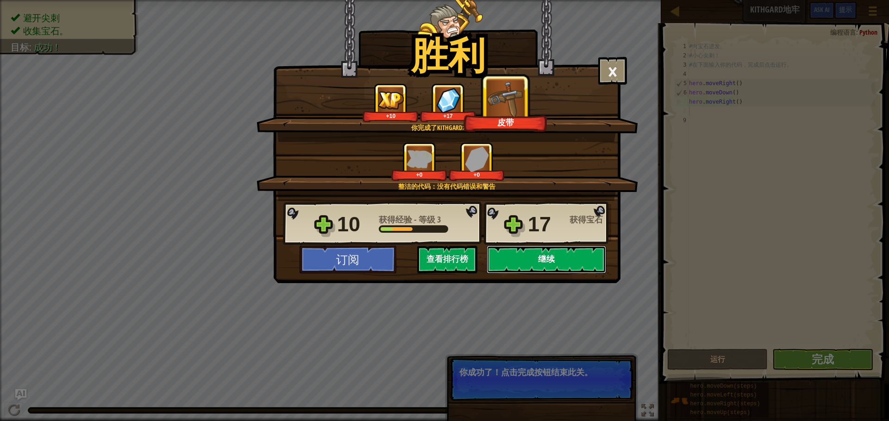
click at [525, 264] on button "继续" at bounding box center [547, 260] width 120 height 28
select select "zh-HANS"
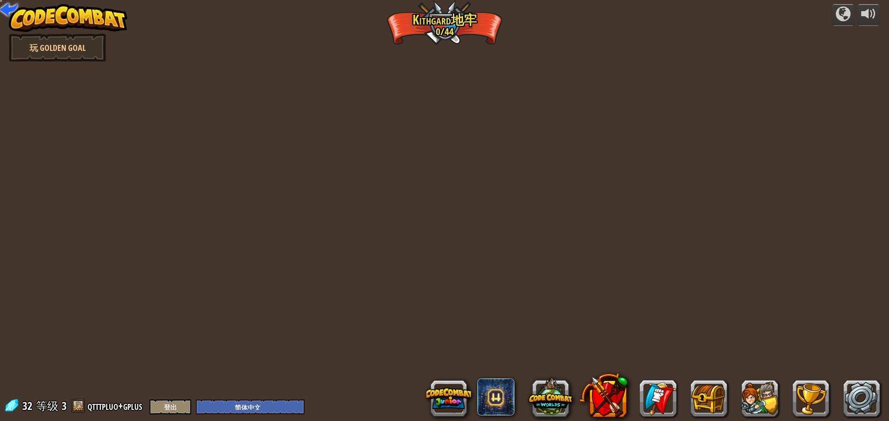
select select "zh-HANS"
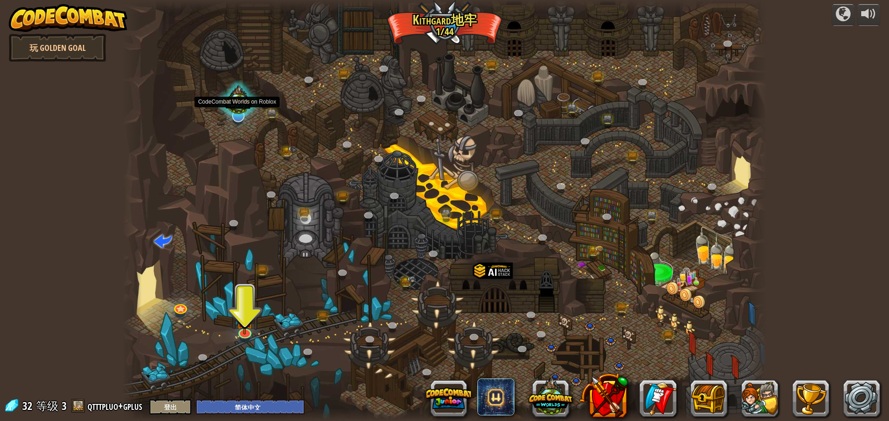
click at [238, 121] on div at bounding box center [238, 101] width 45 height 43
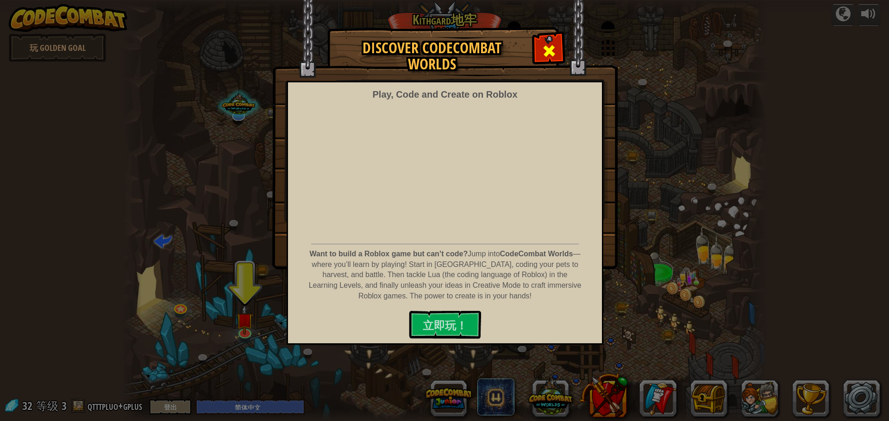
click at [548, 52] on span at bounding box center [549, 51] width 15 height 15
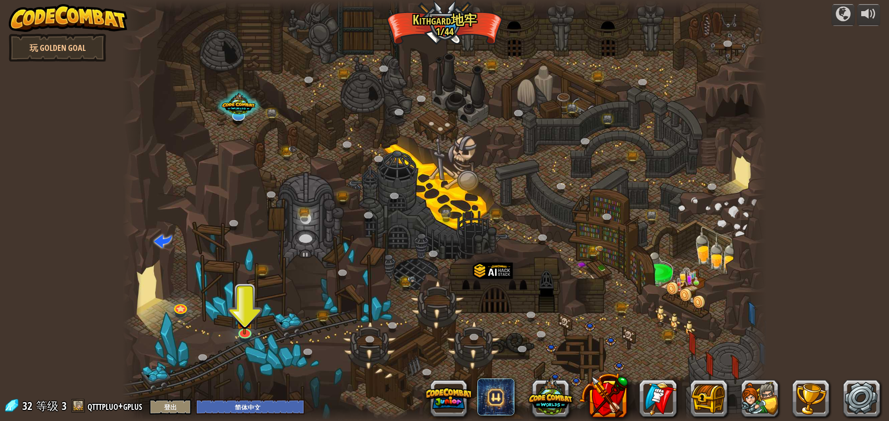
click at [248, 343] on div at bounding box center [444, 210] width 645 height 421
click at [249, 336] on link at bounding box center [244, 331] width 19 height 19
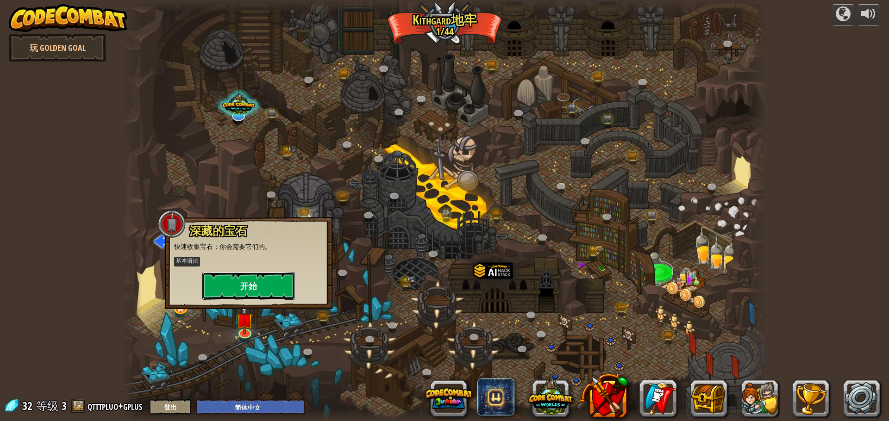
click at [263, 284] on button "开始" at bounding box center [248, 286] width 93 height 28
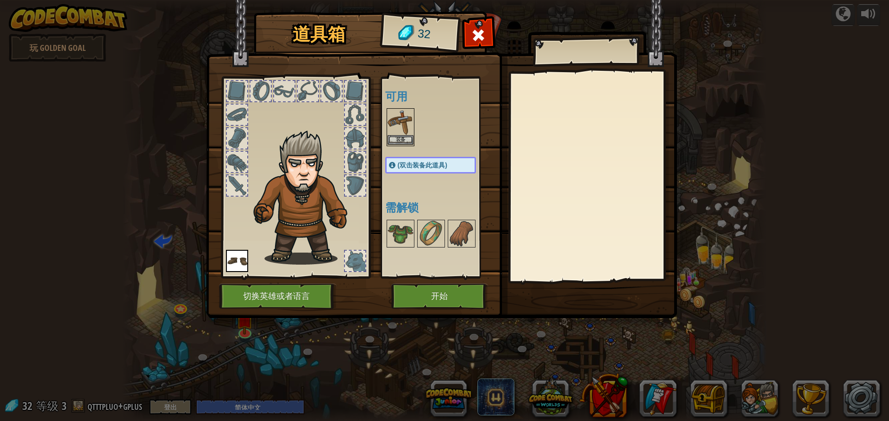
click at [402, 121] on img at bounding box center [401, 122] width 26 height 26
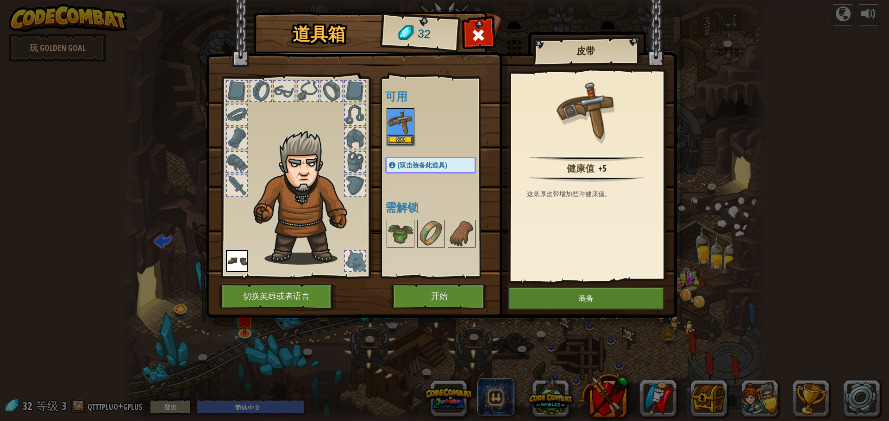
click at [402, 121] on img at bounding box center [401, 122] width 26 height 26
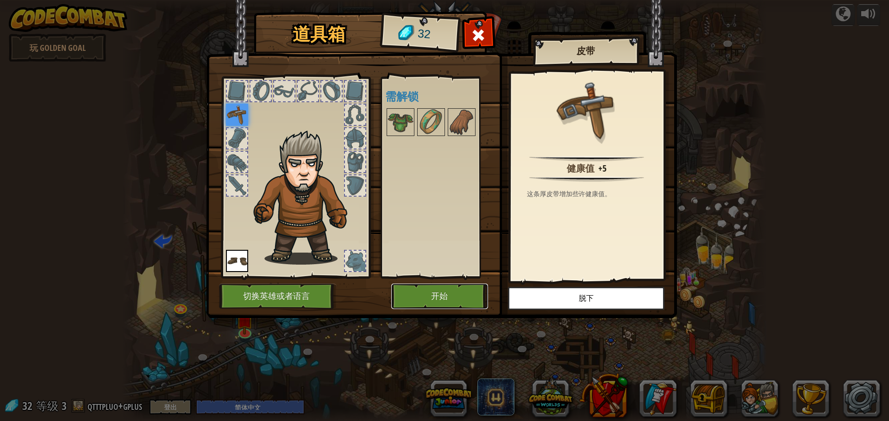
click at [449, 296] on button "开始" at bounding box center [439, 296] width 97 height 25
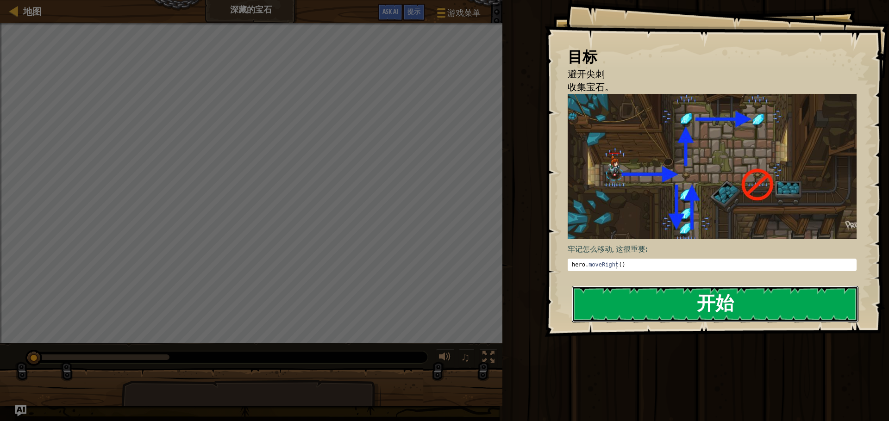
click at [668, 315] on button "开始" at bounding box center [715, 304] width 287 height 37
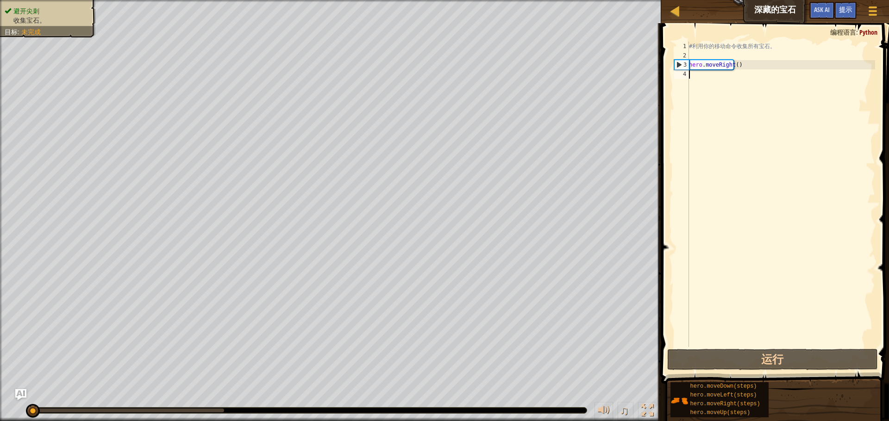
type textarea "h"
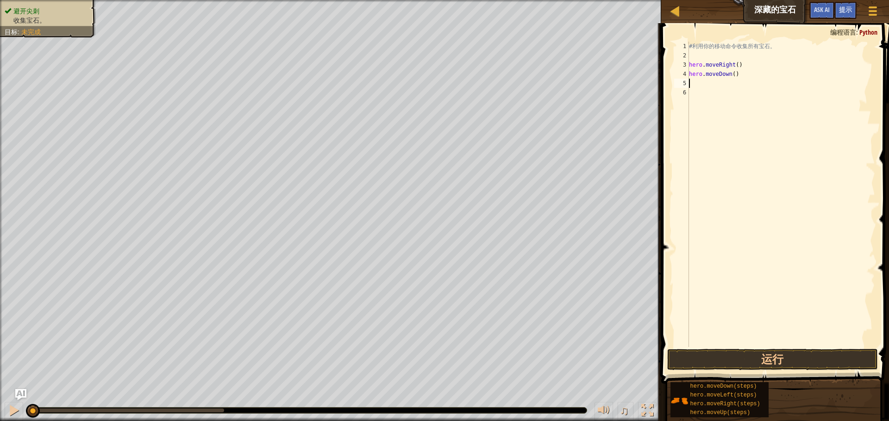
type textarea "h"
click at [763, 360] on button "运行" at bounding box center [772, 359] width 210 height 21
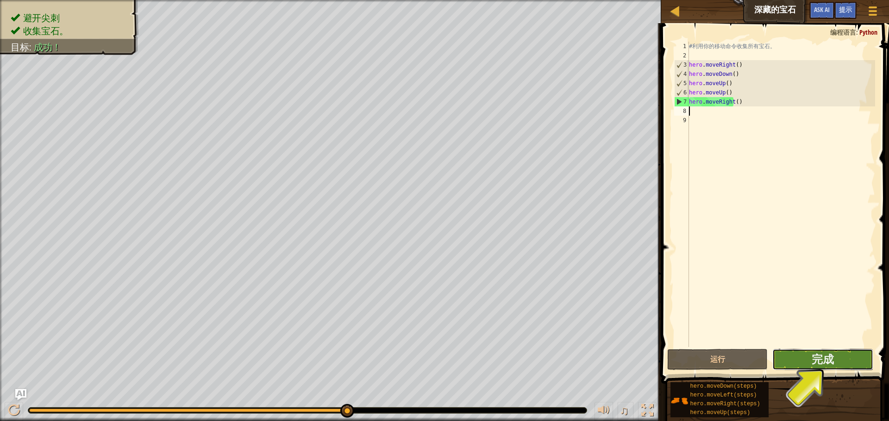
click at [781, 363] on button "完成" at bounding box center [823, 359] width 101 height 21
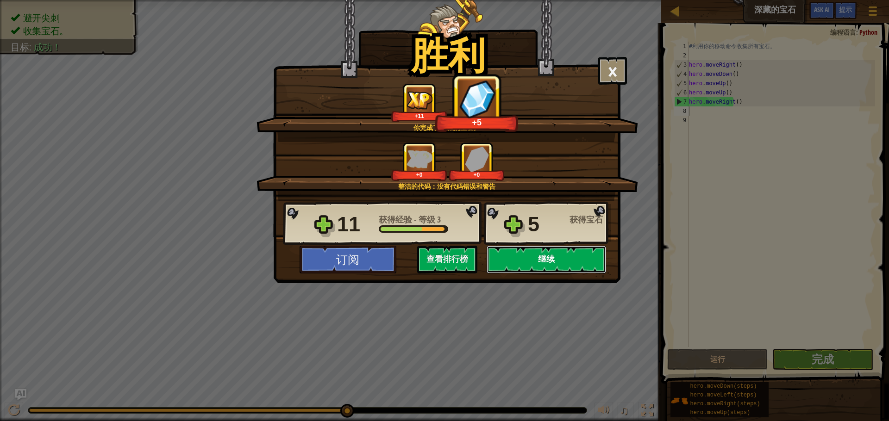
click at [532, 249] on button "继续" at bounding box center [547, 260] width 120 height 28
select select "zh-HANS"
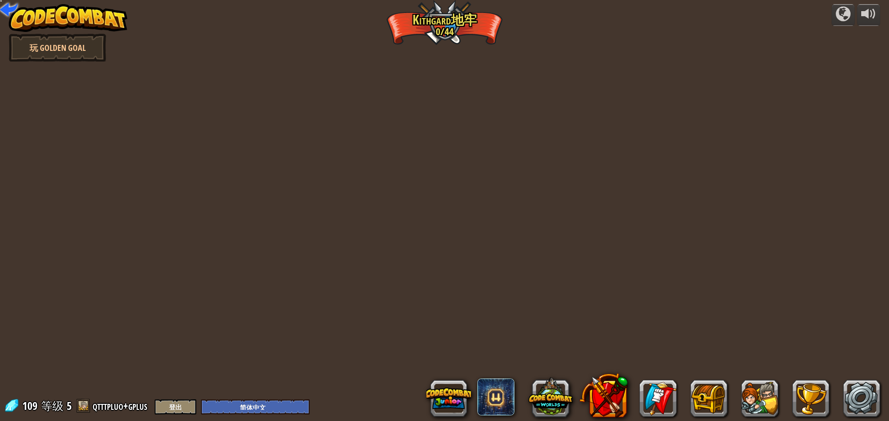
select select "zh-HANS"
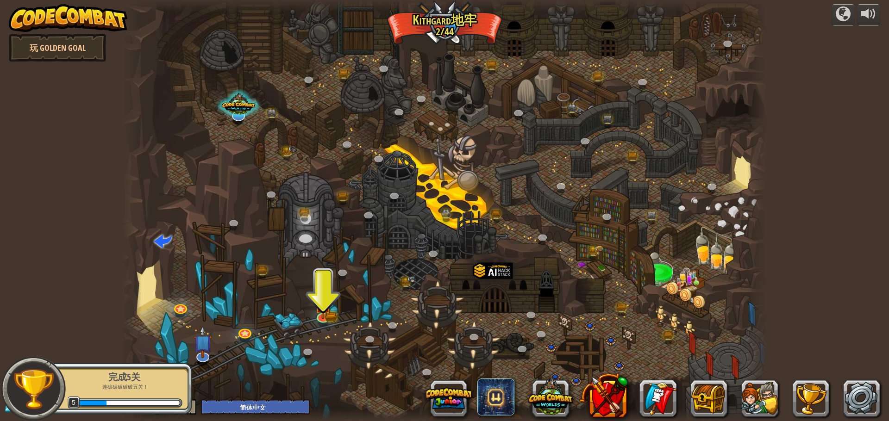
click at [321, 327] on div at bounding box center [323, 323] width 10 height 8
click at [321, 322] on link at bounding box center [323, 315] width 19 height 19
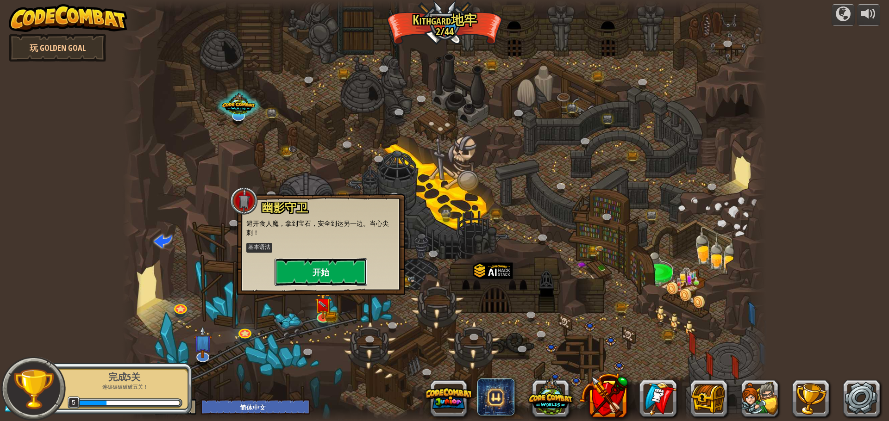
click at [333, 267] on button "开始" at bounding box center [321, 272] width 93 height 28
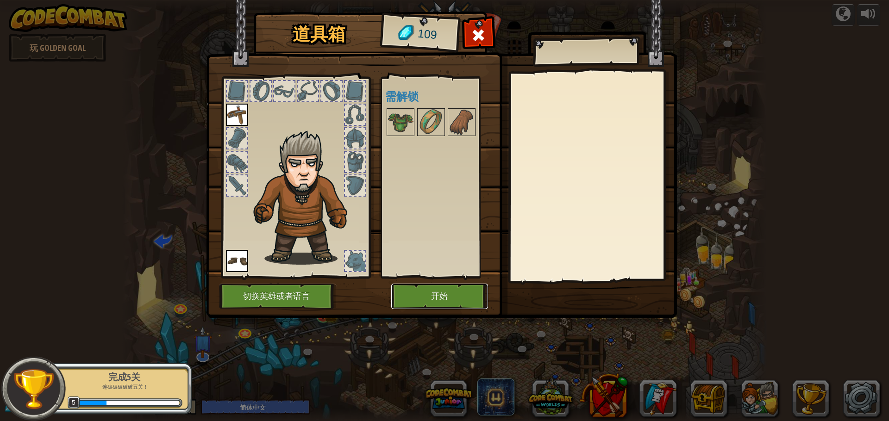
click at [448, 292] on button "开始" at bounding box center [439, 296] width 97 height 25
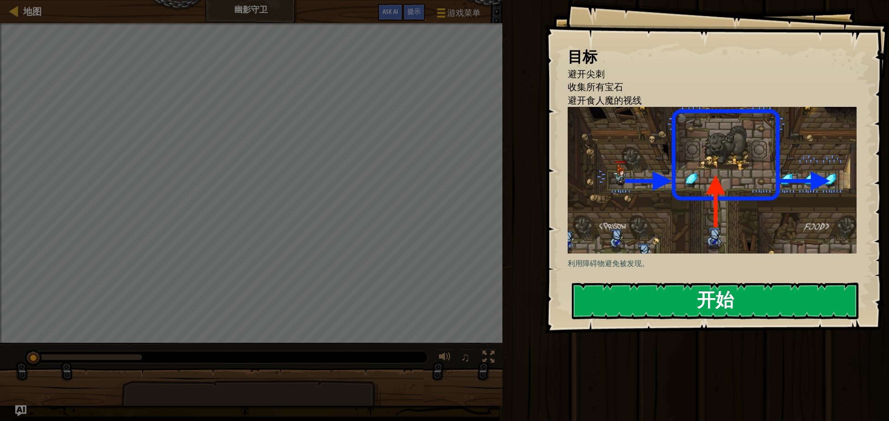
click at [608, 294] on button "开始" at bounding box center [715, 301] width 287 height 37
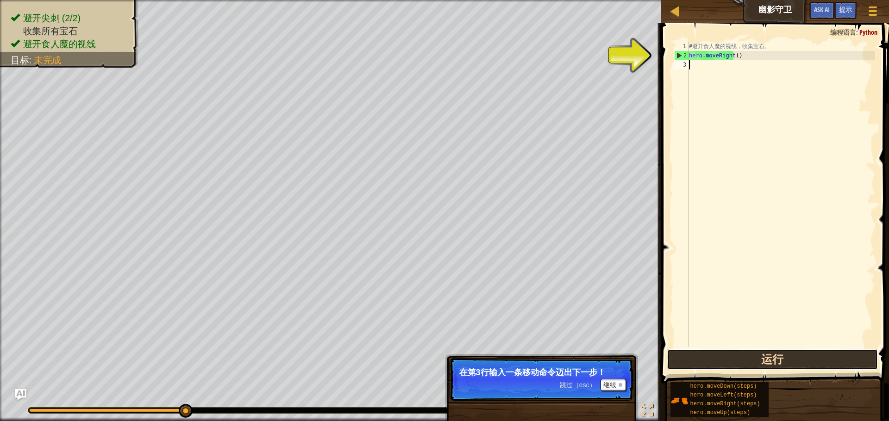
click at [724, 365] on button "运行" at bounding box center [772, 359] width 210 height 21
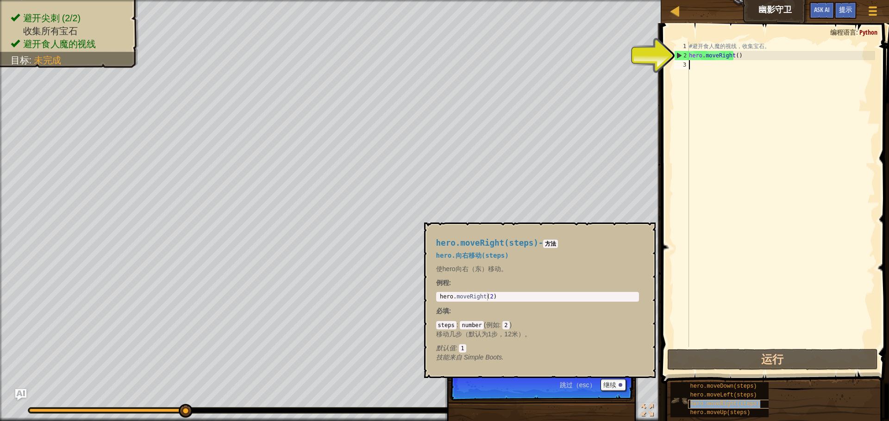
click at [730, 403] on span "hero.moveRight(steps)" at bounding box center [726, 404] width 70 height 6
click at [723, 75] on div "# 避 开 食 人 魔 的 视 线 ， 收 集 宝 石 。 hero . moveRight ( )" at bounding box center [781, 204] width 188 height 324
type textarea "h"
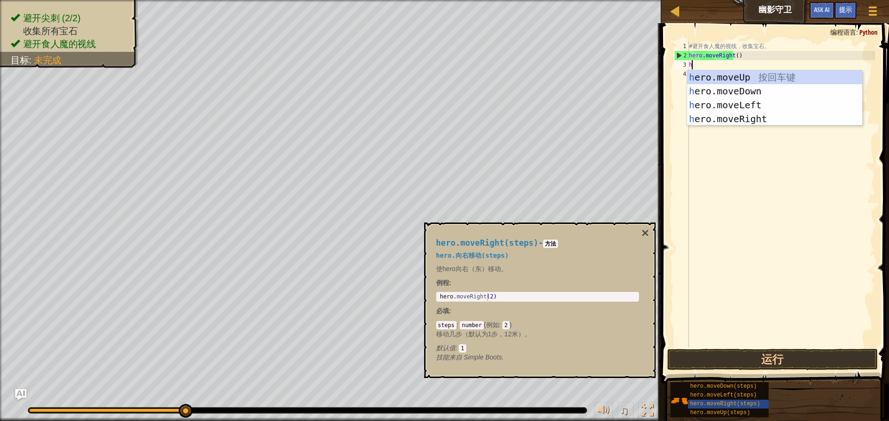
scroll to position [4, 0]
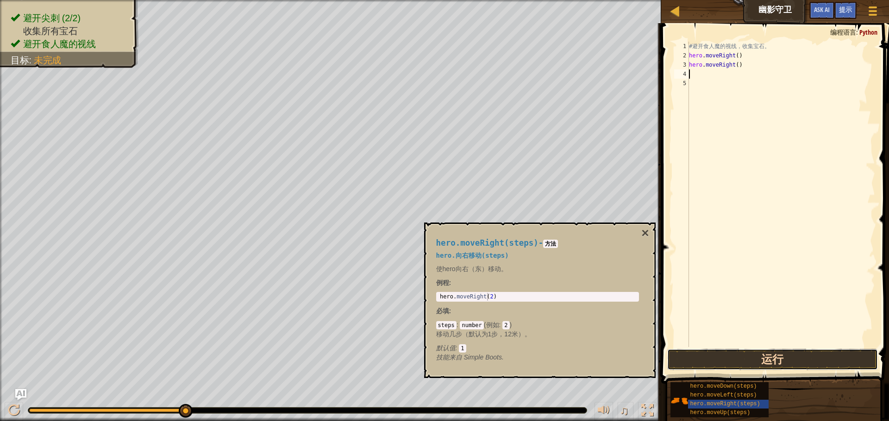
click at [771, 365] on button "运行" at bounding box center [772, 359] width 210 height 21
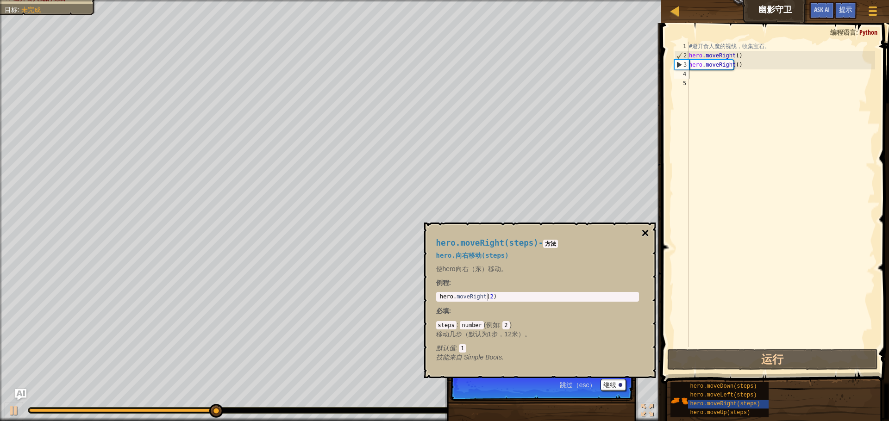
click at [644, 233] on button "×" at bounding box center [645, 233] width 7 height 13
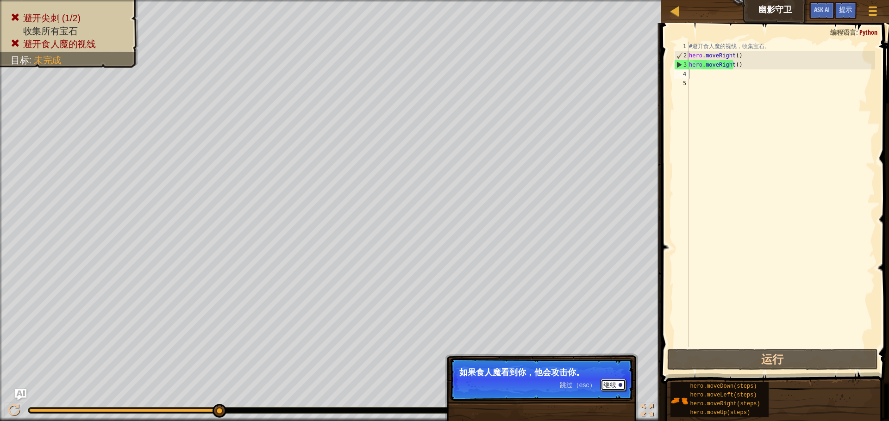
click at [610, 384] on button "继续" at bounding box center [613, 385] width 25 height 12
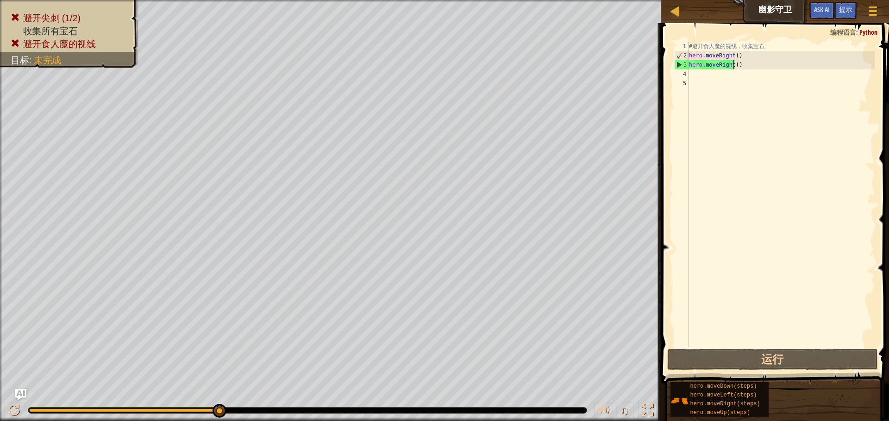
click at [738, 67] on div "# 避 开 食 人 魔 的 视 线 ， 收 集 宝 石 。 hero . moveRight ( ) hero . moveRight ( )" at bounding box center [781, 204] width 188 height 324
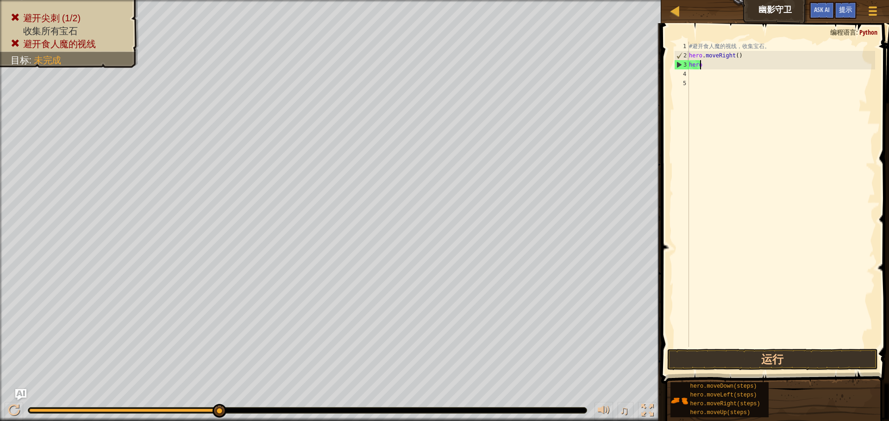
type textarea "h"
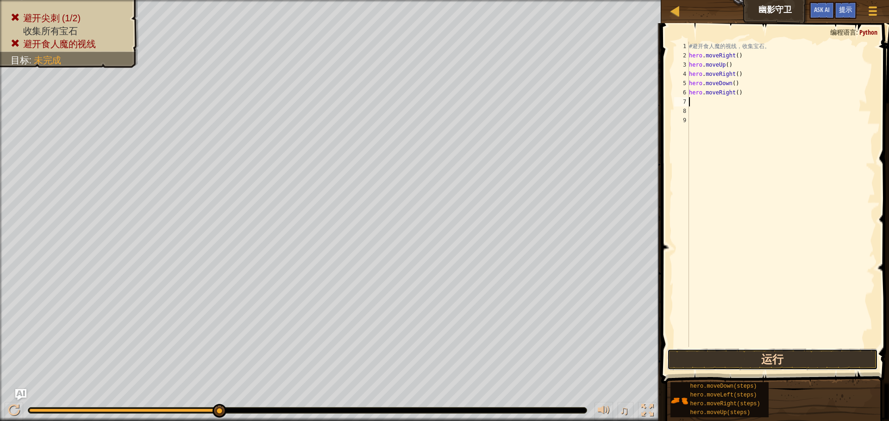
click at [787, 364] on button "运行" at bounding box center [772, 359] width 210 height 21
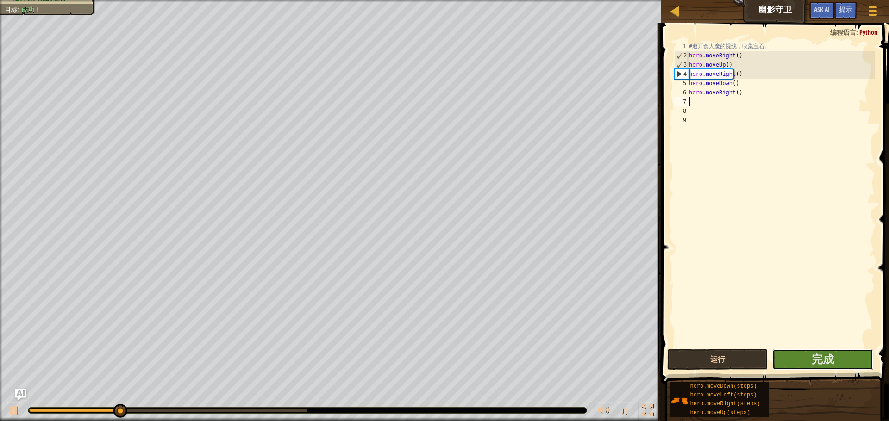
click at [787, 364] on button "完成" at bounding box center [823, 359] width 101 height 21
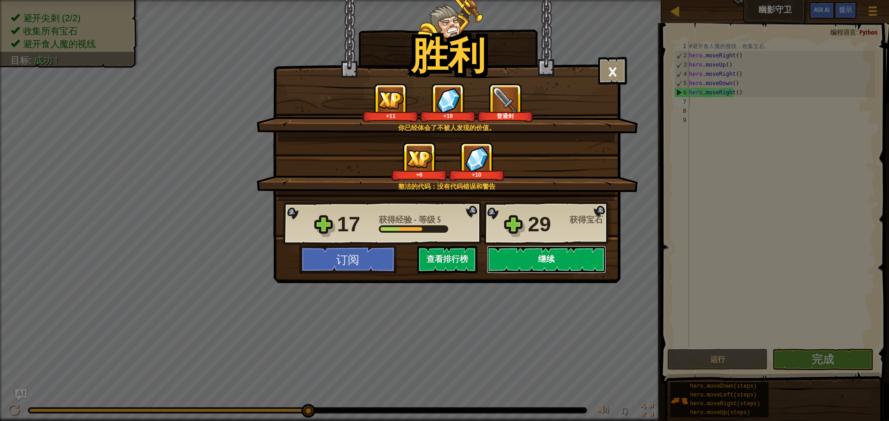
click at [529, 262] on button "继续" at bounding box center [547, 260] width 120 height 28
select select "zh-HANS"
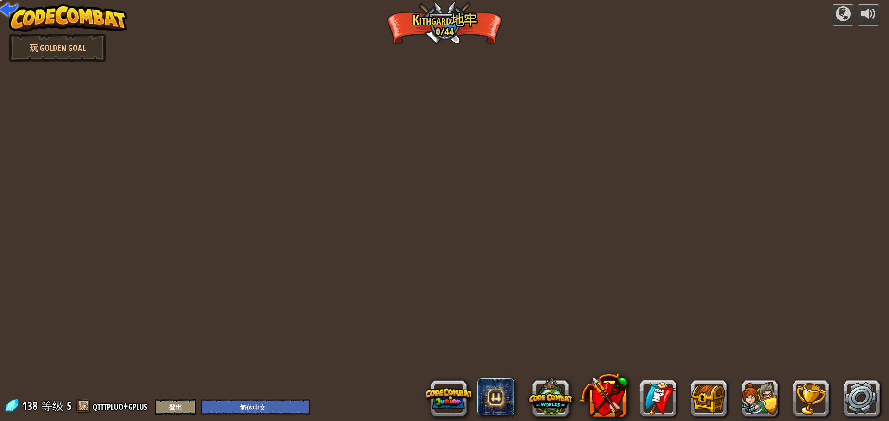
select select "zh-HANS"
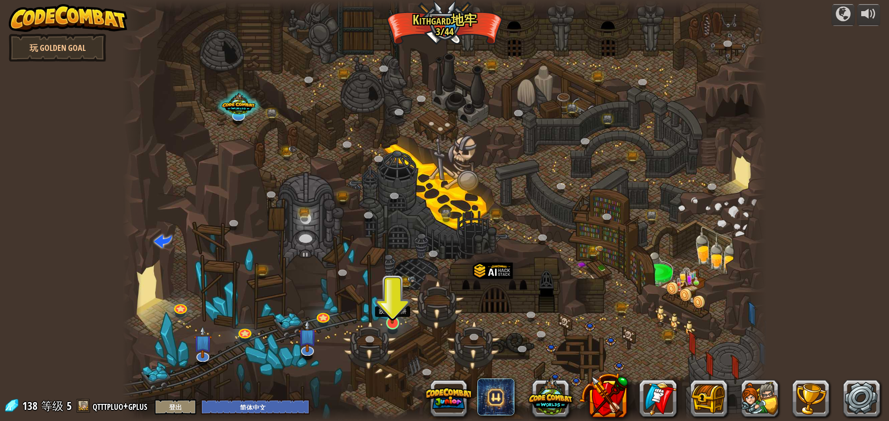
click at [395, 310] on img at bounding box center [392, 304] width 17 height 39
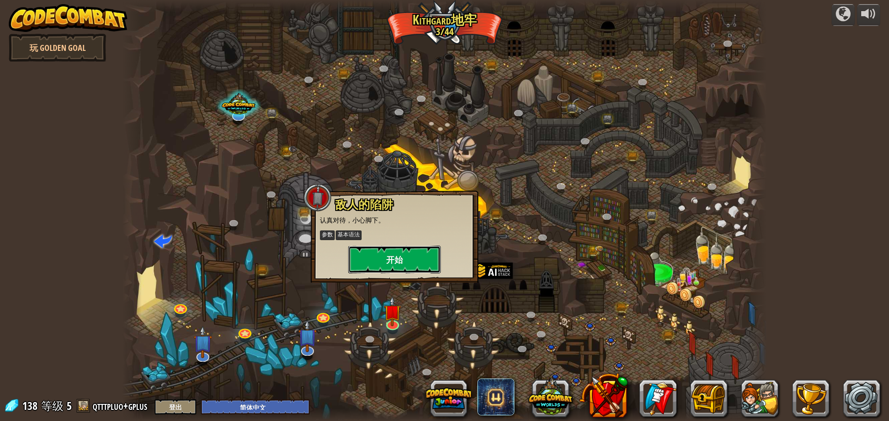
click at [407, 269] on button "开始" at bounding box center [394, 260] width 93 height 28
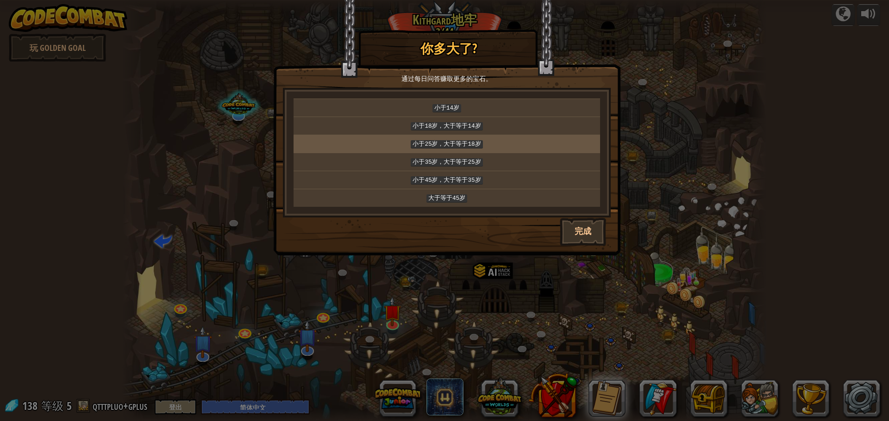
click at [477, 140] on code "小于25岁，大于等于18岁" at bounding box center [447, 144] width 72 height 8
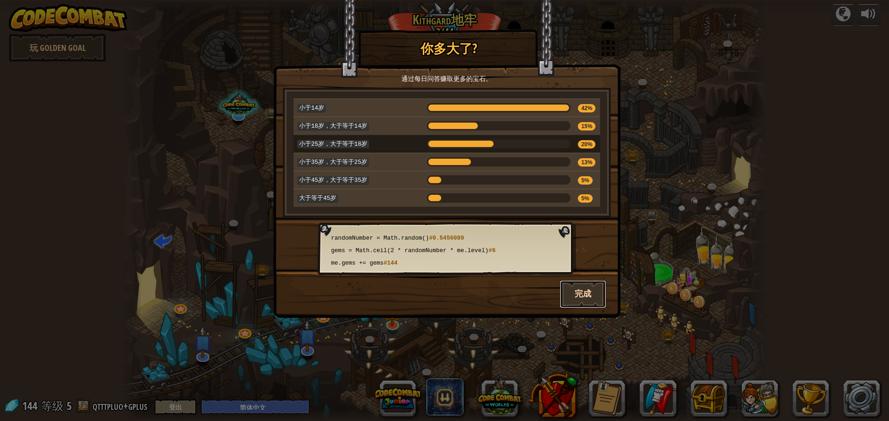
click at [593, 299] on button "完成" at bounding box center [583, 295] width 46 height 28
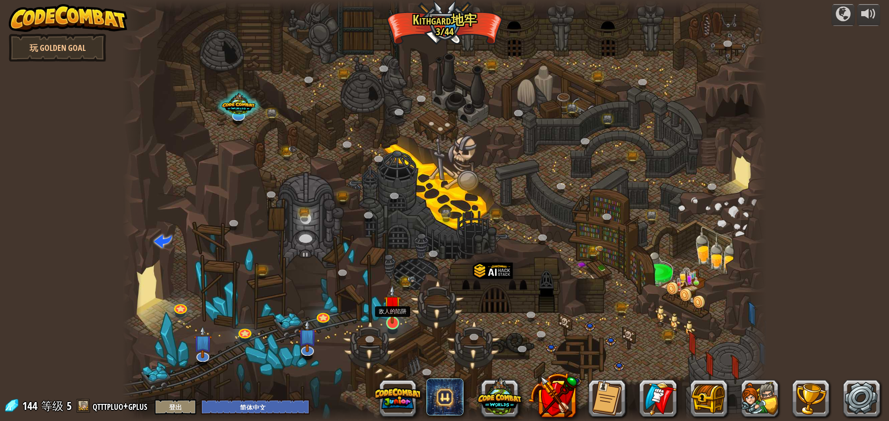
click at [385, 318] on img at bounding box center [392, 304] width 17 height 39
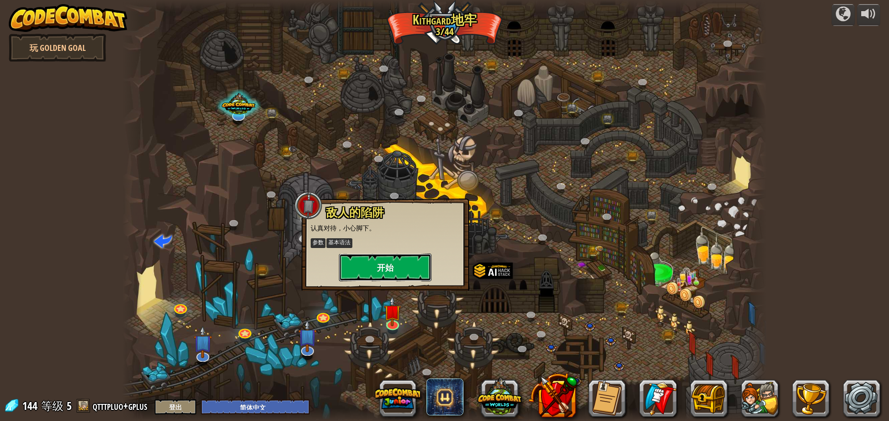
click at [403, 261] on button "开始" at bounding box center [385, 268] width 93 height 28
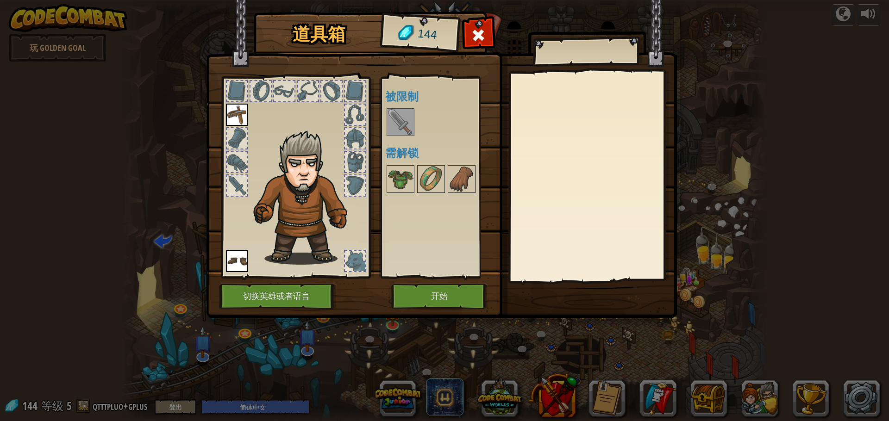
click at [403, 135] on div at bounding box center [401, 122] width 28 height 28
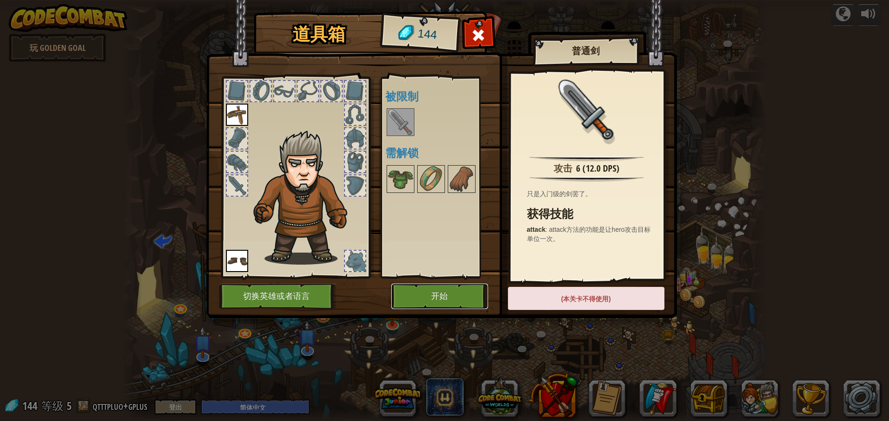
click at [471, 301] on button "开始" at bounding box center [439, 296] width 97 height 25
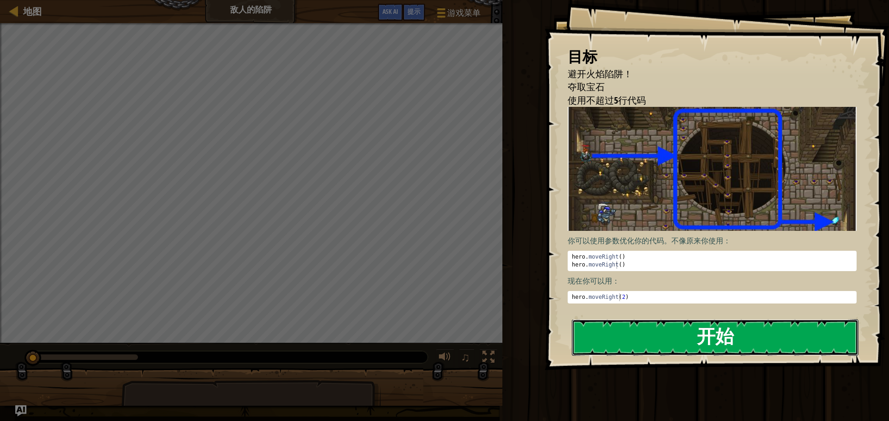
click at [642, 333] on button "开始" at bounding box center [715, 338] width 287 height 37
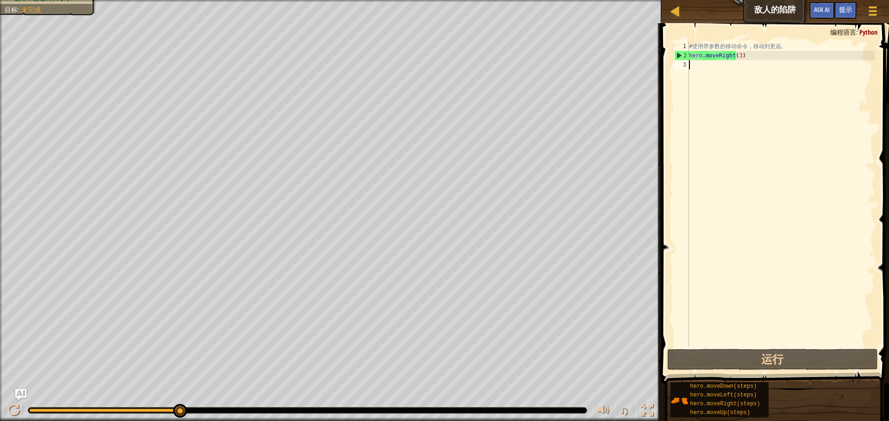
type textarea "h"
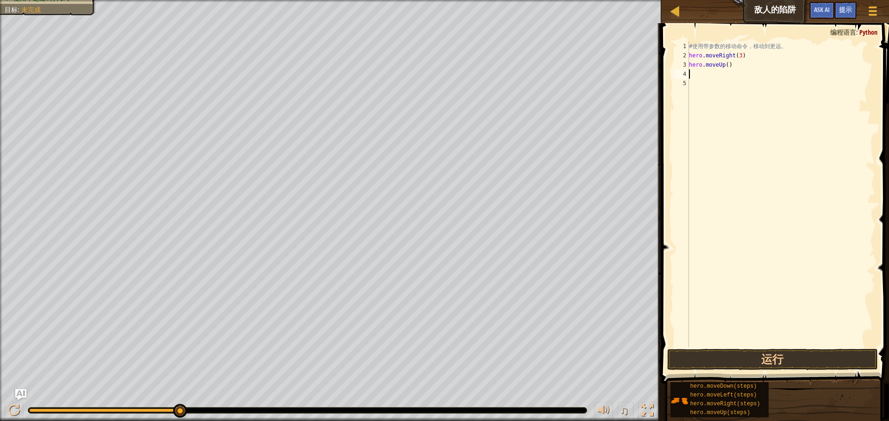
type textarea "h"
type textarea "hero.moveDown(3)"
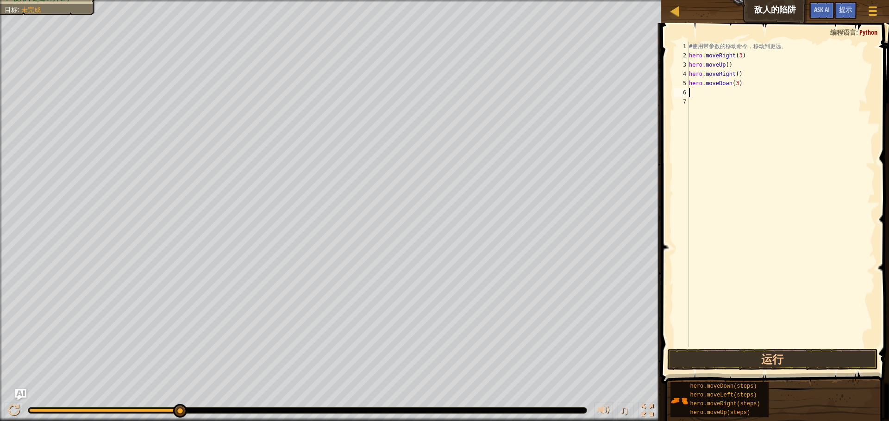
type textarea "j"
type textarea "h"
type textarea "hero.moveRight(2)"
click at [824, 364] on button "运行" at bounding box center [772, 359] width 210 height 21
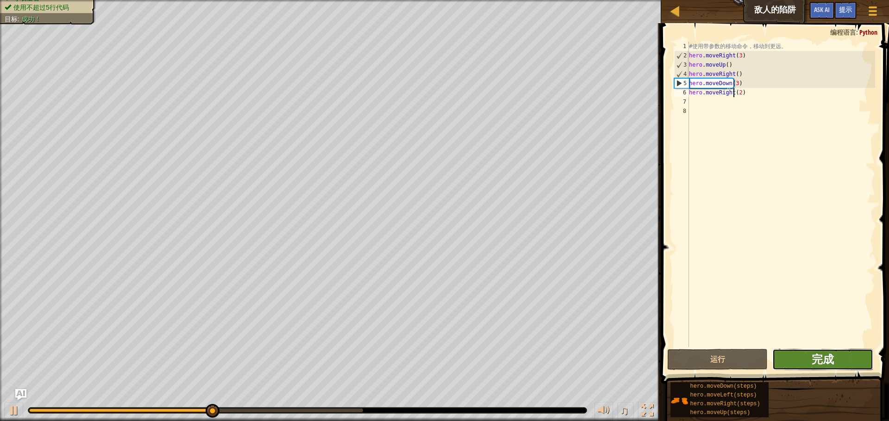
click at [825, 365] on span "完成" at bounding box center [823, 359] width 22 height 15
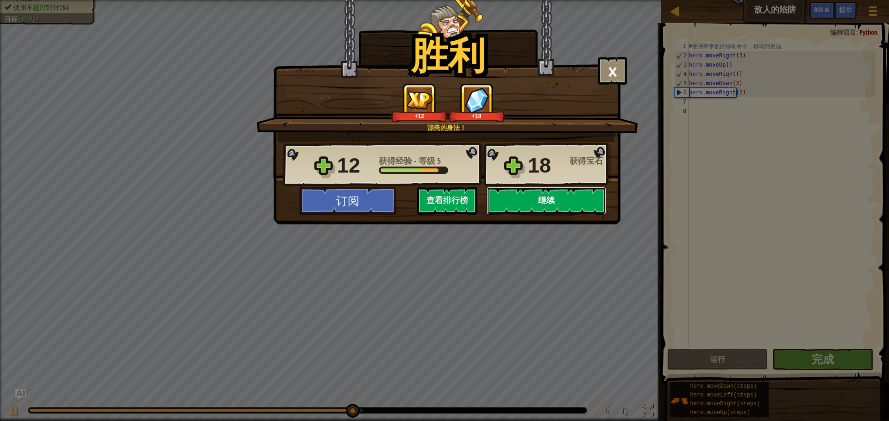
click at [531, 204] on button "继续" at bounding box center [547, 201] width 120 height 28
select select "zh-HANS"
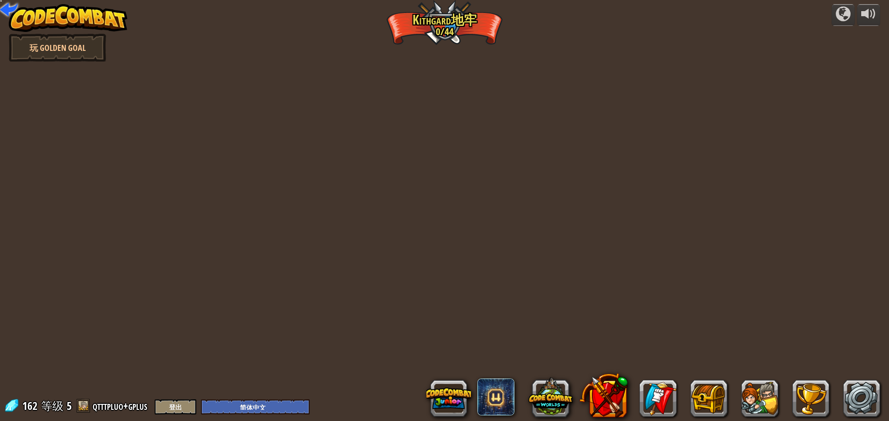
select select "zh-HANS"
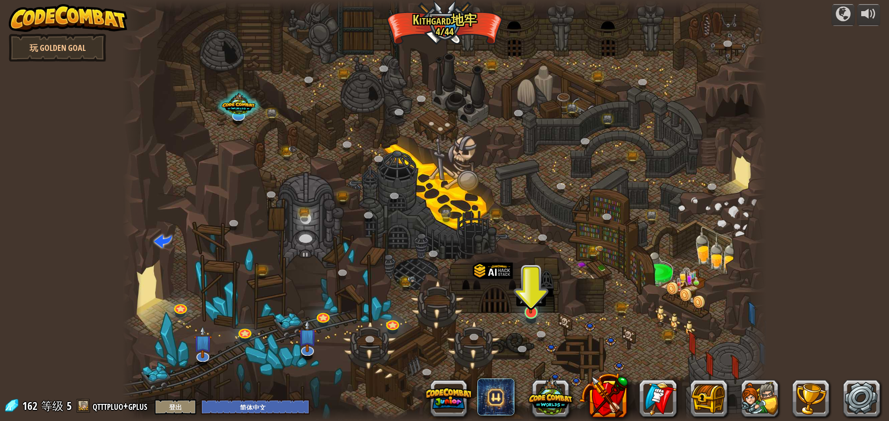
click at [528, 294] on img at bounding box center [530, 293] width 17 height 39
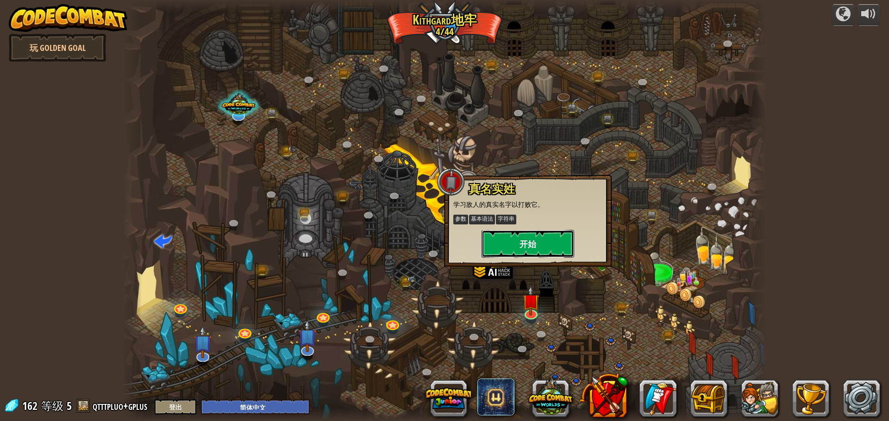
click at [534, 251] on button "开始" at bounding box center [528, 244] width 93 height 28
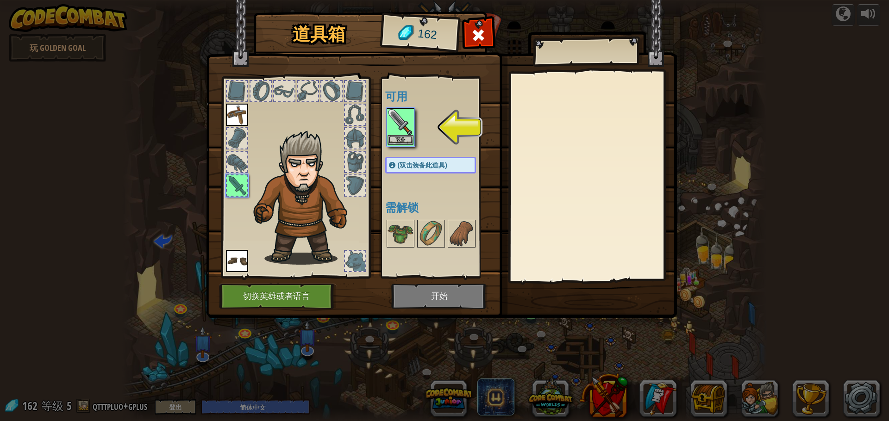
click at [392, 132] on img at bounding box center [401, 122] width 26 height 26
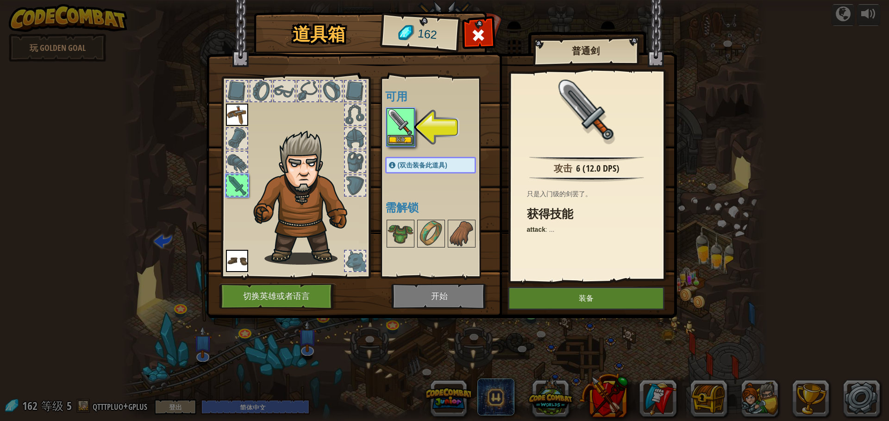
click at [392, 132] on img at bounding box center [401, 122] width 26 height 26
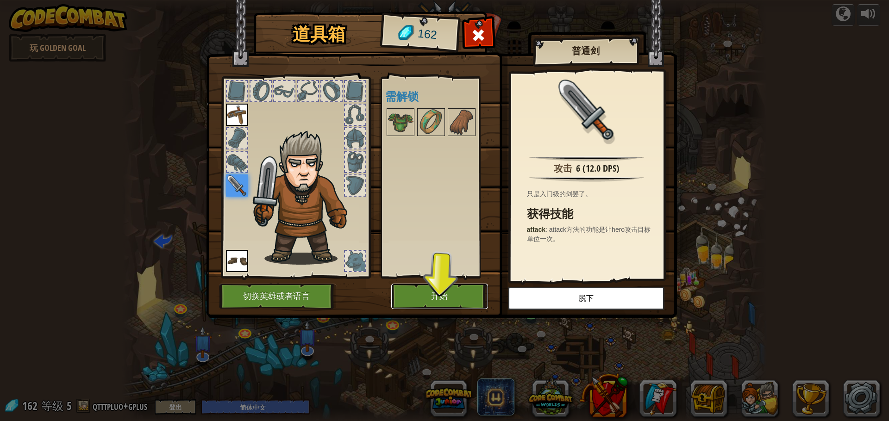
click at [449, 292] on button "开始" at bounding box center [439, 296] width 97 height 25
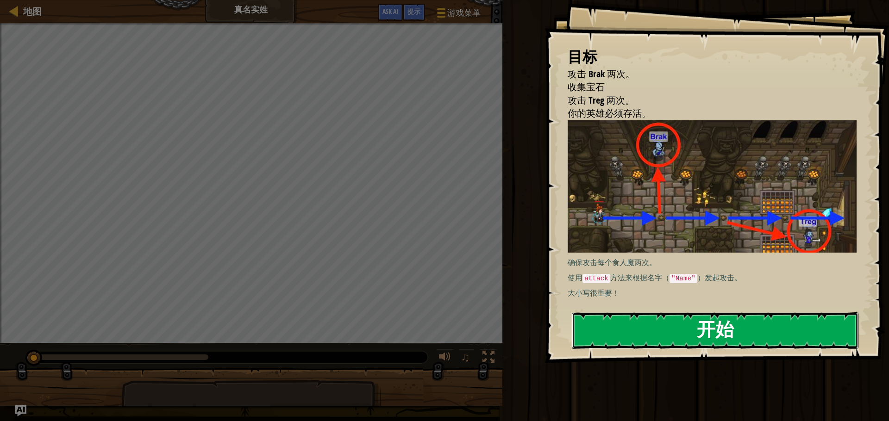
click at [629, 321] on button "开始" at bounding box center [715, 331] width 287 height 37
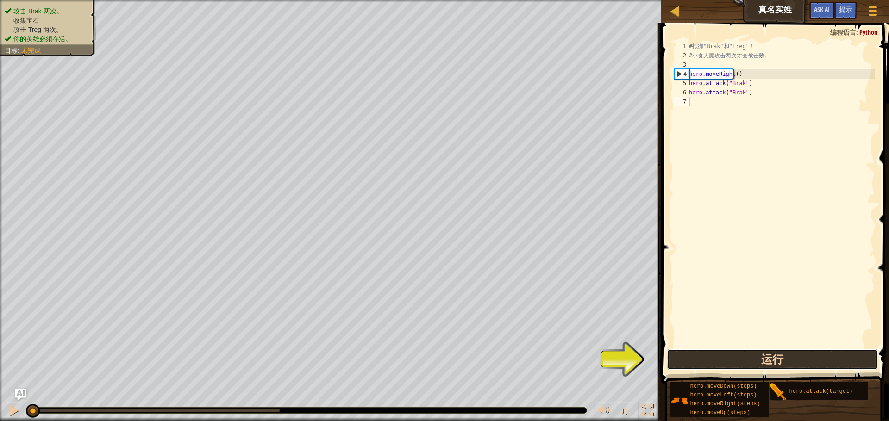
click at [737, 362] on button "运行" at bounding box center [772, 359] width 210 height 21
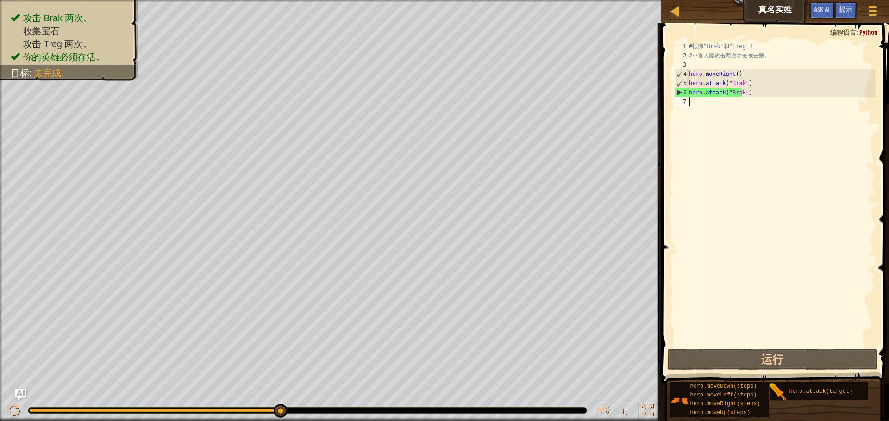
click at [737, 122] on div "# 抵 御 "Brak" 和 "Treg" ！ # 小 食 人 魔 攻 击 两 次 才 会 被 击 败 。 hero . moveRight ( ) hero…" at bounding box center [781, 204] width 188 height 324
click at [732, 112] on div "# 抵 御 "Brak" 和 "Treg" ！ # 小 食 人 魔 攻 击 两 次 才 会 被 击 败 。 hero . moveRight ( ) hero…" at bounding box center [781, 204] width 188 height 324
type textarea "h"
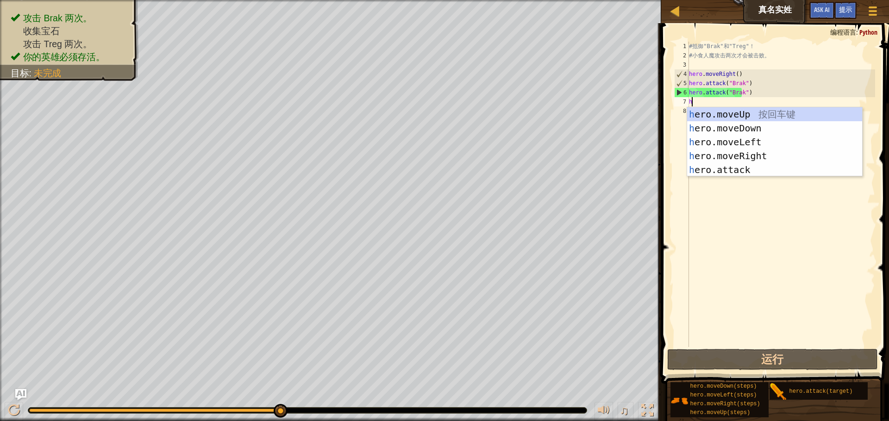
scroll to position [4, 0]
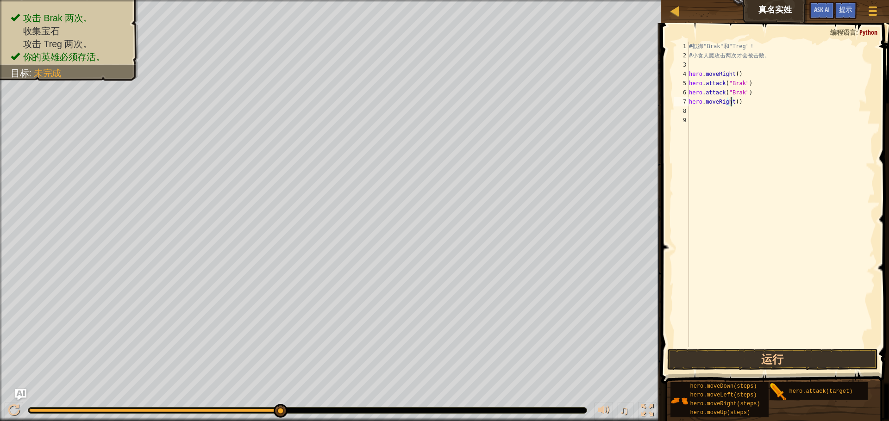
type textarea "hero.moveRight(2)"
type textarea "hero.attack("Treg")"
drag, startPoint x: 691, startPoint y: 110, endPoint x: 758, endPoint y: 110, distance: 67.2
click at [758, 110] on div "# 抵 御 "Brak" 和 "Treg" ！ # 小 食 人 魔 攻 击 两 次 才 会 被 击 败 。 hero . moveRight ( ) hero…" at bounding box center [781, 204] width 188 height 324
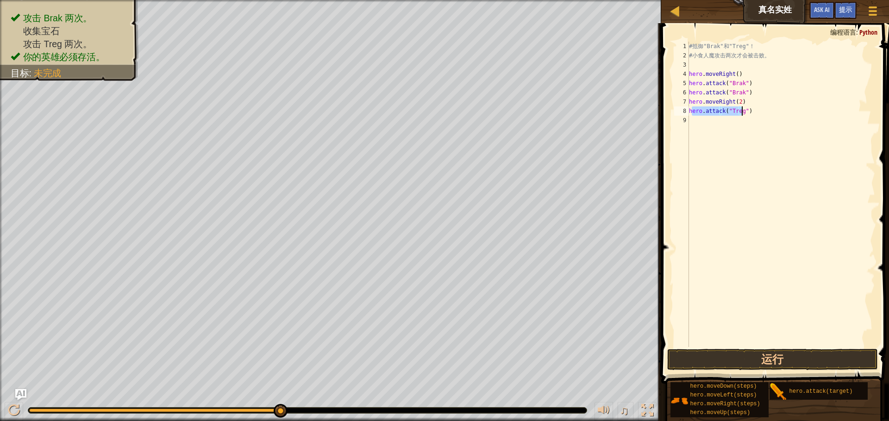
click at [739, 126] on div "# 抵 御 "Brak" 和 "Treg" ！ # 小 食 人 魔 攻 击 两 次 才 会 被 击 败 。 hero . moveRight ( ) hero…" at bounding box center [781, 204] width 188 height 324
paste textarea "ero.attack("Treg")"
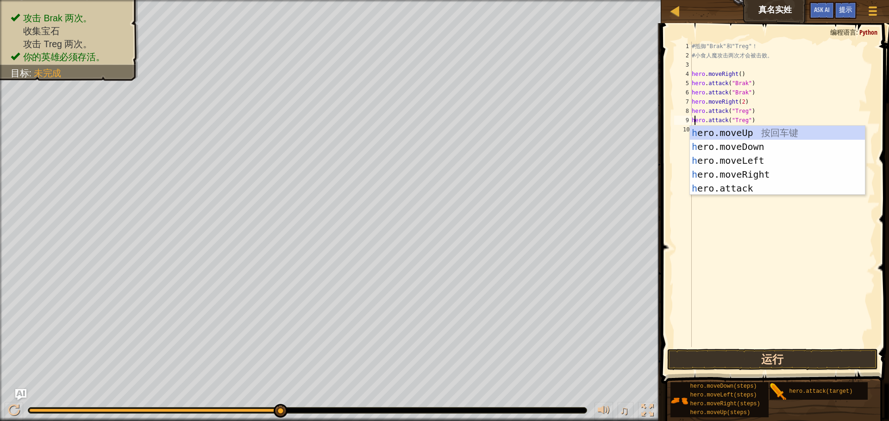
type textarea "hero.attack("Treg")"
click at [745, 356] on button "运行" at bounding box center [772, 359] width 210 height 21
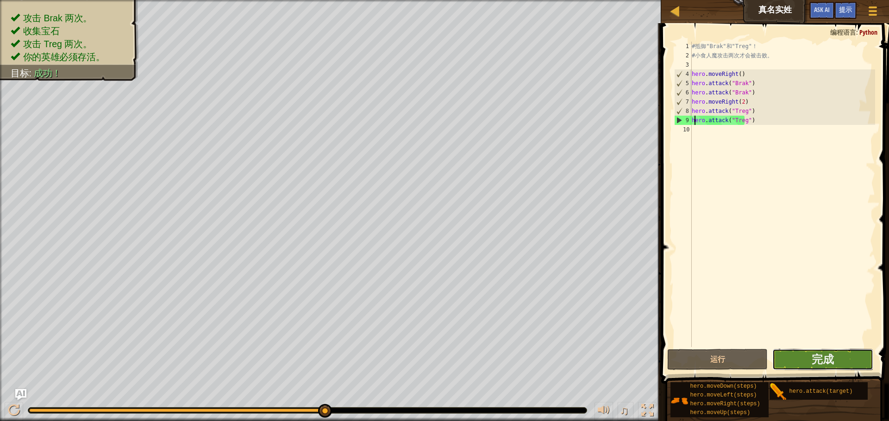
click at [803, 355] on button "完成" at bounding box center [823, 359] width 101 height 21
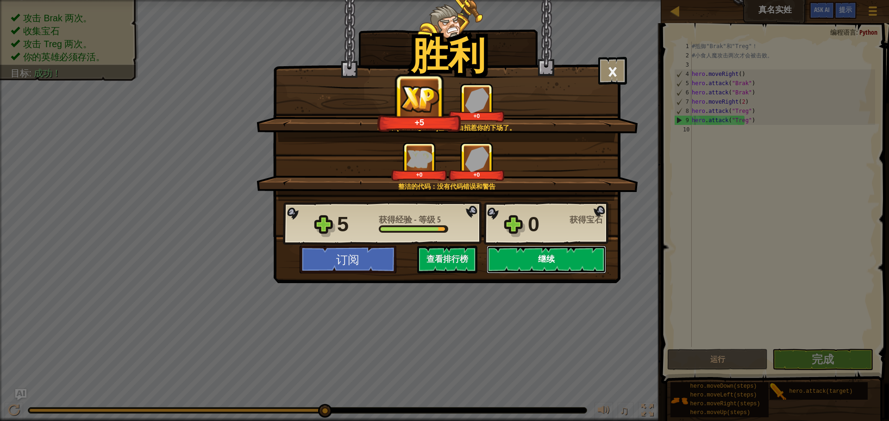
click at [558, 255] on button "继续" at bounding box center [547, 260] width 120 height 28
select select "zh-HANS"
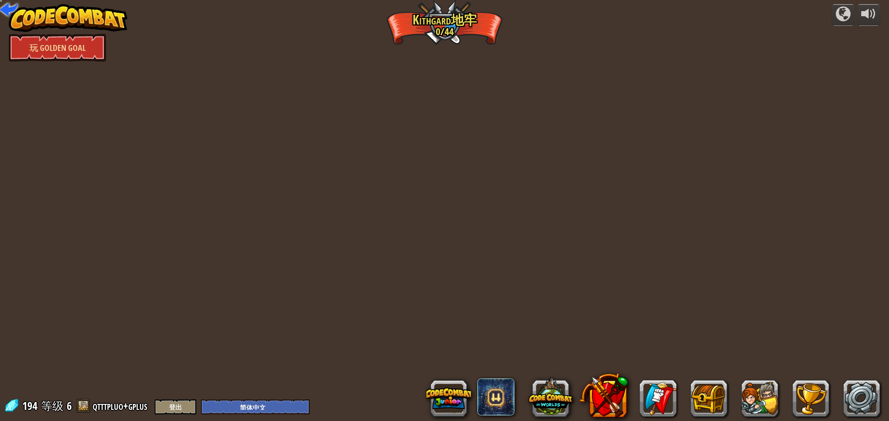
select select "zh-HANS"
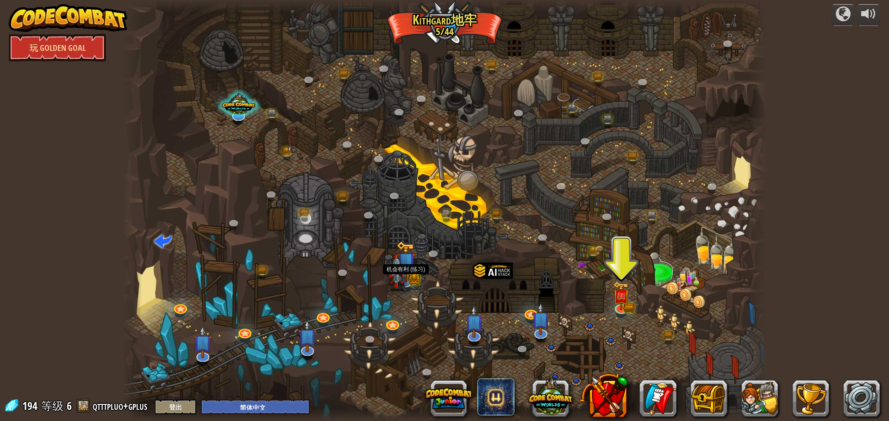
click at [400, 289] on div "蜿蜒峡谷 (需解锁) 挑战：使用迄今为止学到的所有编程技能收集最多的黄金！ 基本语法 While循环 字符串 变量 阅读文档 老对手 (需解锁) 使用你的第一…" at bounding box center [444, 210] width 645 height 421
click at [407, 283] on link at bounding box center [405, 280] width 19 height 19
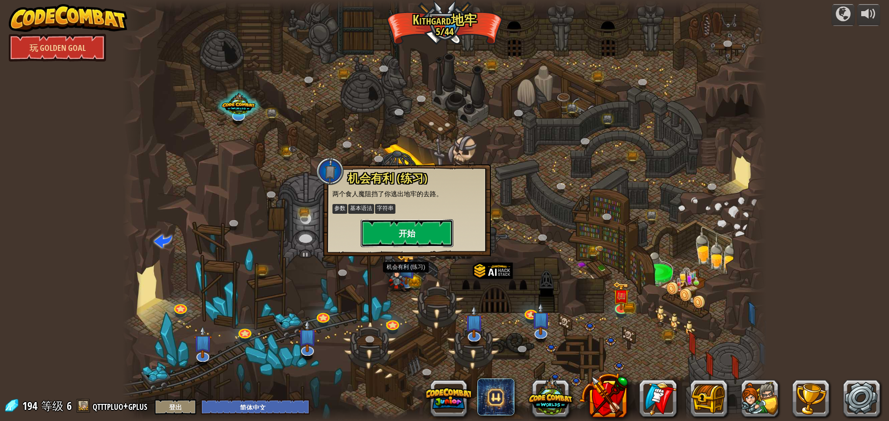
click at [418, 230] on button "开始" at bounding box center [407, 234] width 93 height 28
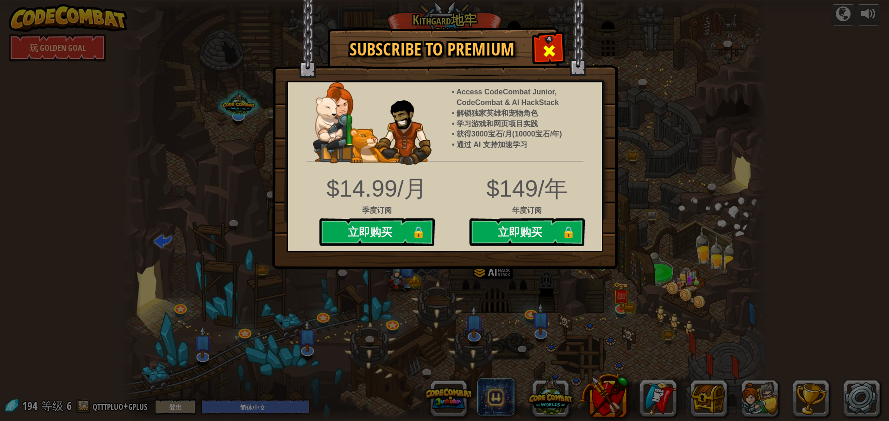
click at [557, 50] on div at bounding box center [549, 49] width 29 height 29
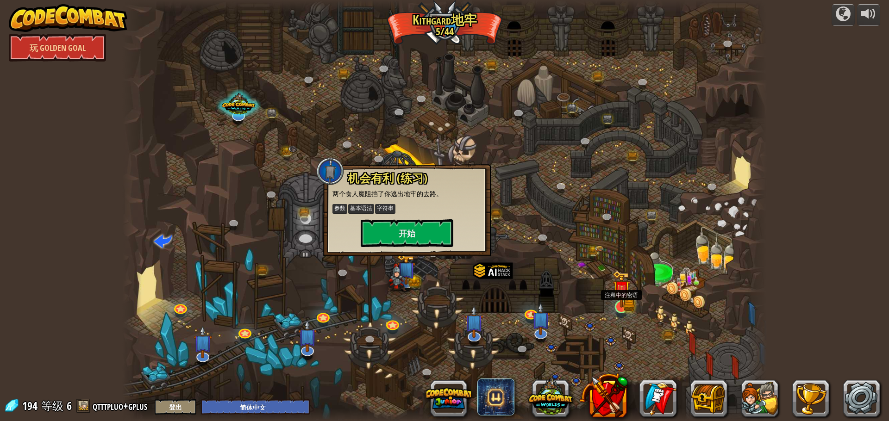
click at [618, 305] on img at bounding box center [621, 289] width 17 height 38
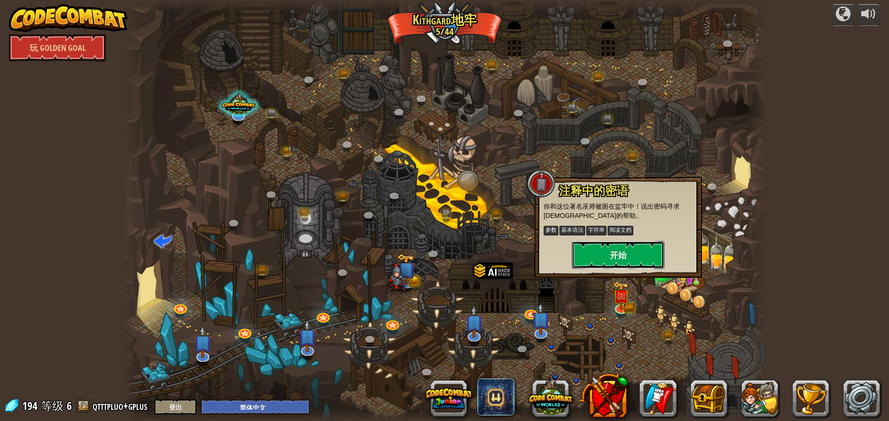
click at [630, 260] on button "开始" at bounding box center [618, 255] width 93 height 28
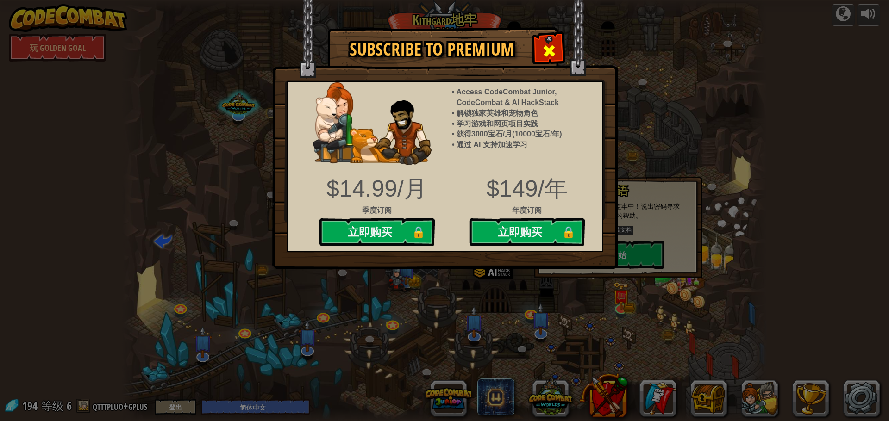
click at [539, 48] on div at bounding box center [549, 49] width 29 height 29
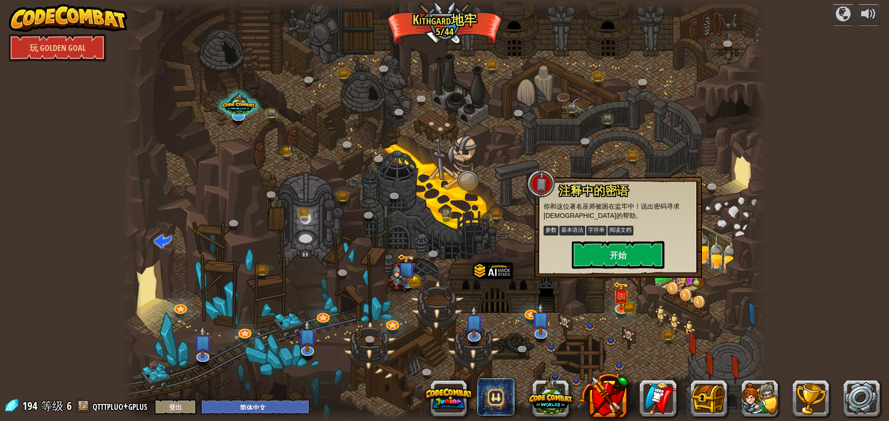
click at [752, 335] on div at bounding box center [757, 210] width 19 height 421
